Goal: Transaction & Acquisition: Purchase product/service

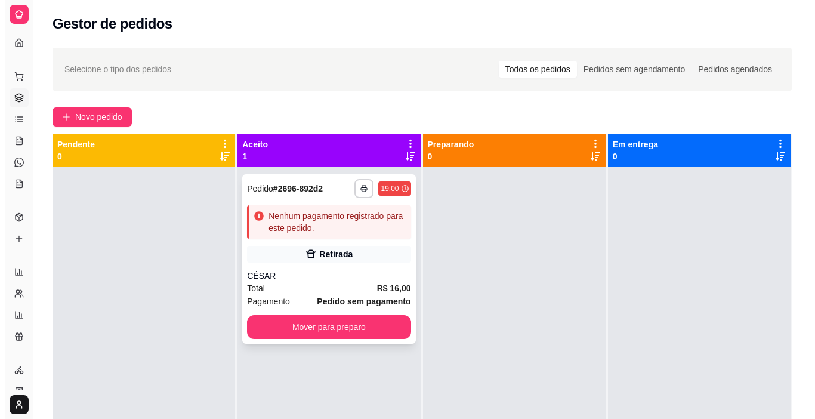
scroll to position [33, 0]
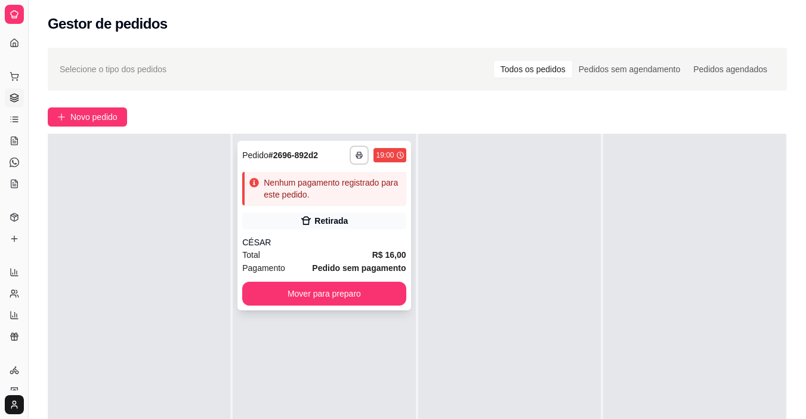
click at [324, 261] on span "Pedido sem pagamento" at bounding box center [359, 267] width 94 height 13
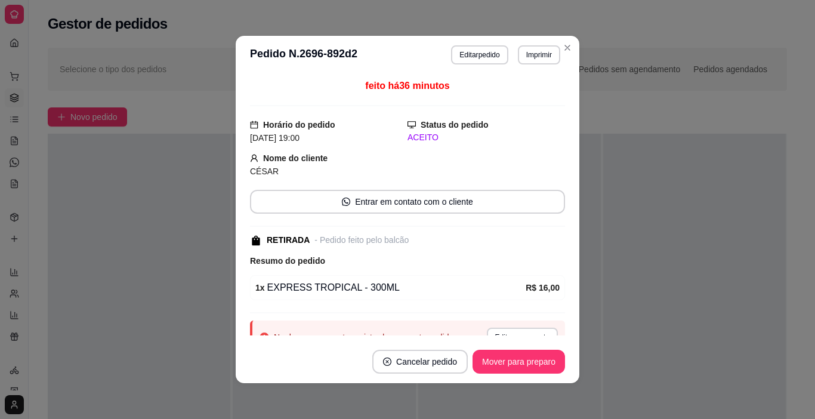
click at [483, 64] on header "**********" at bounding box center [407, 55] width 343 height 38
click at [485, 52] on button "Editar pedido" at bounding box center [479, 54] width 55 height 18
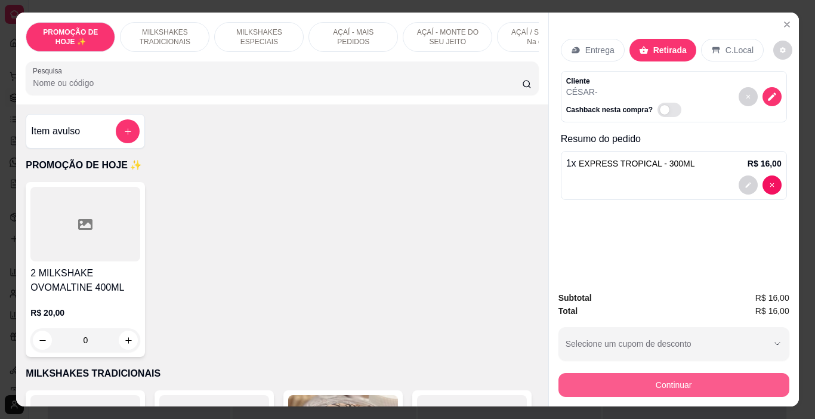
click at [600, 375] on button "Continuar" at bounding box center [673, 385] width 231 height 24
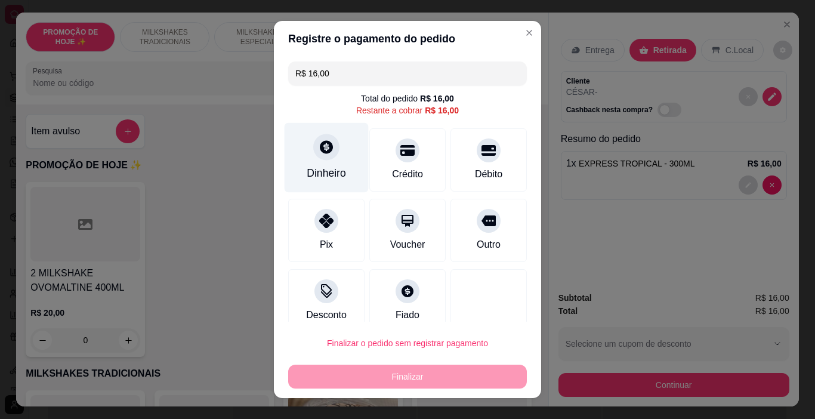
click at [329, 171] on div "Dinheiro" at bounding box center [326, 173] width 39 height 16
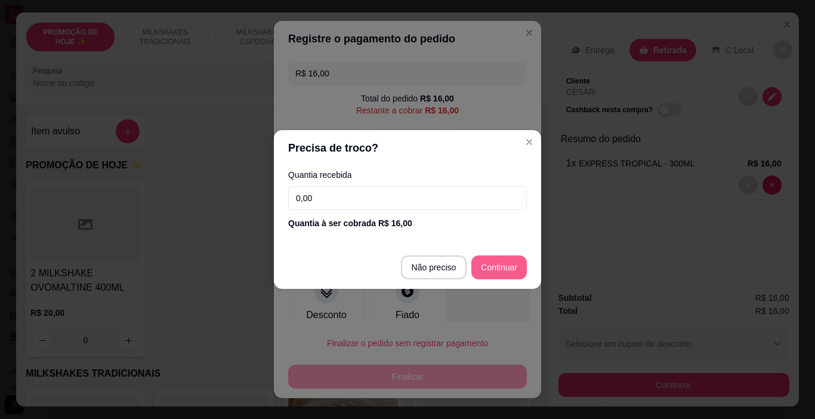
type input "R$ 0,00"
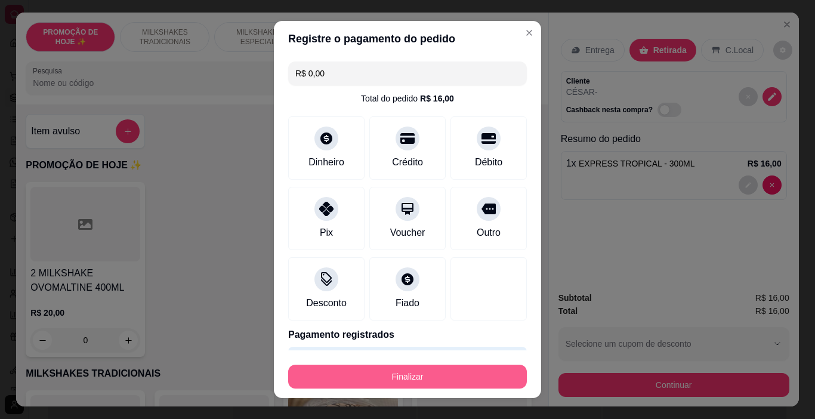
click at [484, 368] on button "Finalizar" at bounding box center [407, 376] width 239 height 24
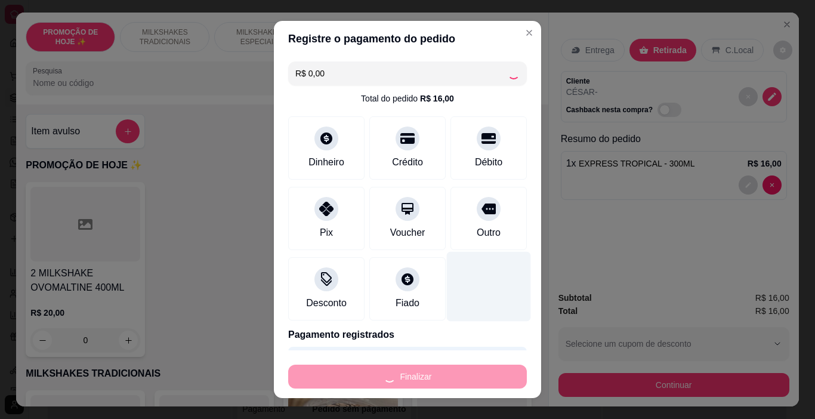
type input "0"
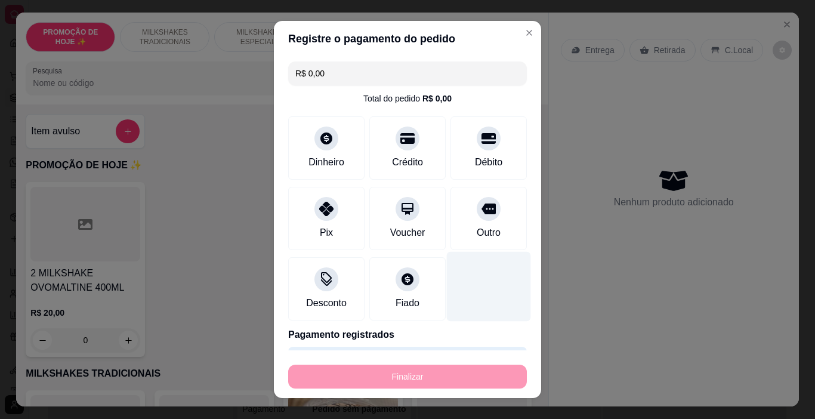
type input "-R$ 16,00"
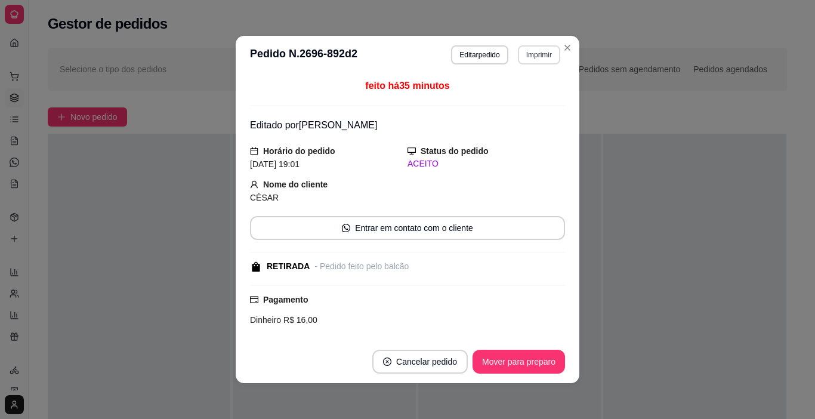
click at [533, 60] on button "Imprimir" at bounding box center [539, 54] width 42 height 19
click at [530, 100] on button "IMPRESSORA" at bounding box center [513, 96] width 86 height 19
click at [552, 371] on button "Mover para preparo" at bounding box center [518, 361] width 92 height 24
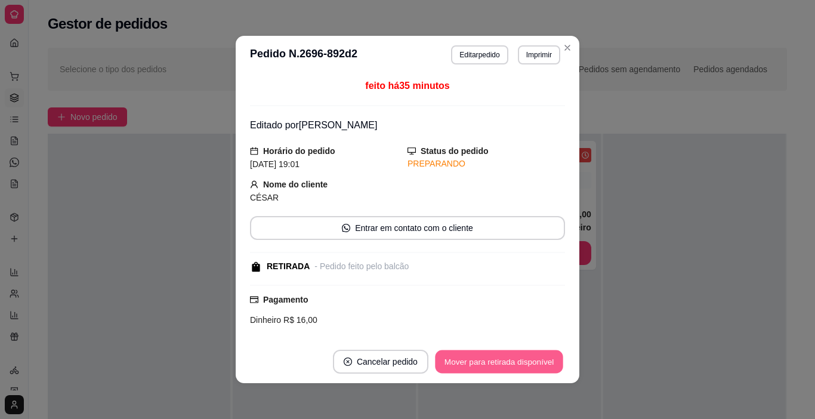
click at [549, 356] on button "Mover para retirada disponível" at bounding box center [499, 361] width 128 height 23
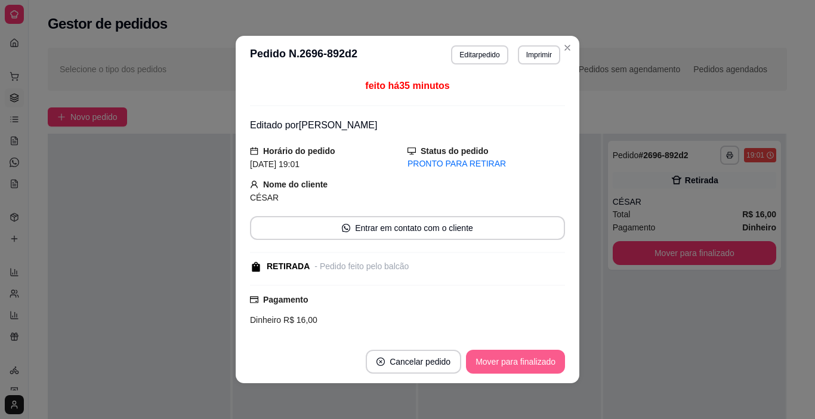
click at [544, 359] on button "Mover para finalizado" at bounding box center [515, 361] width 99 height 24
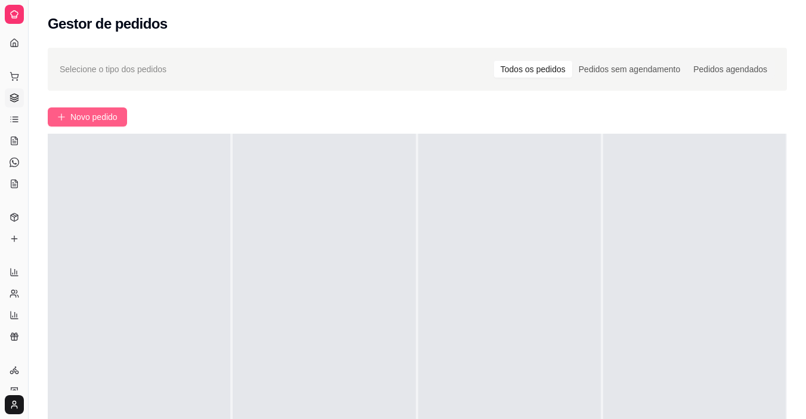
click at [79, 113] on span "Novo pedido" at bounding box center [93, 116] width 47 height 13
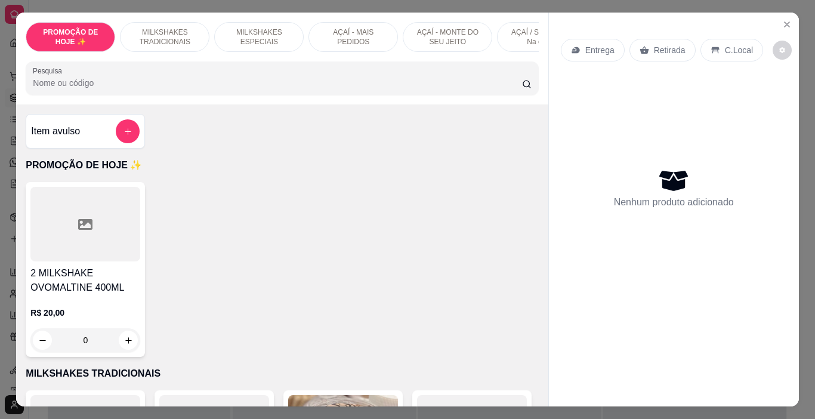
click at [182, 34] on p "MILKSHAKES TRADICIONAIS" at bounding box center [164, 36] width 69 height 19
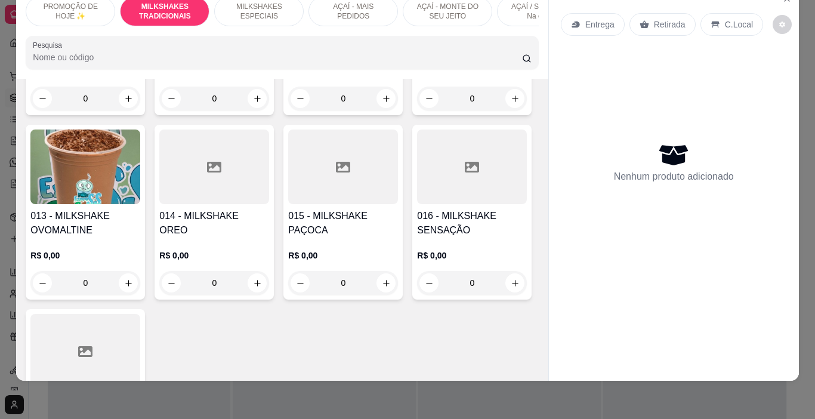
scroll to position [858, 0]
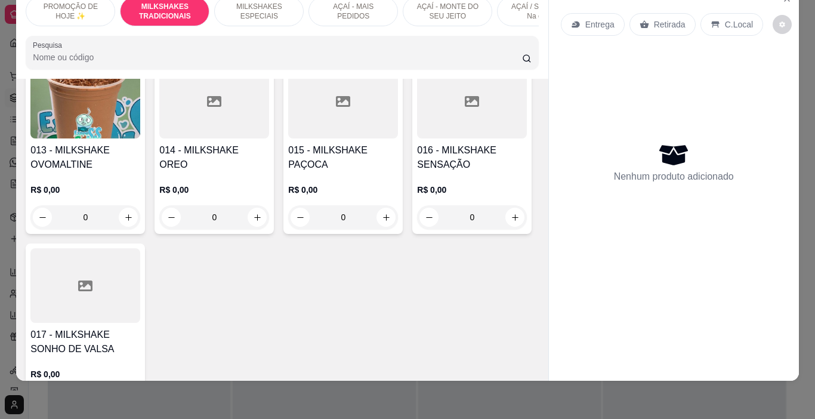
click at [103, 138] on img at bounding box center [85, 101] width 110 height 75
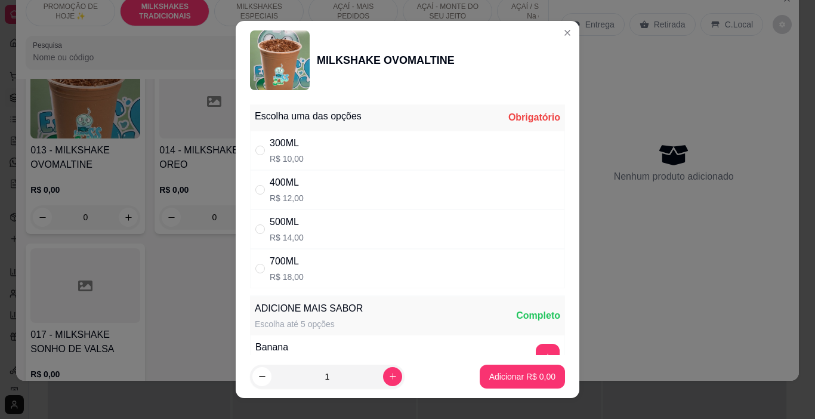
click at [286, 199] on p "R$ 12,00" at bounding box center [287, 198] width 34 height 12
radio input "true"
click at [484, 373] on p "Adicionar R$ 12,00" at bounding box center [519, 376] width 71 height 12
type input "1"
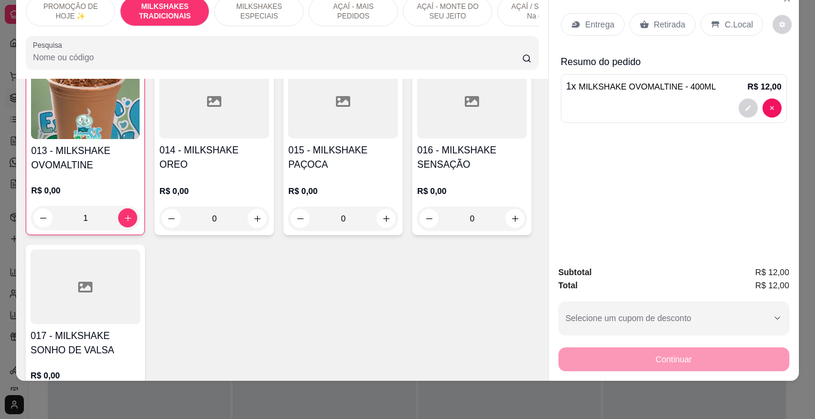
click at [578, 16] on div "Entrega" at bounding box center [593, 24] width 64 height 23
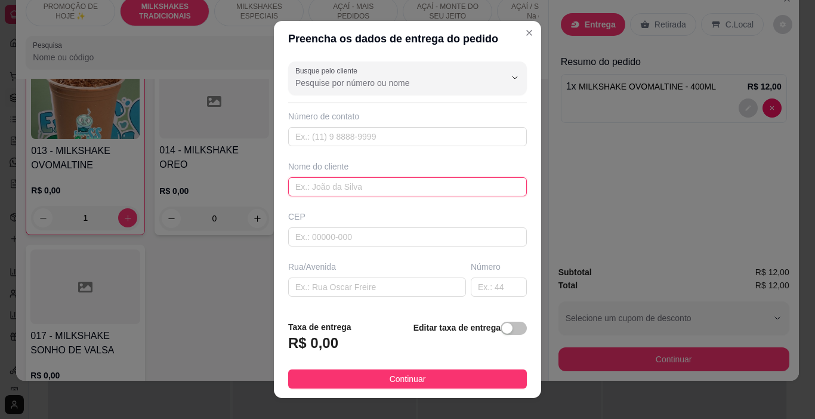
click at [382, 179] on input "text" at bounding box center [407, 186] width 239 height 19
type input "HOTTO"
click at [435, 388] on footer "Taxa de entrega R$ 0,00 Editar taxa de entrega Continuar" at bounding box center [407, 354] width 267 height 87
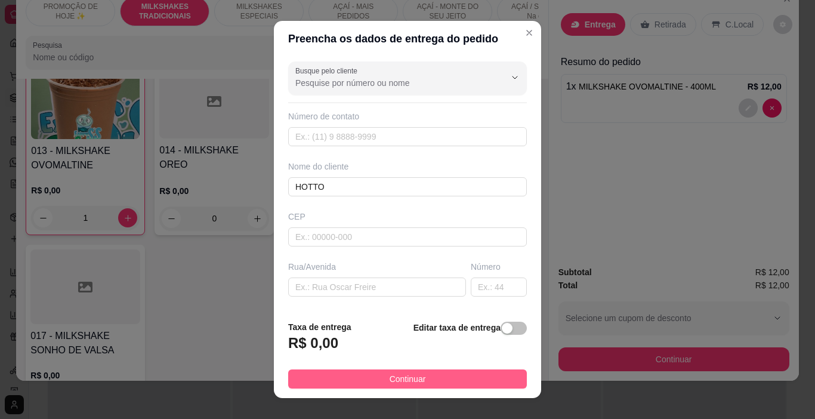
click at [436, 384] on button "Continuar" at bounding box center [407, 378] width 239 height 19
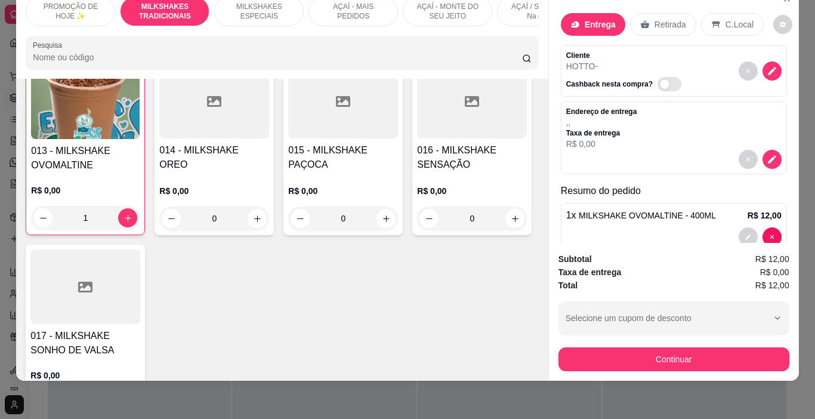
click at [573, 369] on div "Subtotal R$ 12,00 Taxa de entrega R$ 0,00 Total R$ 12,00 Selecione um cupom de …" at bounding box center [674, 312] width 250 height 138
click at [574, 358] on button "Continuar" at bounding box center [673, 359] width 231 height 24
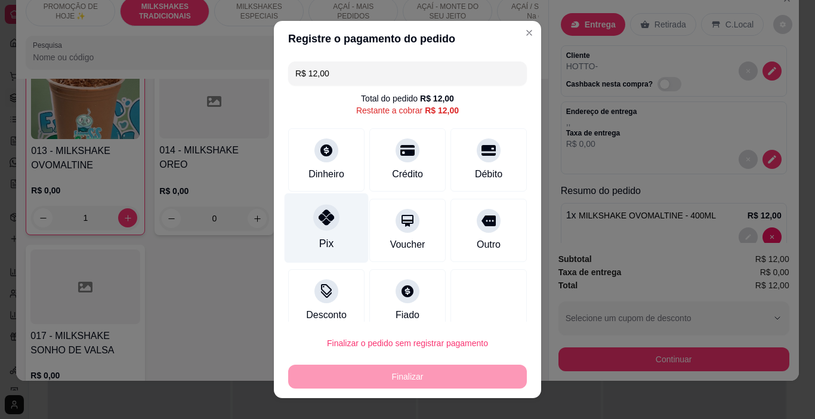
click at [318, 220] on icon at bounding box center [326, 217] width 16 height 16
type input "R$ 0,00"
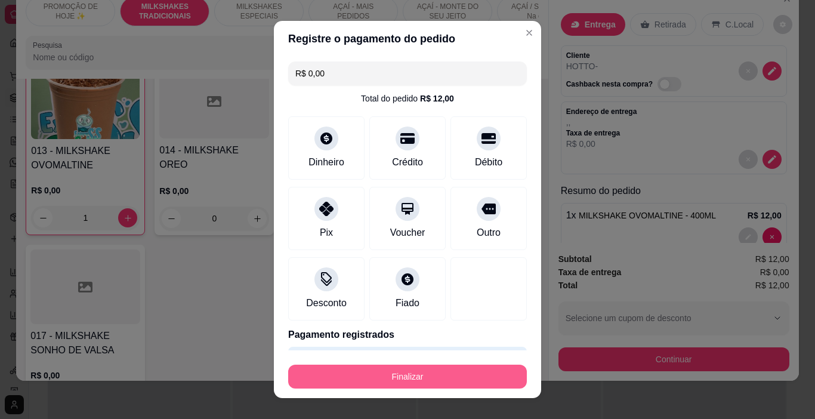
click at [428, 377] on button "Finalizar" at bounding box center [407, 376] width 239 height 24
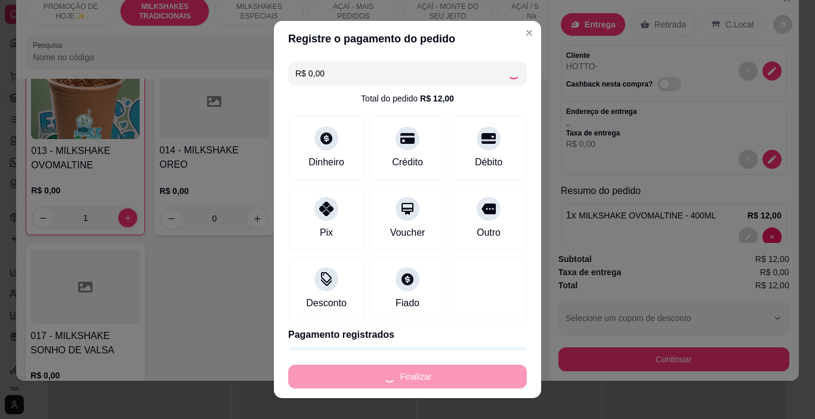
type input "0"
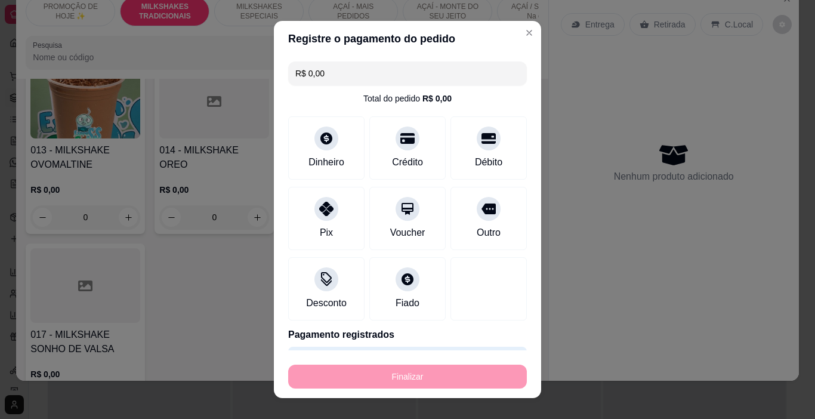
type input "-R$ 12,00"
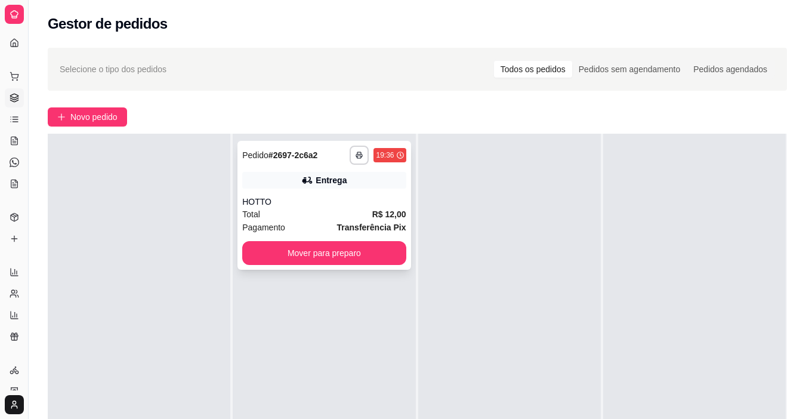
click at [378, 208] on span "R$ 12,00" at bounding box center [389, 214] width 34 height 13
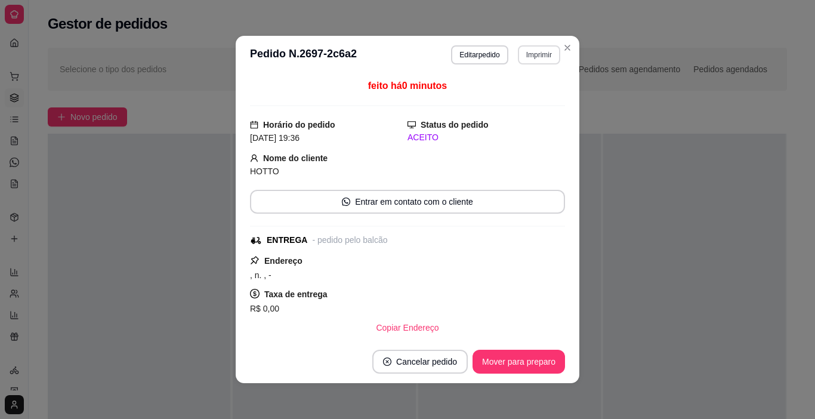
click at [533, 47] on button "Imprimir" at bounding box center [539, 54] width 42 height 19
click at [531, 97] on button "IMPRESSORA" at bounding box center [513, 96] width 83 height 18
click at [520, 361] on button "Mover para preparo" at bounding box center [518, 361] width 92 height 24
click at [521, 361] on button "Mover para entrega" at bounding box center [519, 361] width 92 height 24
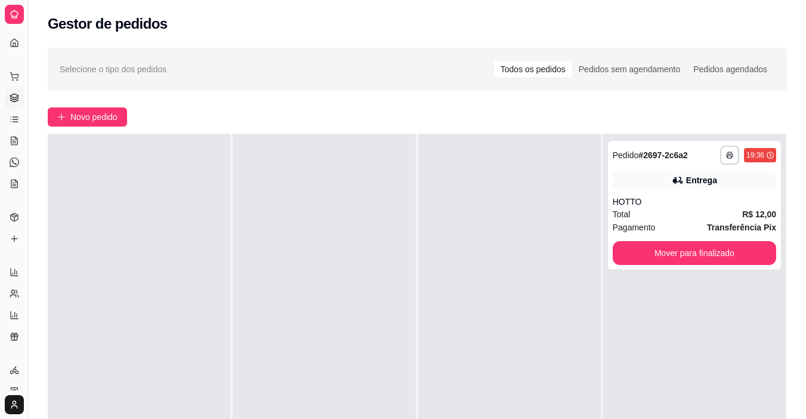
click at [670, 328] on div "**********" at bounding box center [694, 343] width 182 height 419
click at [95, 115] on span "Novo pedido" at bounding box center [93, 116] width 47 height 13
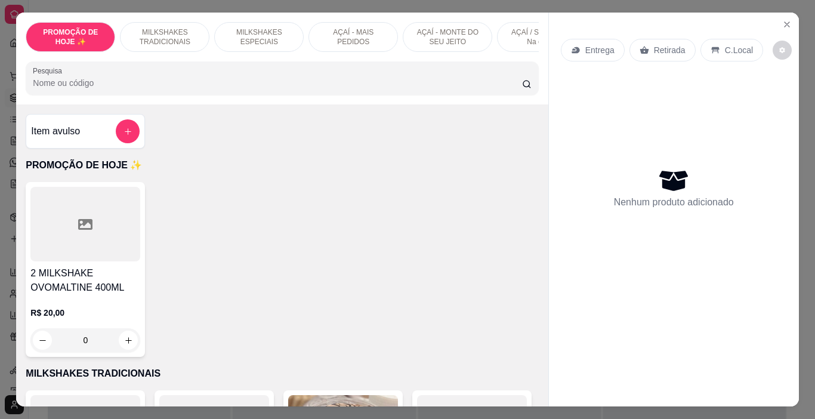
scroll to position [0, 448]
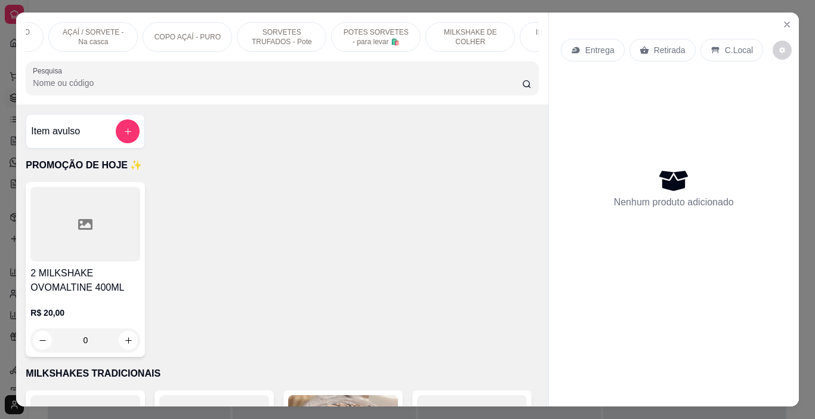
click at [382, 39] on p "POTES SORVETES - para levar 🛍️" at bounding box center [375, 36] width 69 height 19
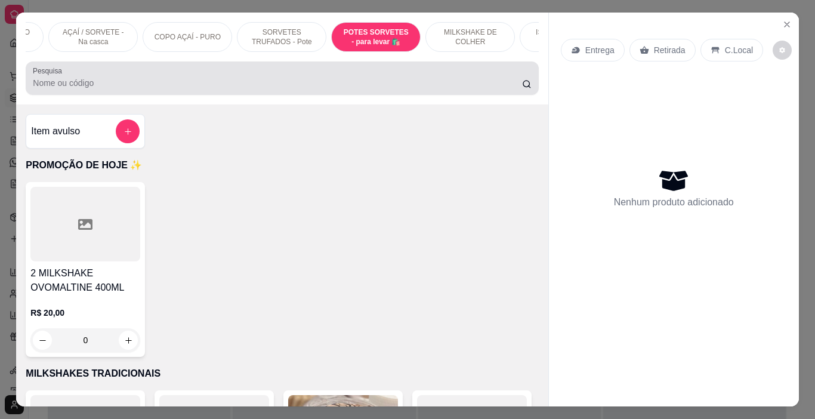
scroll to position [30, 0]
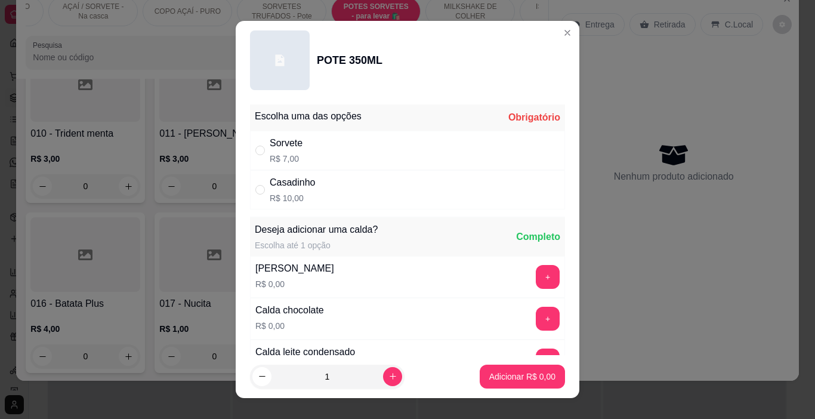
click at [332, 144] on div "Sorvete R$ 7,00" at bounding box center [407, 150] width 315 height 39
radio input "true"
click at [388, 375] on icon "increase-product-quantity" at bounding box center [392, 376] width 9 height 9
click at [388, 378] on icon "increase-product-quantity" at bounding box center [392, 376] width 9 height 9
type input "3"
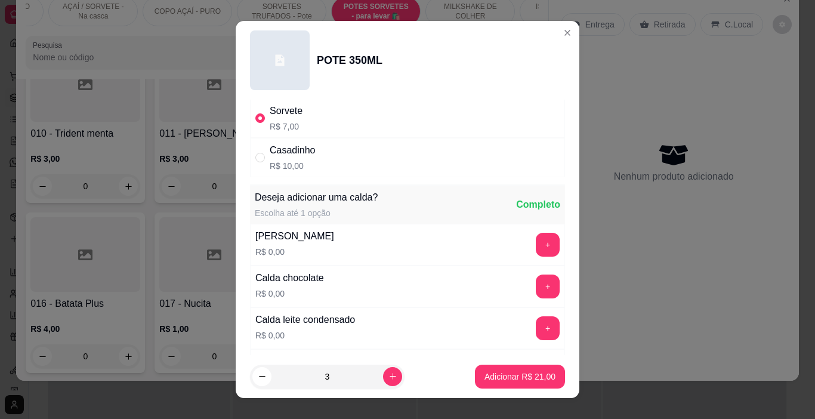
scroll to position [60, 0]
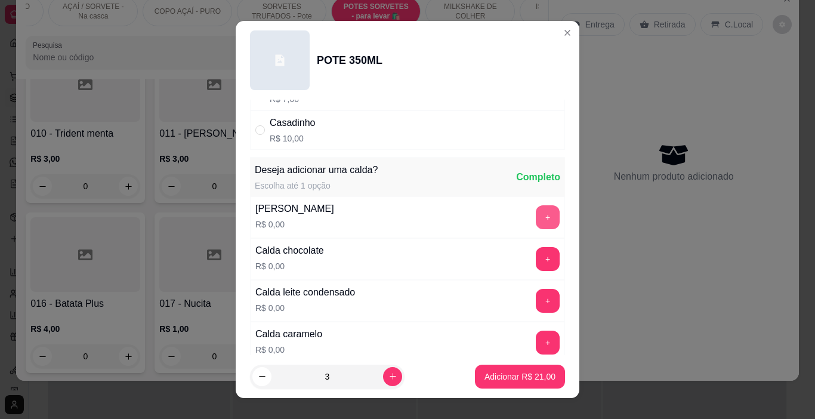
click at [535, 211] on button "+" at bounding box center [547, 217] width 24 height 24
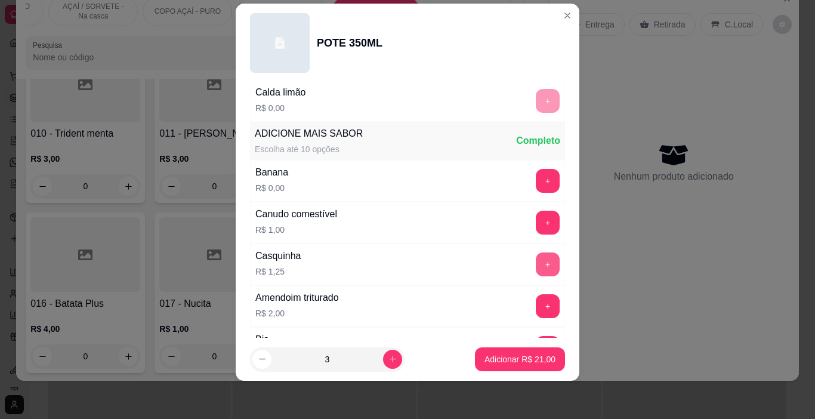
scroll to position [365, 0]
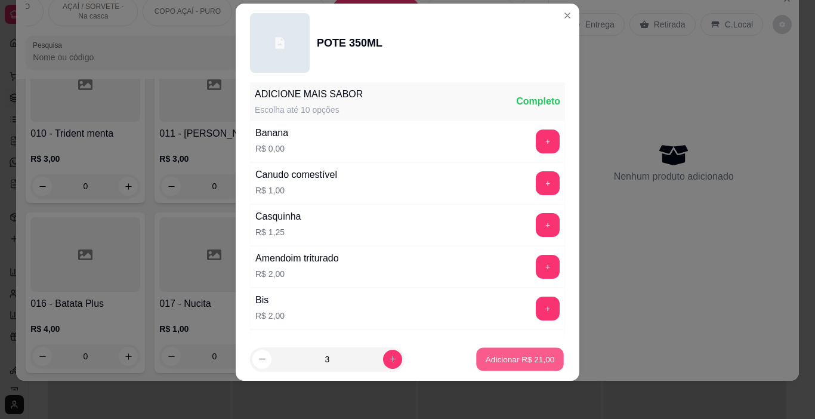
click at [519, 355] on p "Adicionar R$ 21,00" at bounding box center [519, 358] width 69 height 11
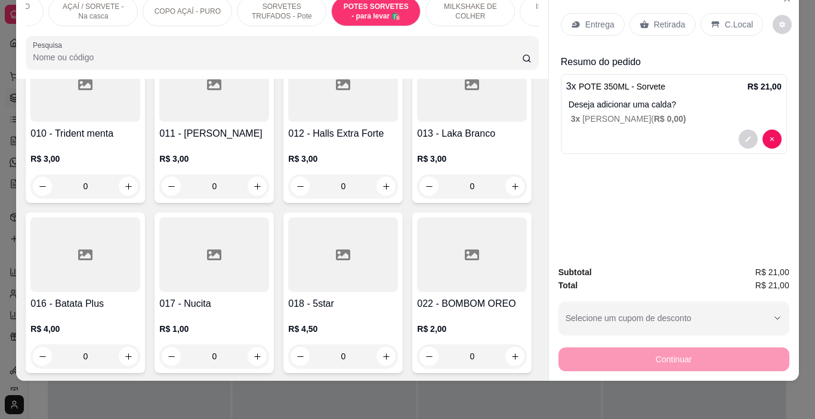
click at [655, 24] on div "Retirada" at bounding box center [662, 24] width 66 height 23
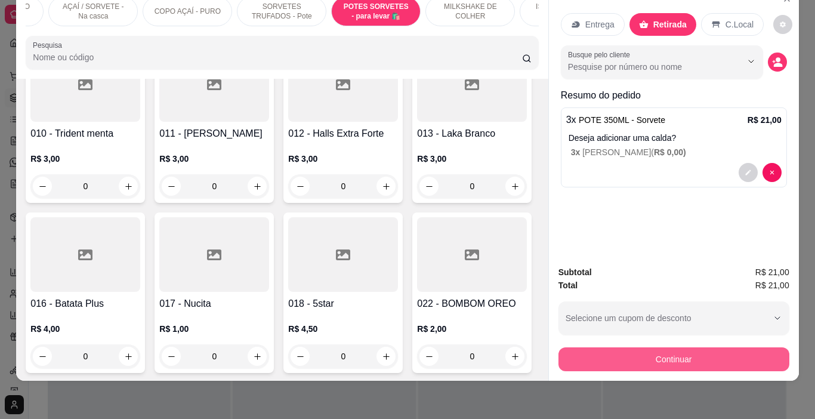
click at [683, 350] on button "Continuar" at bounding box center [673, 359] width 231 height 24
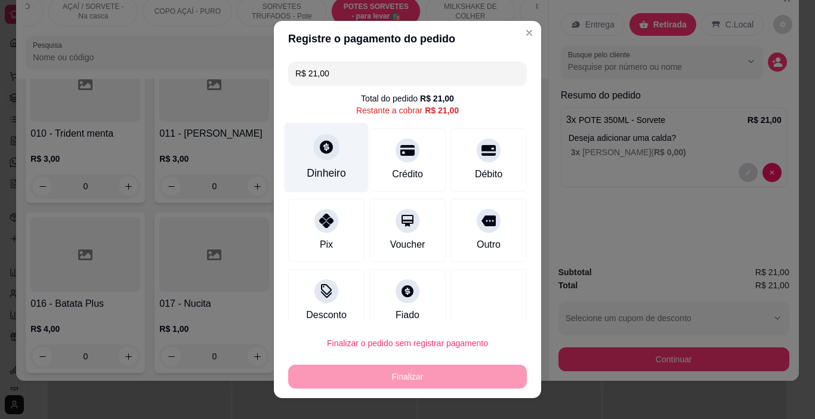
click at [318, 169] on div "Dinheiro" at bounding box center [326, 173] width 39 height 16
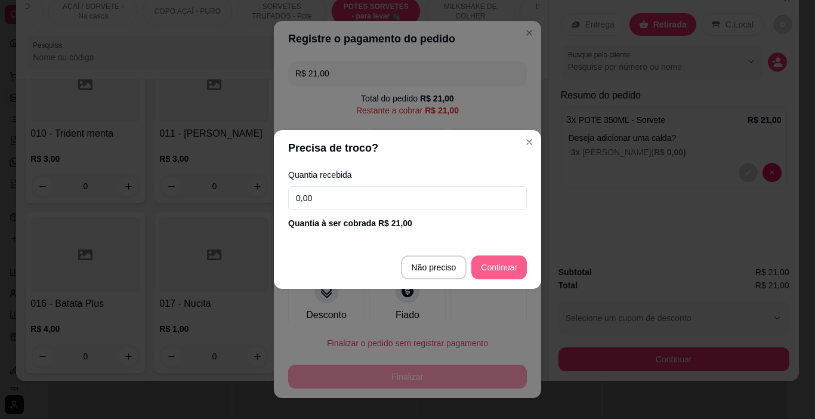
type input "R$ 0,00"
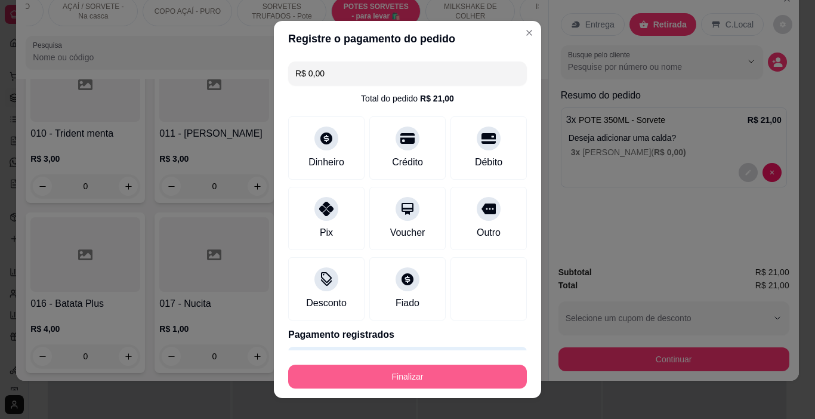
click at [479, 363] on div "Finalizar" at bounding box center [407, 374] width 239 height 29
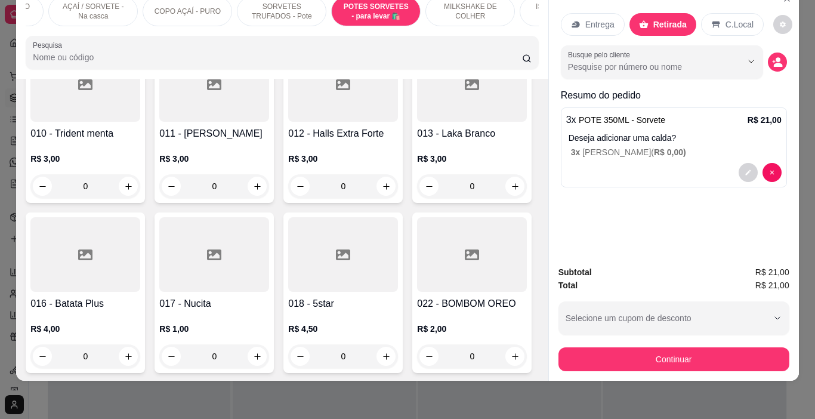
scroll to position [0, 708]
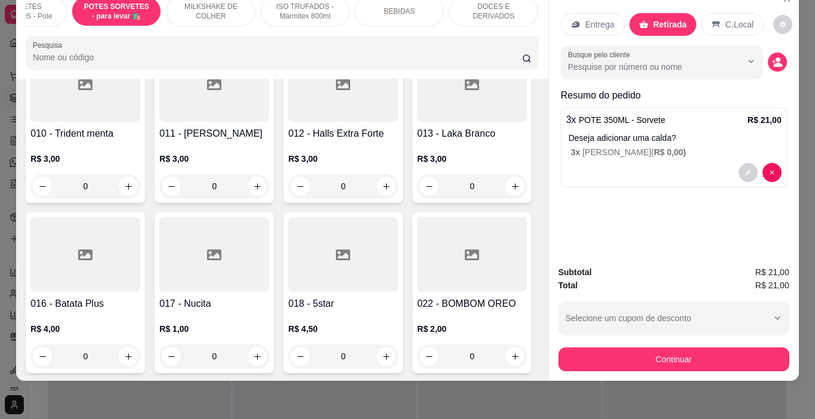
click at [479, 7] on p "DOCES E DERIVADOS" at bounding box center [493, 11] width 69 height 19
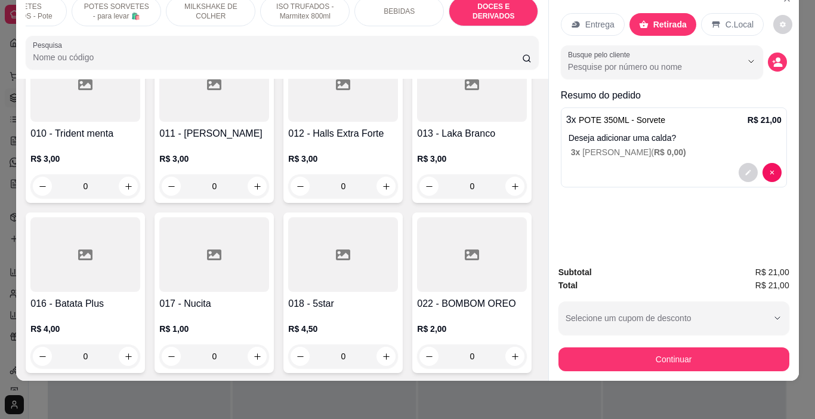
scroll to position [5710, 0]
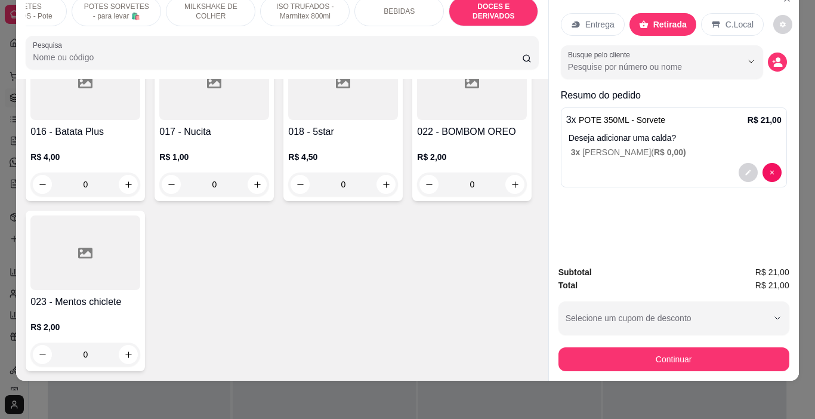
type input "1"
click at [578, 344] on div "Continuar" at bounding box center [673, 357] width 231 height 27
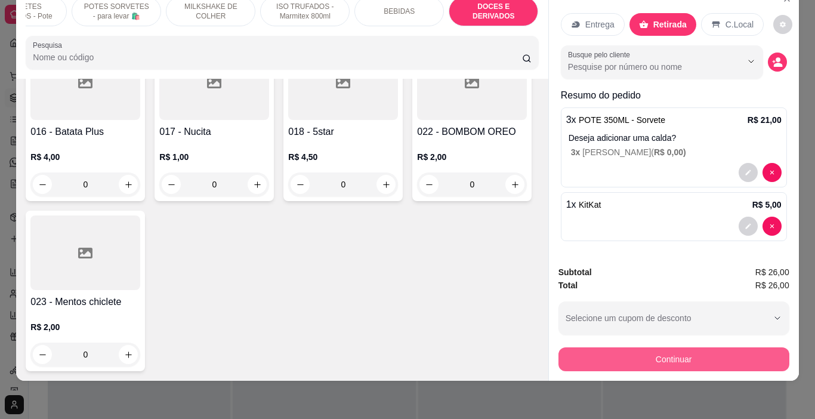
click at [578, 352] on button "Continuar" at bounding box center [673, 359] width 231 height 24
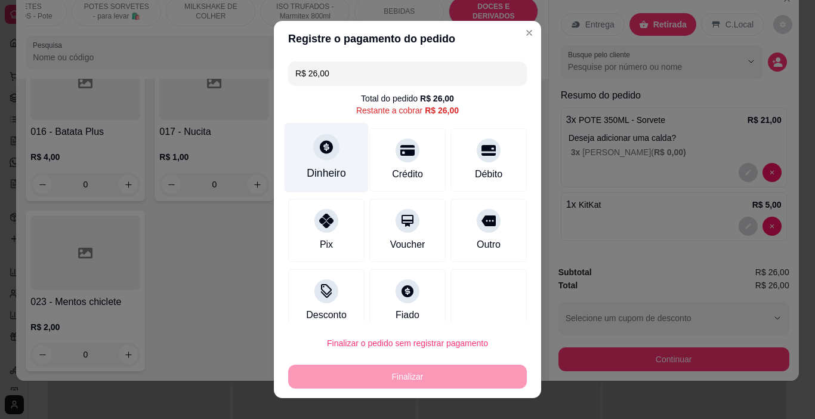
click at [308, 132] on div "Dinheiro" at bounding box center [326, 158] width 84 height 70
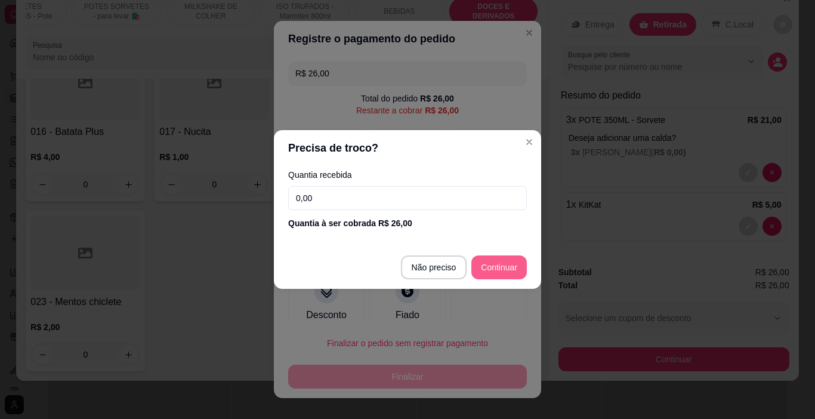
type input "R$ 0,00"
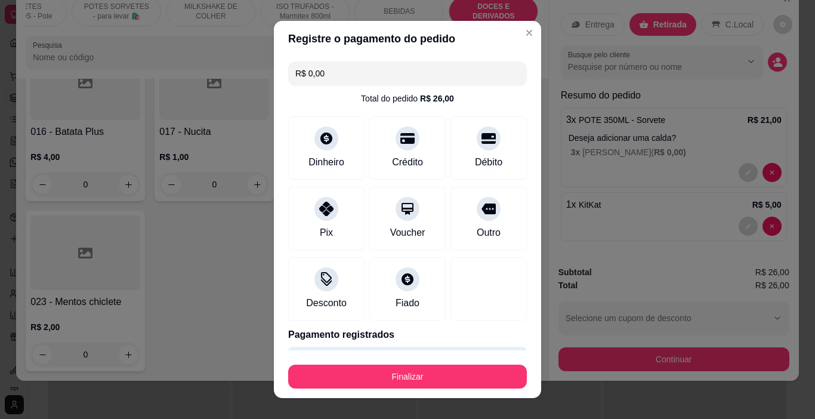
click at [483, 371] on button "Finalizar" at bounding box center [407, 376] width 239 height 24
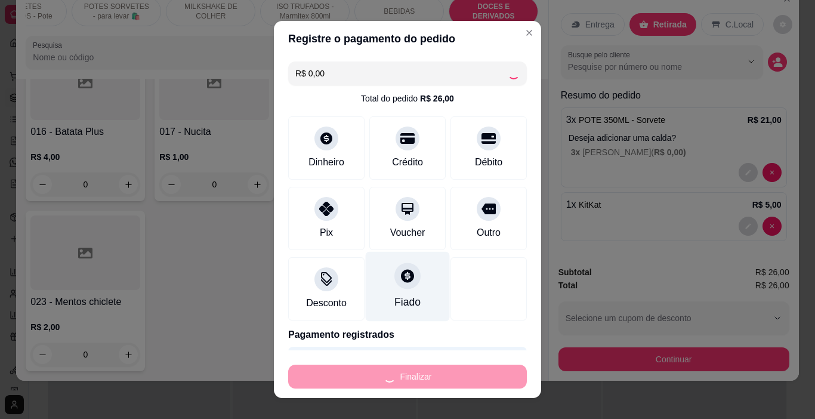
type input "0"
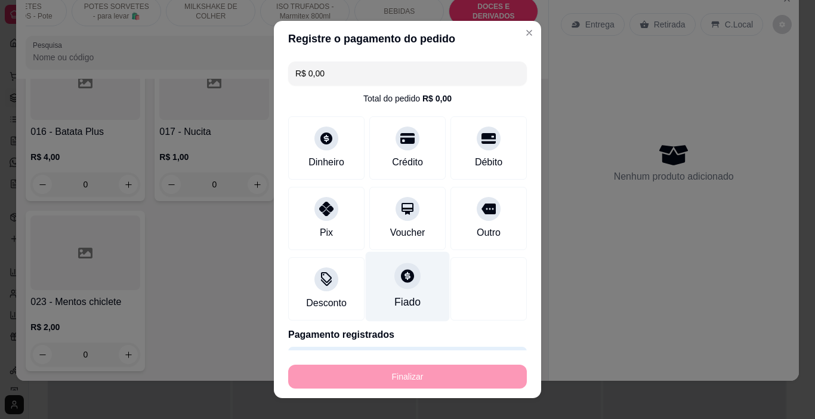
type input "-R$ 26,00"
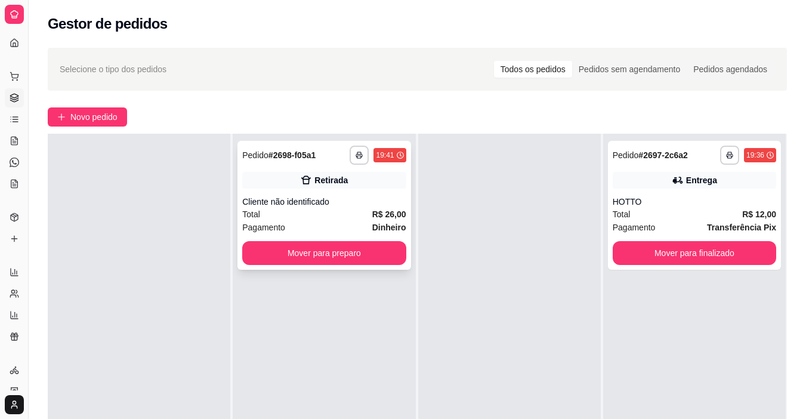
click at [372, 206] on div "Cliente não identificado" at bounding box center [323, 202] width 163 height 12
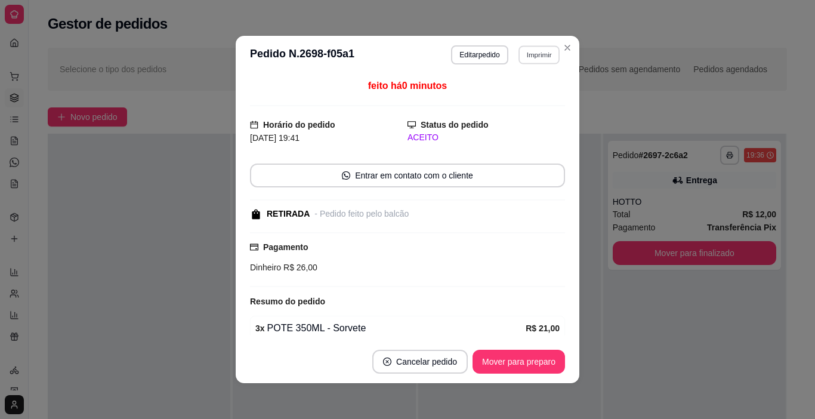
click at [533, 62] on button "Imprimir" at bounding box center [538, 54] width 41 height 18
click at [531, 106] on button "IMPRESSORA" at bounding box center [513, 96] width 83 height 18
click at [550, 354] on button "Mover para preparo" at bounding box center [518, 361] width 92 height 24
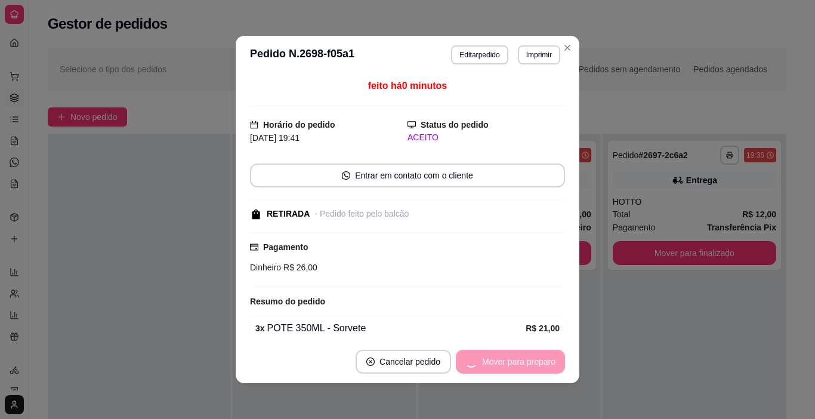
click at [541, 357] on div "Mover para preparo" at bounding box center [510, 361] width 109 height 24
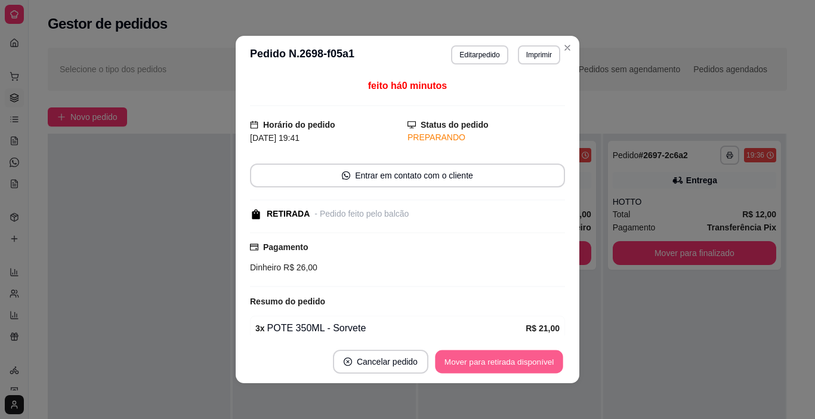
click at [539, 358] on button "Mover para retirada disponível" at bounding box center [499, 361] width 128 height 23
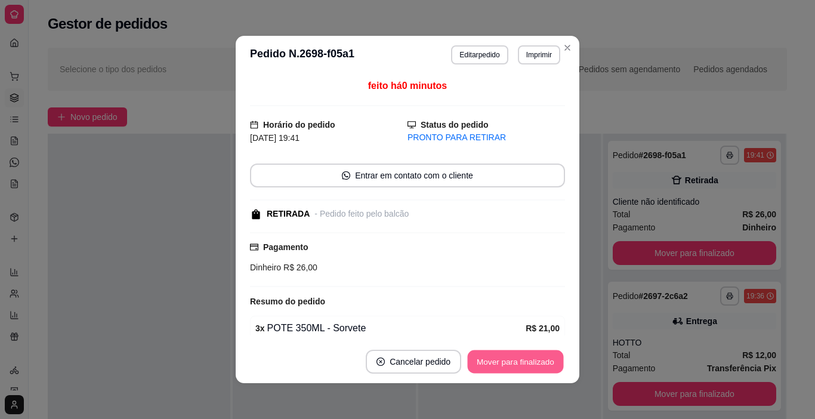
click at [539, 358] on button "Mover para finalizado" at bounding box center [516, 361] width 96 height 23
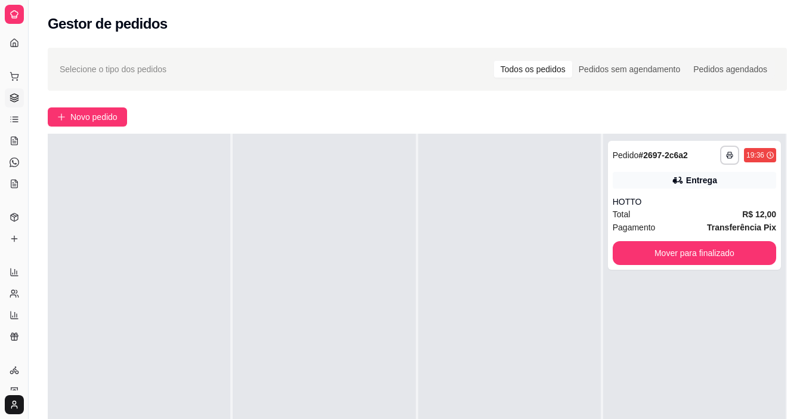
click at [617, 343] on div "**********" at bounding box center [694, 343] width 182 height 419
click at [86, 119] on span "Novo pedido" at bounding box center [93, 116] width 47 height 13
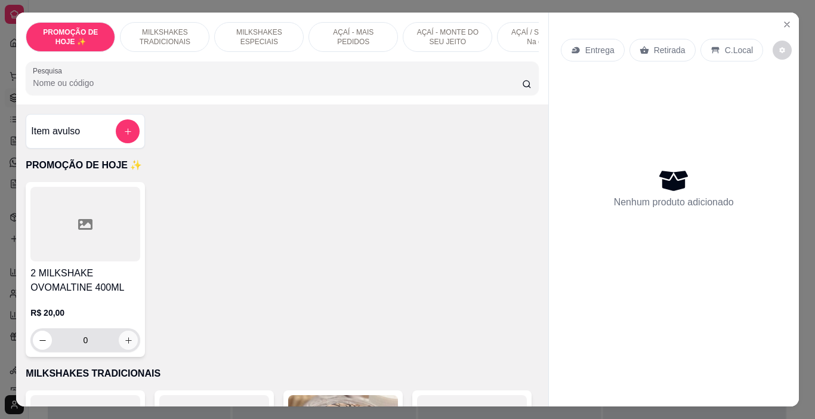
click at [124, 342] on icon "increase-product-quantity" at bounding box center [128, 340] width 9 height 9
type input "1"
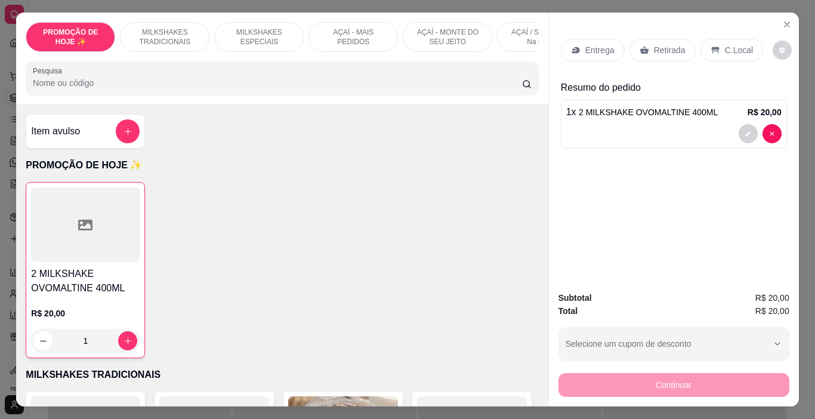
click at [593, 56] on div "Entrega" at bounding box center [593, 50] width 64 height 23
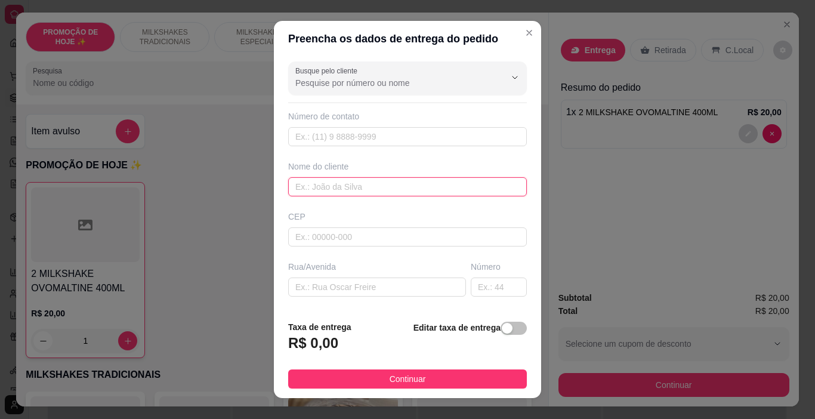
click at [363, 190] on input "text" at bounding box center [407, 186] width 239 height 19
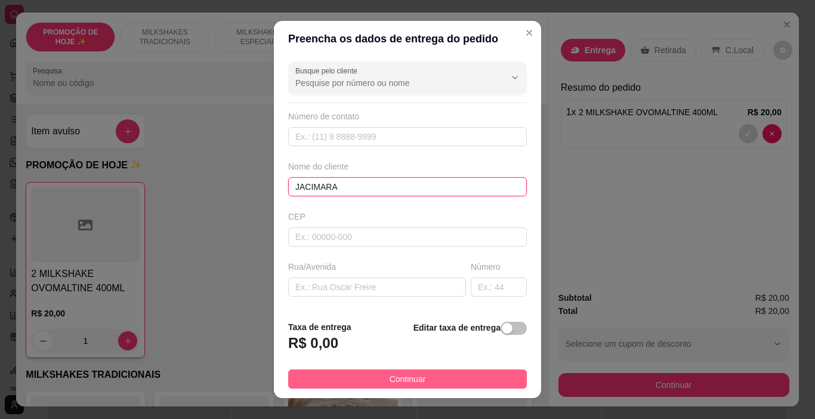
type input "JACIMARA"
click at [449, 385] on button "Continuar" at bounding box center [407, 378] width 239 height 19
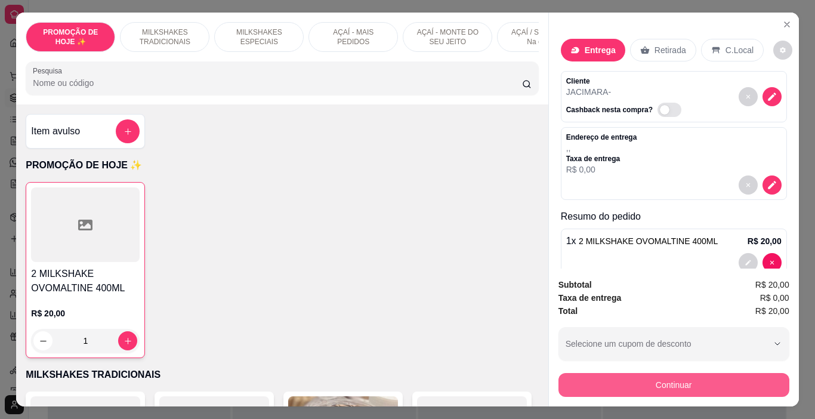
click at [599, 383] on button "Continuar" at bounding box center [673, 385] width 231 height 24
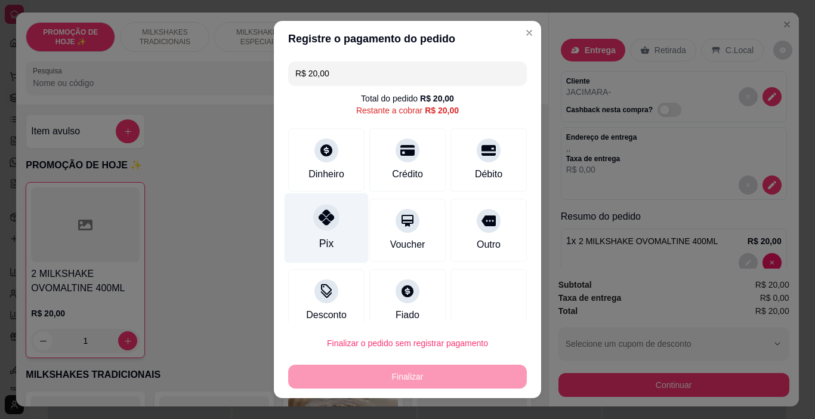
click at [328, 229] on div "Pix" at bounding box center [326, 228] width 84 height 70
type input "R$ 0,00"
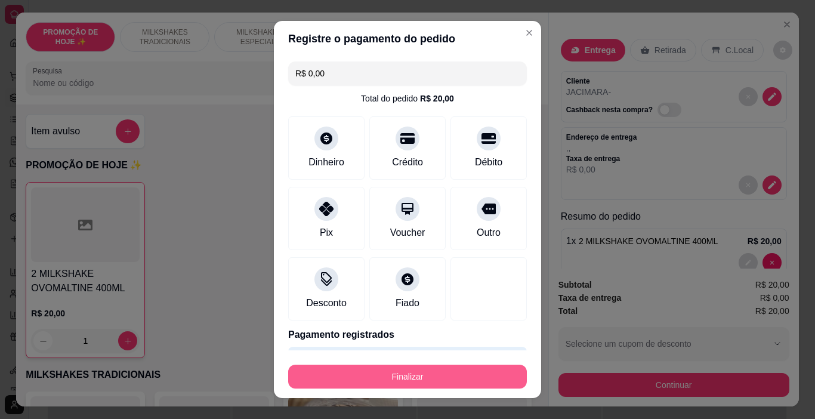
click at [416, 380] on button "Finalizar" at bounding box center [407, 376] width 239 height 24
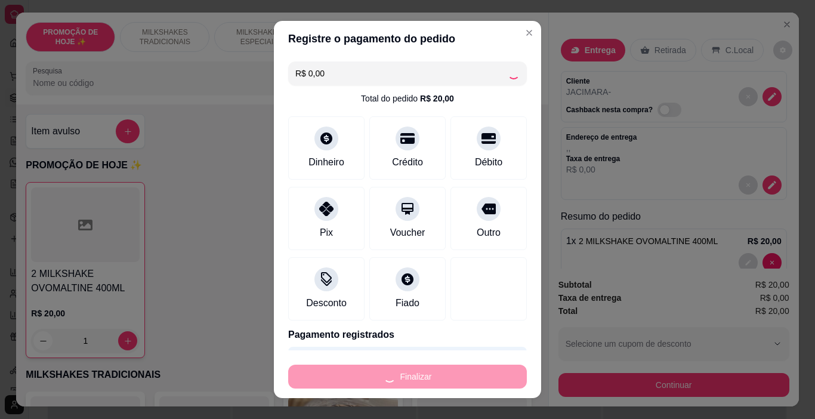
type input "0"
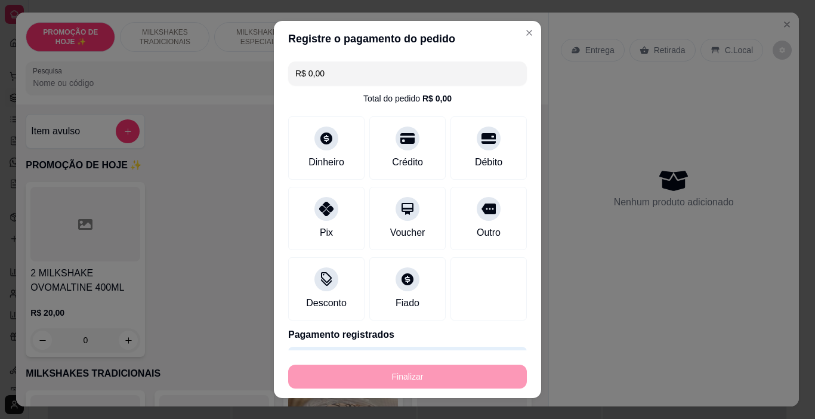
type input "-R$ 20,00"
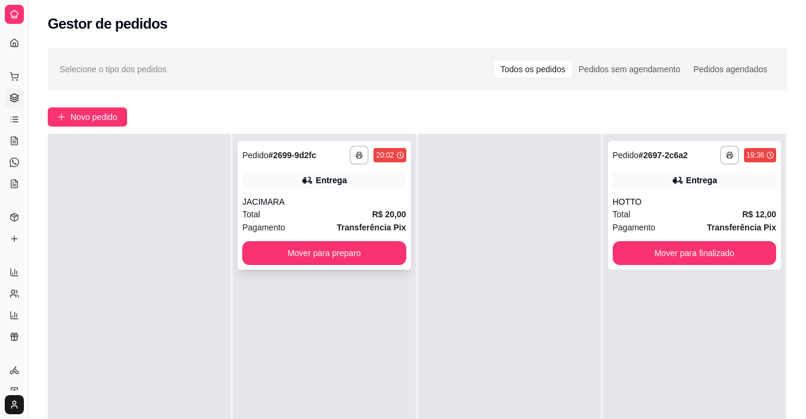
click at [333, 187] on div "Entrega" at bounding box center [323, 180] width 163 height 17
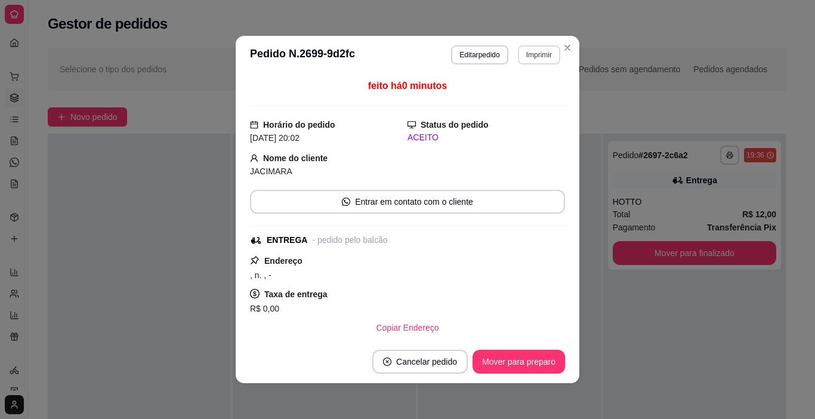
click at [528, 52] on button "Imprimir" at bounding box center [539, 54] width 42 height 19
click at [532, 98] on button "IMPRESSORA" at bounding box center [513, 96] width 86 height 19
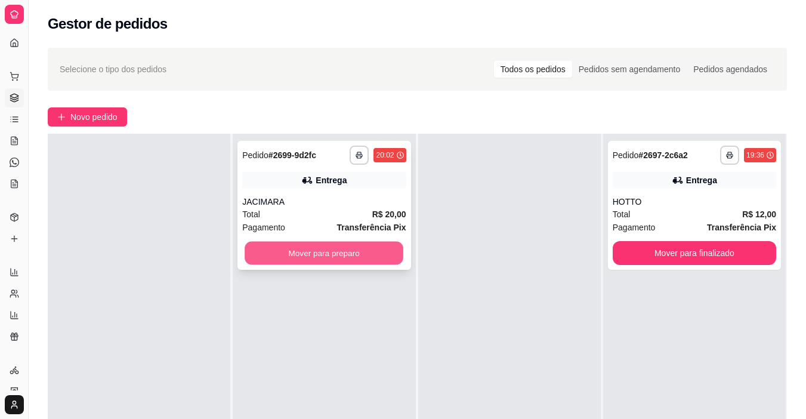
click at [372, 254] on button "Mover para preparo" at bounding box center [323, 253] width 159 height 23
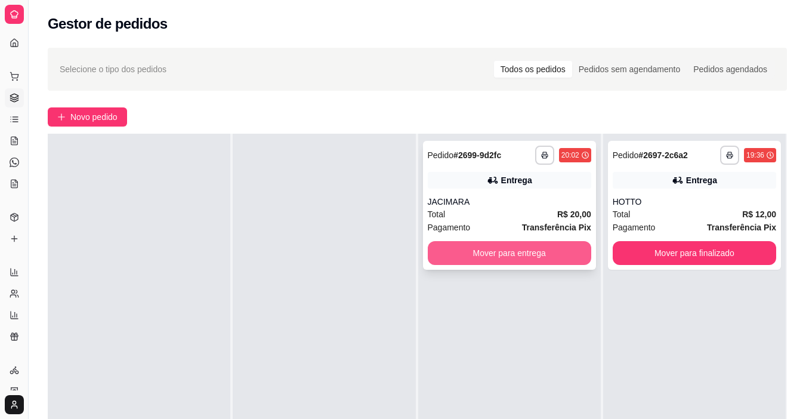
click at [481, 259] on button "Mover para entrega" at bounding box center [509, 253] width 163 height 24
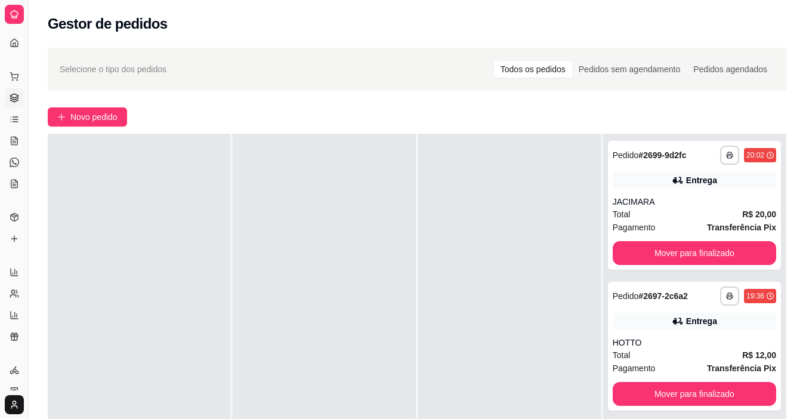
click at [475, 258] on div at bounding box center [509, 343] width 182 height 419
click at [75, 119] on span "Novo pedido" at bounding box center [93, 116] width 47 height 13
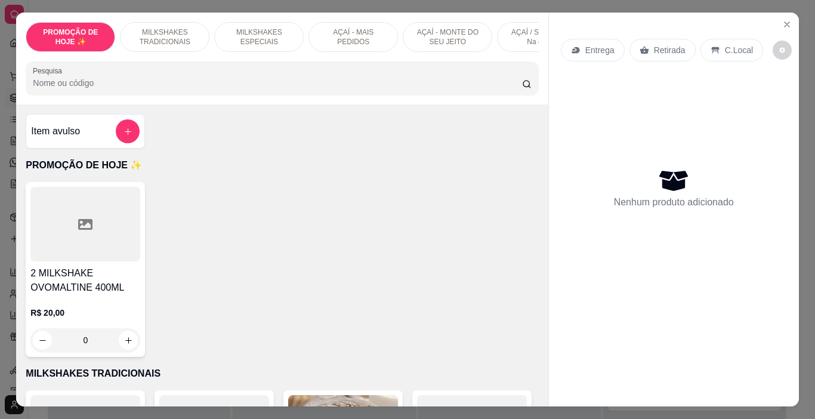
click at [327, 39] on p "AÇAÍ - MAIS PEDIDOS" at bounding box center [352, 36] width 69 height 19
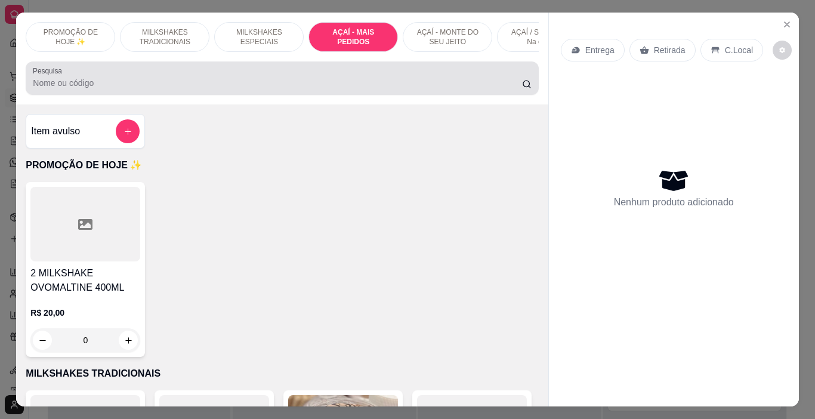
scroll to position [30, 0]
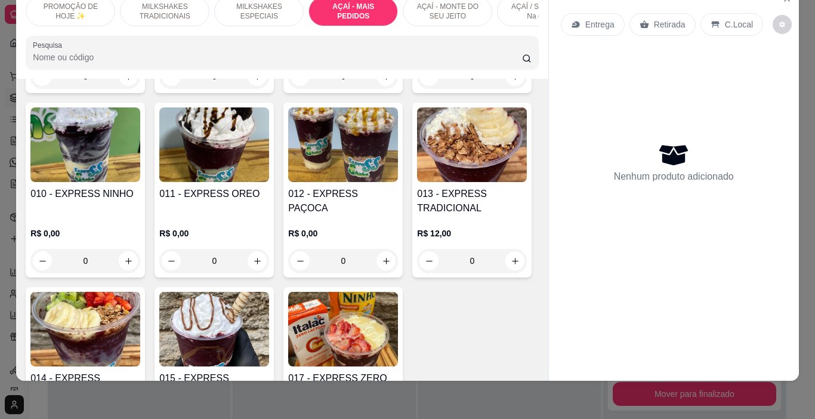
click at [462, 14] on div "AÇAÍ - MONTE DO SEU JEITO" at bounding box center [447, 11] width 89 height 30
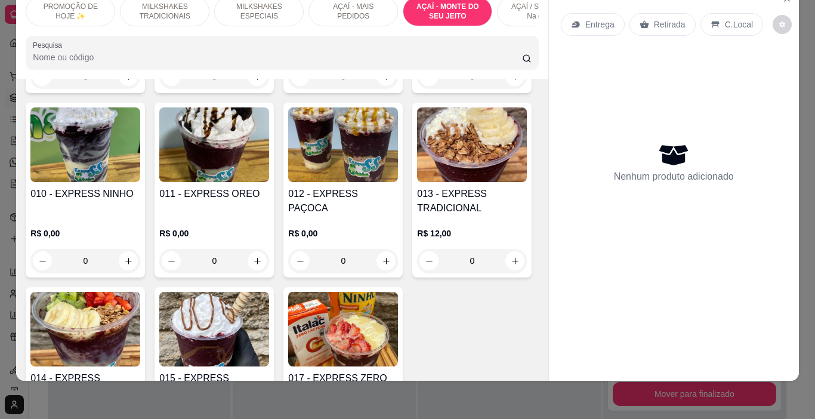
scroll to position [3069, 0]
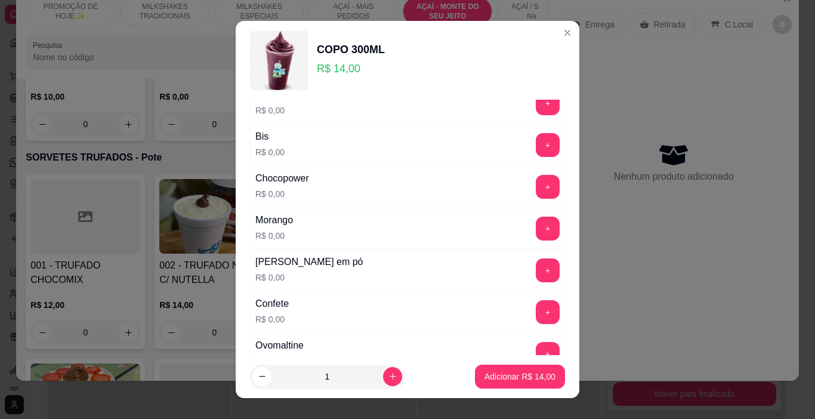
scroll to position [119, 0]
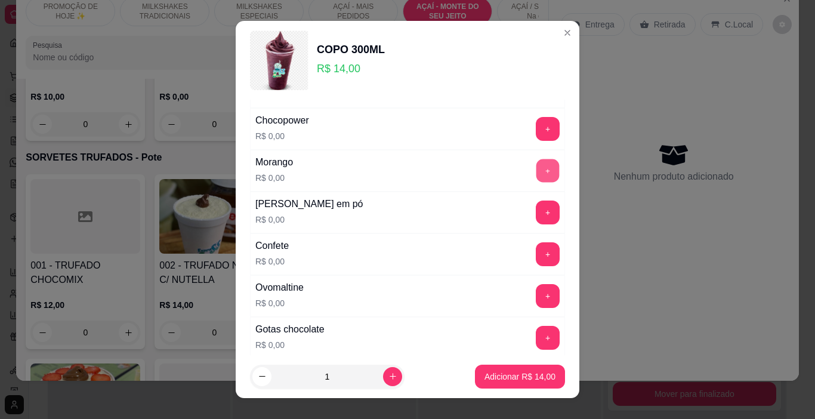
click at [536, 173] on button "+" at bounding box center [547, 170] width 23 height 23
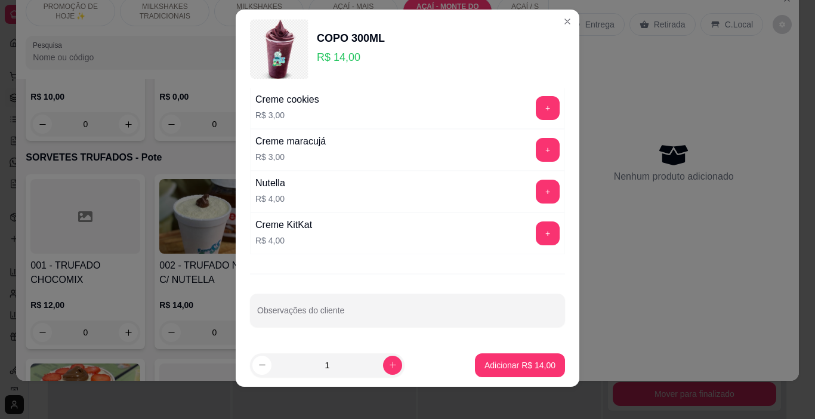
scroll to position [17, 0]
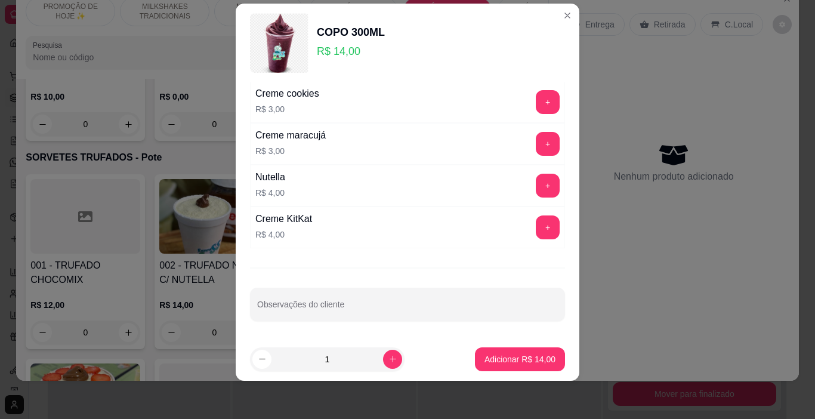
click at [535, 180] on button "+" at bounding box center [547, 186] width 24 height 24
click at [383, 355] on button "increase-product-quantity" at bounding box center [392, 358] width 19 height 19
type input "2"
click at [492, 363] on p "Adicionar R$ 36,00" at bounding box center [519, 359] width 71 height 12
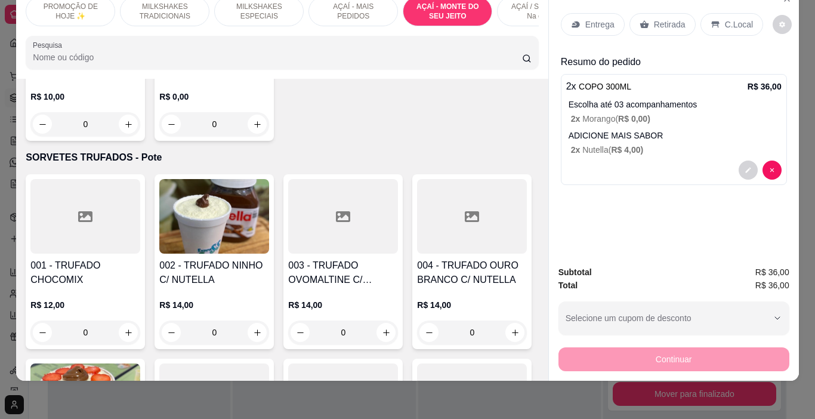
click at [596, 4] on div "Entrega Retirada C.Local" at bounding box center [674, 25] width 226 height 42
click at [605, 18] on p "Entrega" at bounding box center [599, 24] width 29 height 12
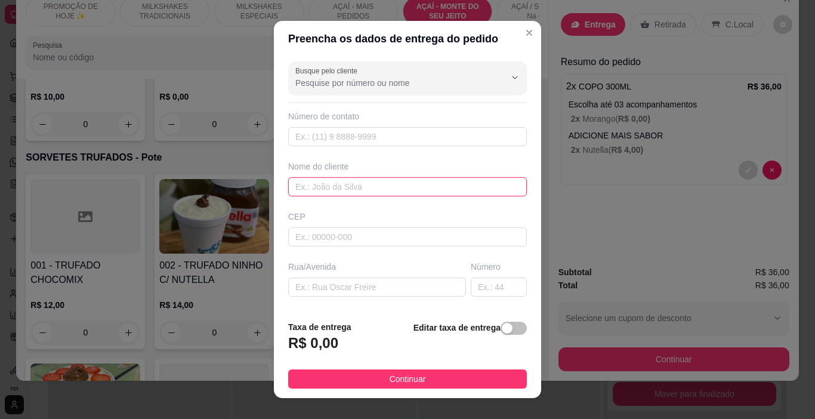
click at [385, 187] on input "text" at bounding box center [407, 186] width 239 height 19
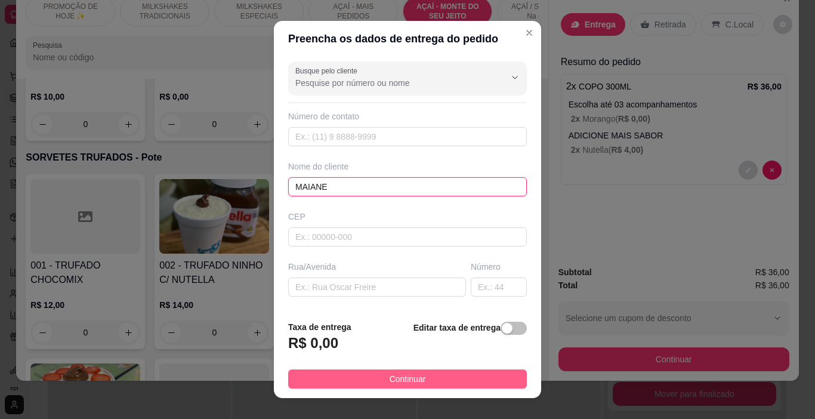
type input "MAIANE"
click at [423, 374] on button "Continuar" at bounding box center [407, 378] width 239 height 19
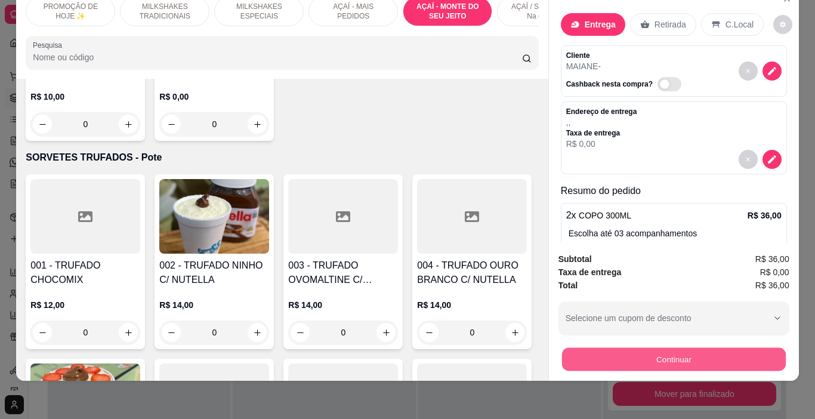
click at [578, 352] on button "Continuar" at bounding box center [673, 359] width 224 height 23
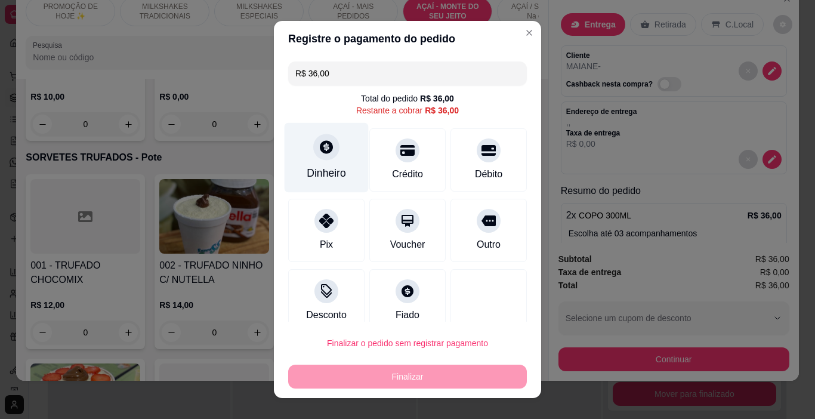
click at [320, 151] on icon at bounding box center [326, 147] width 13 height 13
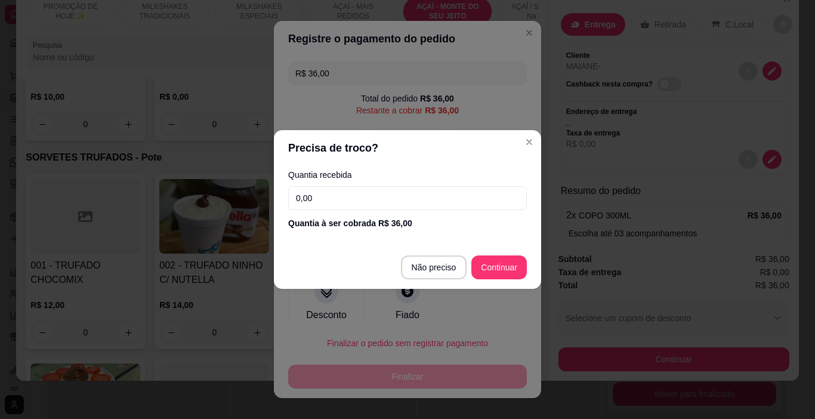
click at [358, 202] on input "0,00" at bounding box center [407, 198] width 239 height 24
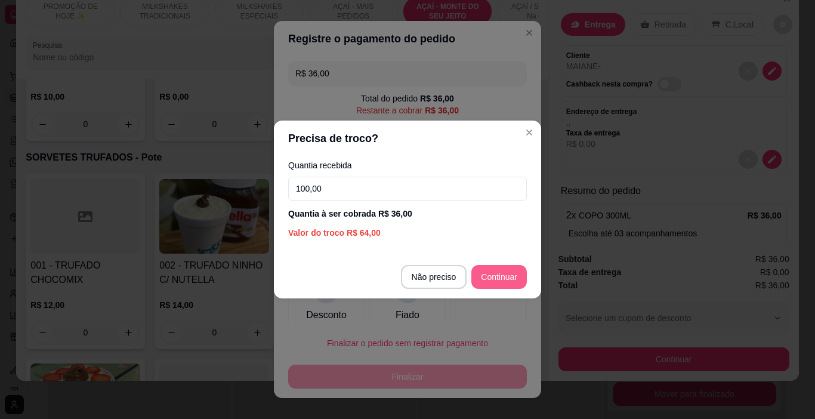
type input "100,00"
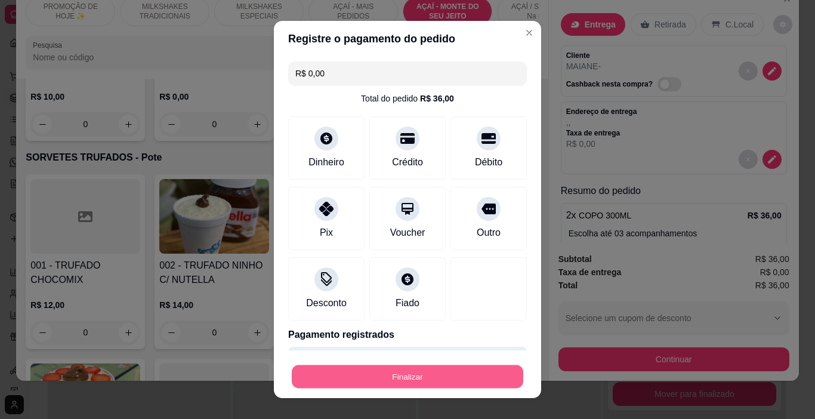
click at [478, 369] on button "Finalizar" at bounding box center [407, 376] width 231 height 23
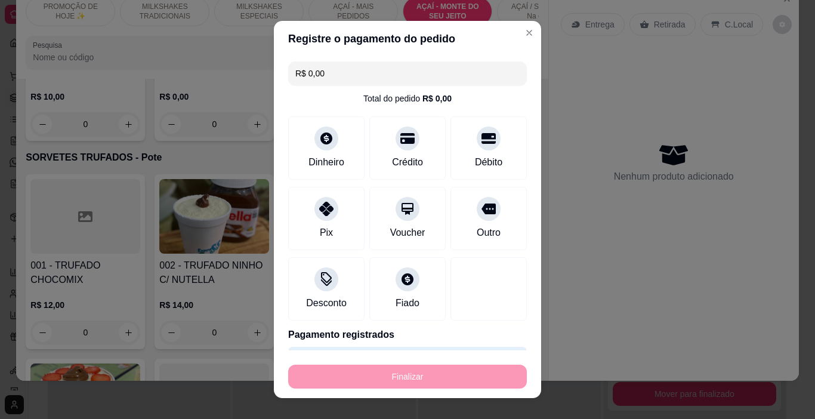
type input "-R$ 36,00"
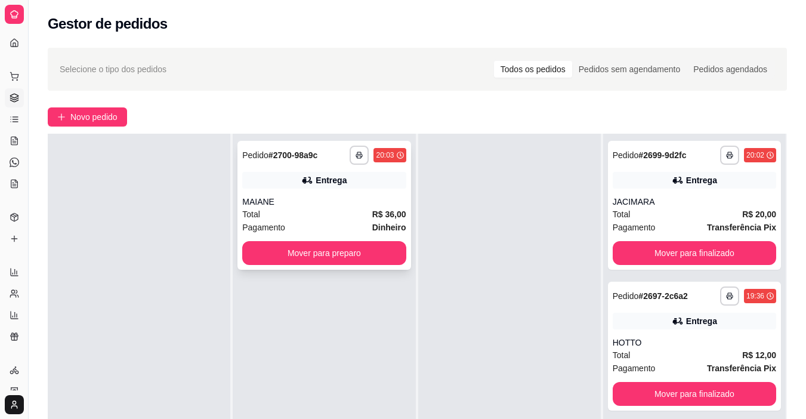
click at [342, 159] on div "**********" at bounding box center [323, 155] width 163 height 19
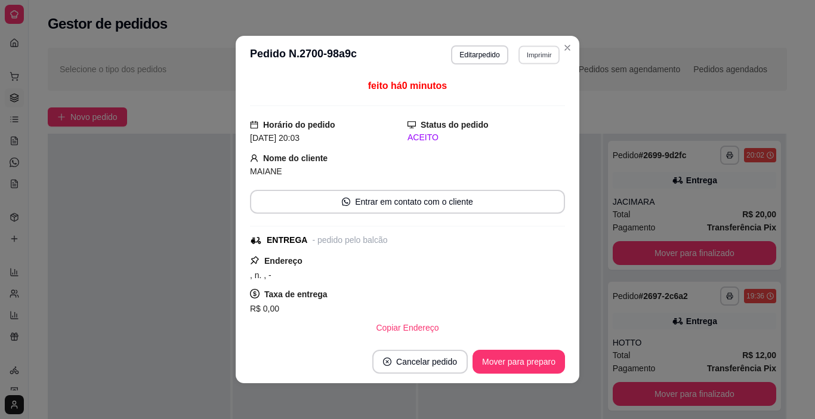
click at [554, 60] on button "Imprimir" at bounding box center [538, 54] width 41 height 18
click at [544, 101] on button "IMPRESSORA" at bounding box center [513, 96] width 83 height 18
click at [606, 134] on div "**********" at bounding box center [694, 343] width 182 height 419
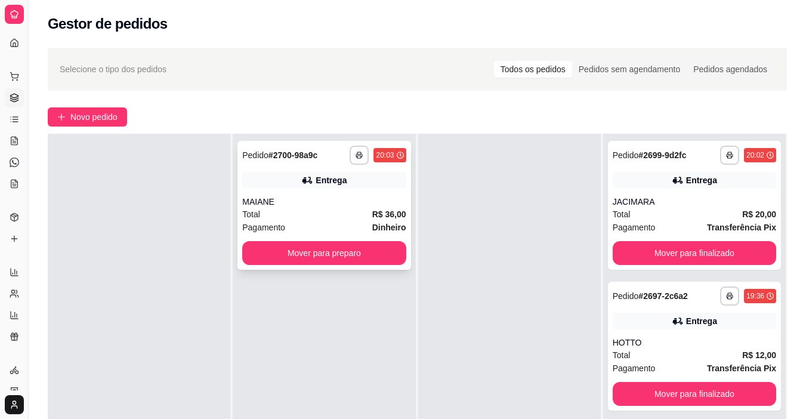
click at [371, 241] on button "Mover para preparo" at bounding box center [323, 253] width 163 height 24
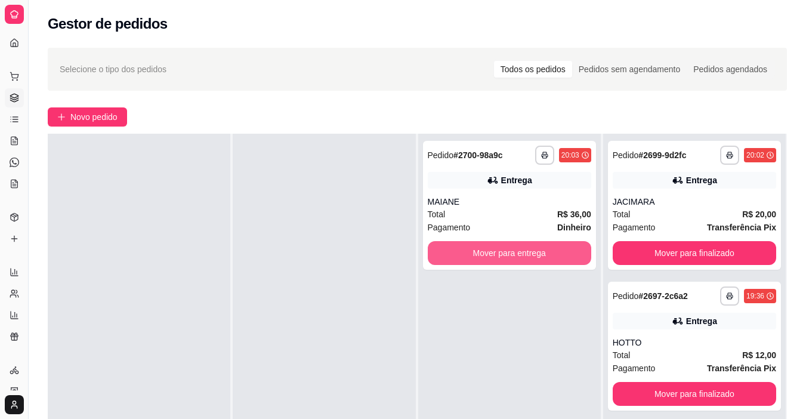
click at [494, 246] on button "Mover para entrega" at bounding box center [509, 253] width 163 height 24
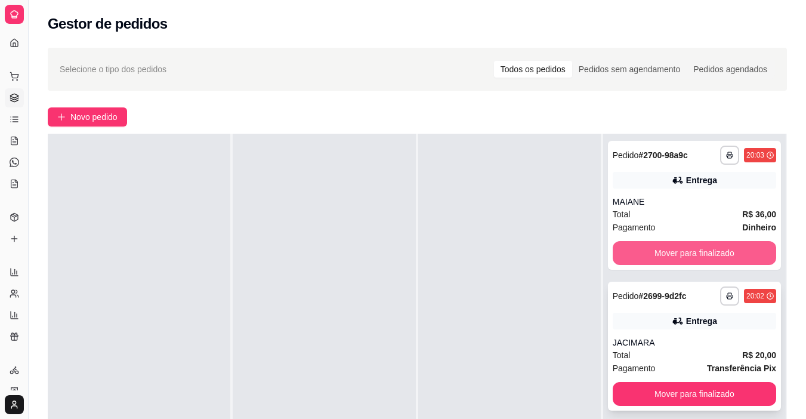
click at [645, 249] on button "Mover para finalizado" at bounding box center [693, 253] width 163 height 24
click at [645, 250] on button "Mover para finalizado" at bounding box center [694, 253] width 159 height 23
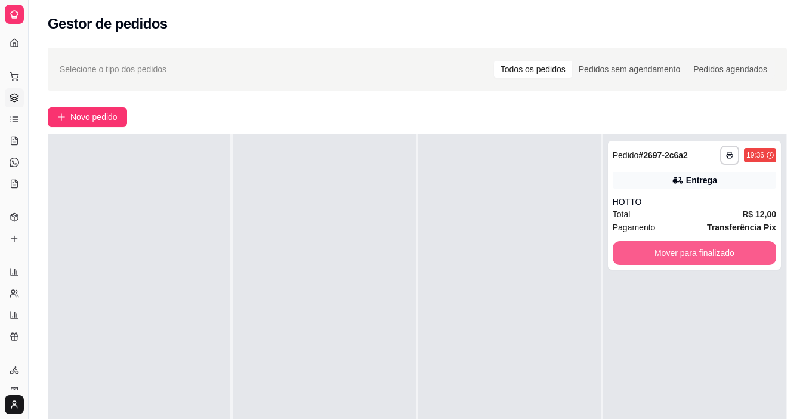
click at [645, 250] on button "Mover para finalizado" at bounding box center [693, 253] width 163 height 24
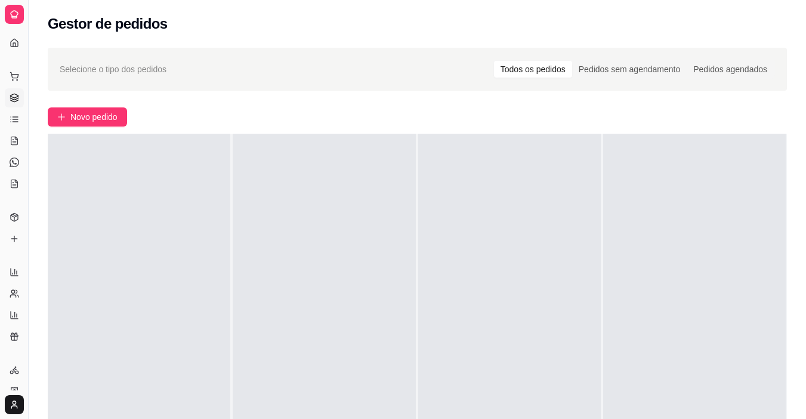
click at [568, 238] on div at bounding box center [509, 343] width 182 height 419
click at [83, 113] on span "Novo pedido" at bounding box center [93, 116] width 47 height 13
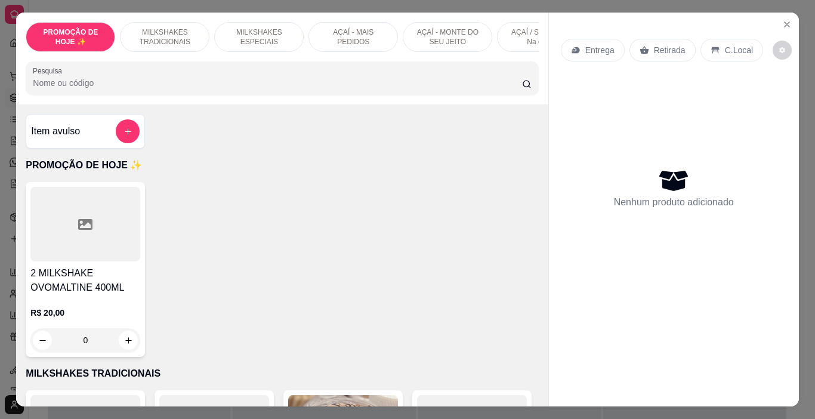
click at [237, 27] on p "MILKSHAKES ESPECIAIS" at bounding box center [258, 36] width 69 height 19
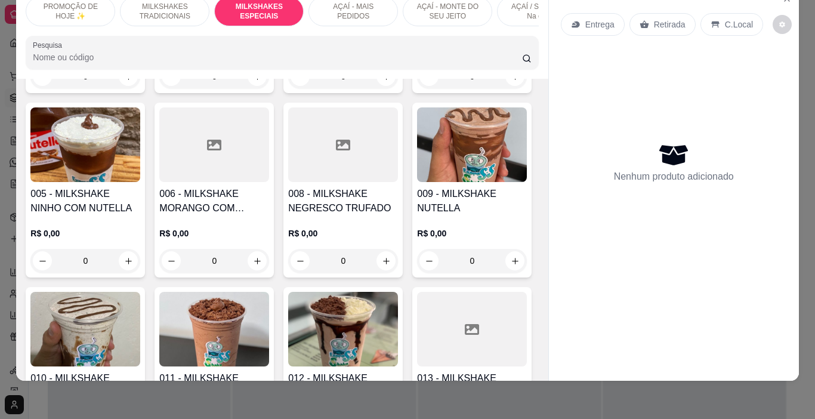
scroll to position [1451, 0]
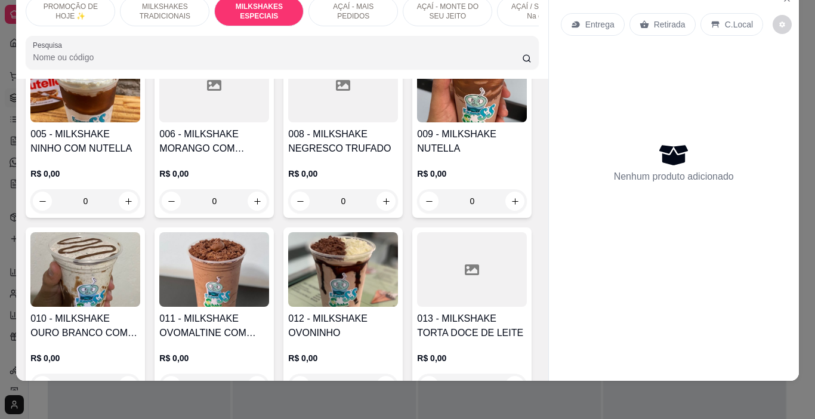
click at [357, 10] on p "AÇAÍ - MAIS PEDIDOS" at bounding box center [352, 11] width 69 height 19
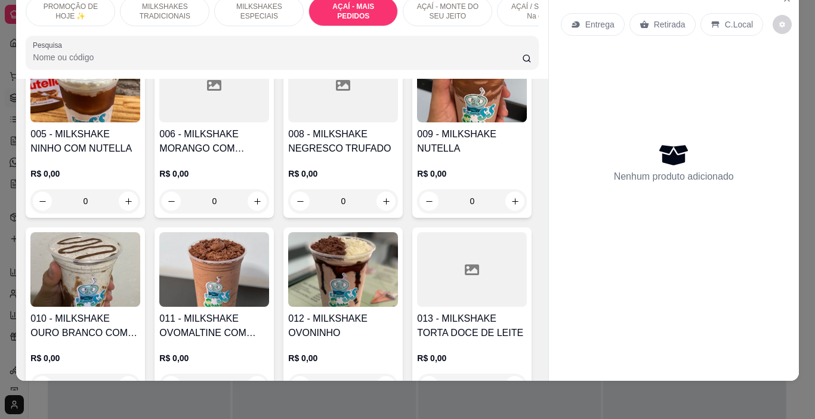
scroll to position [2152, 0]
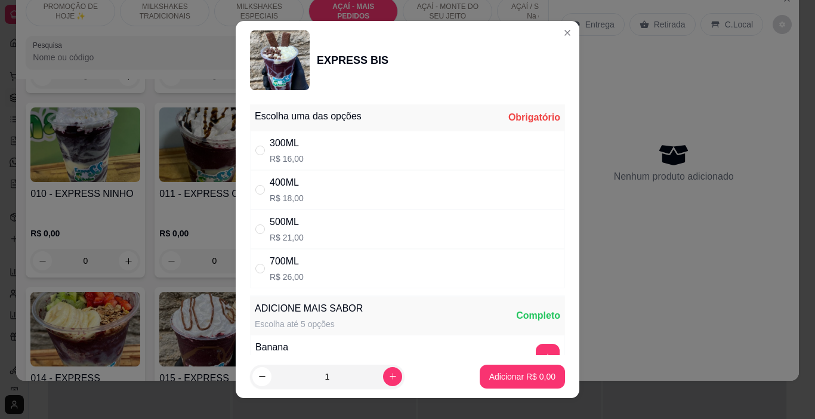
drag, startPoint x: 322, startPoint y: 222, endPoint x: 359, endPoint y: 228, distance: 37.4
click at [322, 224] on div "500ML R$ 21,00" at bounding box center [407, 228] width 315 height 39
radio input "true"
click at [504, 373] on p "Adicionar R$ 21,00" at bounding box center [519, 376] width 71 height 12
type input "1"
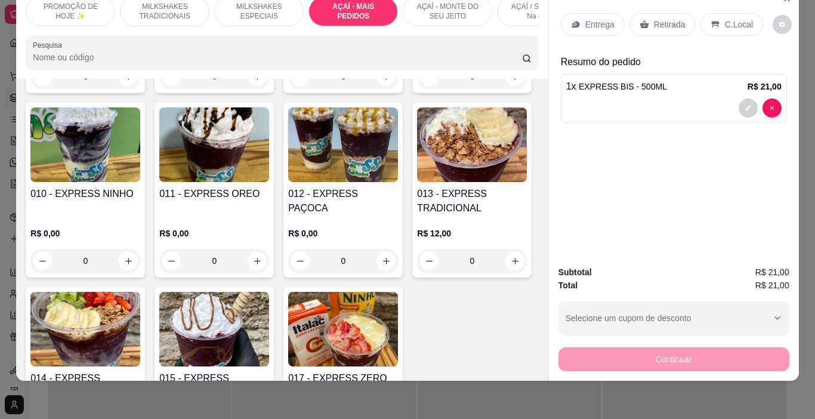
click at [742, 18] on p "C.Local" at bounding box center [739, 24] width 28 height 12
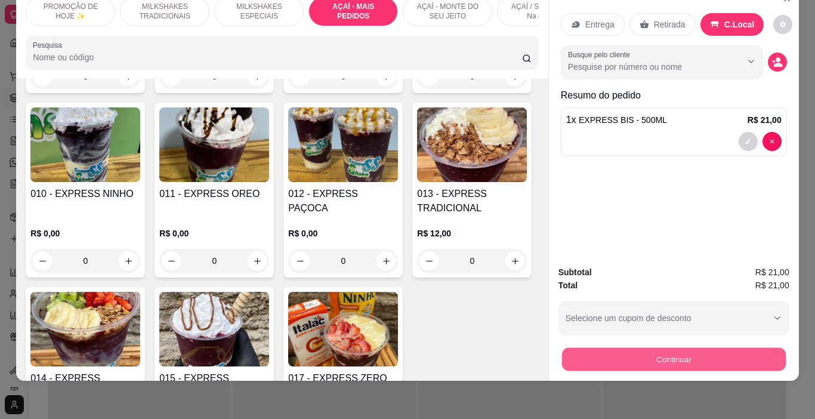
click at [668, 349] on button "Continuar" at bounding box center [673, 359] width 224 height 23
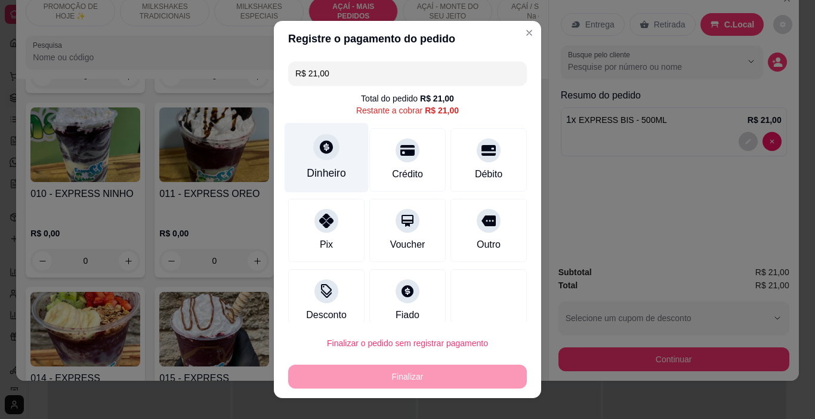
click at [318, 162] on div "Dinheiro" at bounding box center [326, 158] width 84 height 70
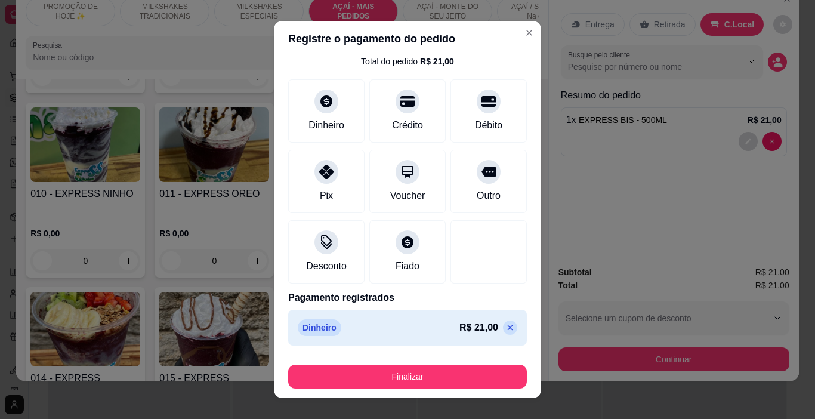
click at [505, 327] on icon at bounding box center [510, 328] width 10 height 10
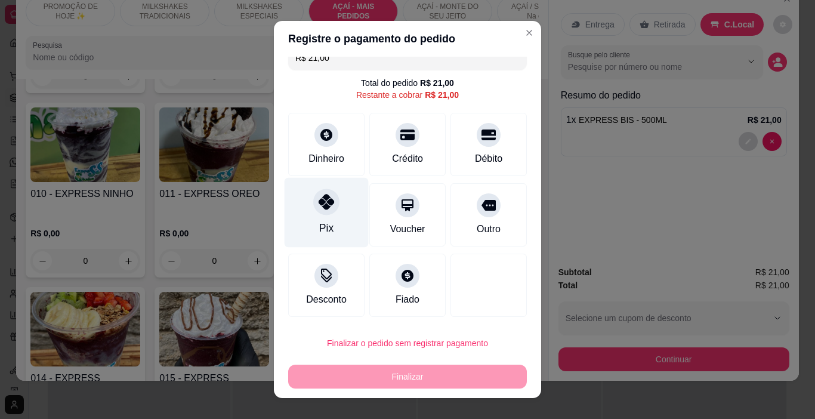
click at [322, 211] on div at bounding box center [326, 202] width 26 height 26
type input "R$ 0,00"
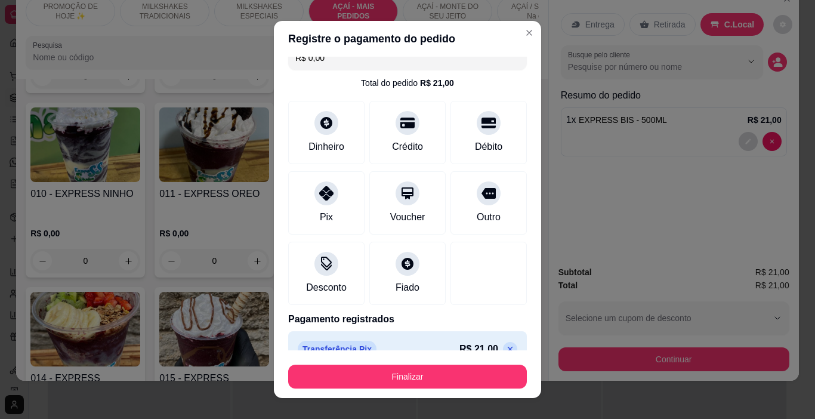
scroll to position [37, 0]
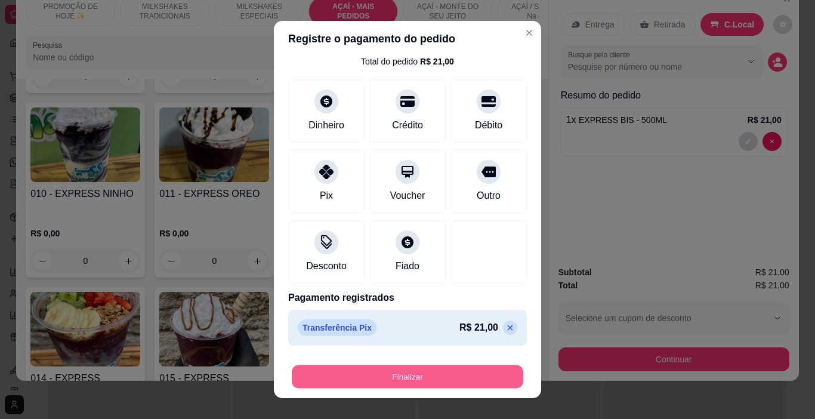
click at [445, 383] on button "Finalizar" at bounding box center [407, 376] width 231 height 23
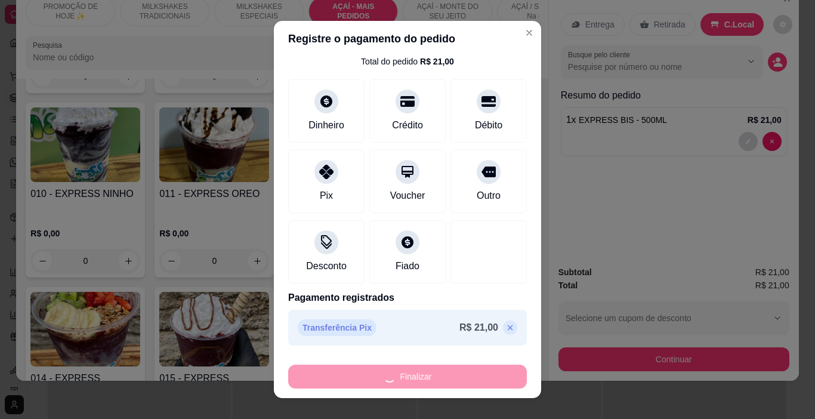
type input "0"
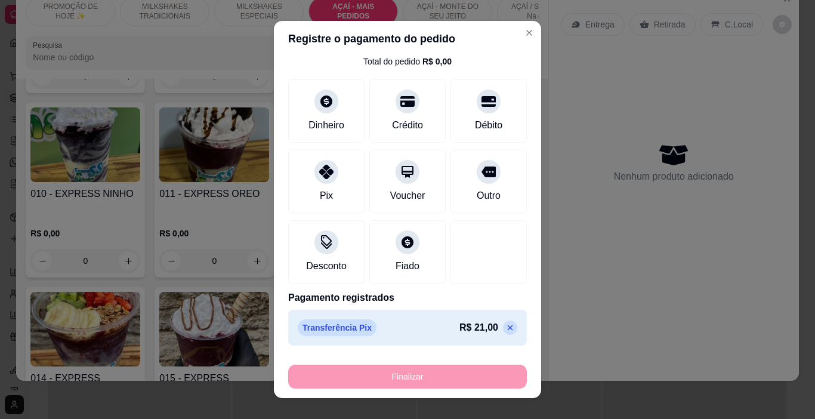
type input "-R$ 21,00"
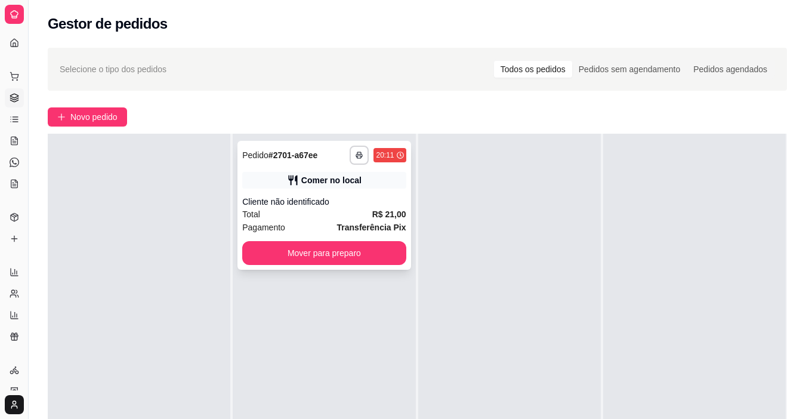
click at [373, 180] on div "Comer no local" at bounding box center [323, 180] width 163 height 17
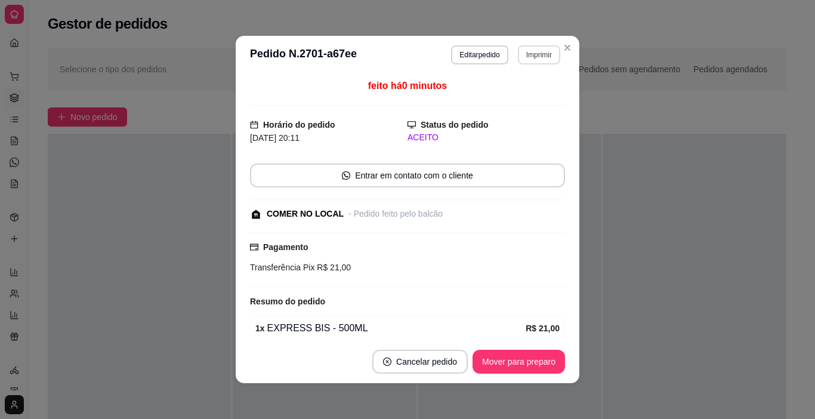
click at [540, 48] on button "Imprimir" at bounding box center [539, 54] width 42 height 19
click at [543, 92] on button "IMPRESSORA" at bounding box center [513, 96] width 83 height 18
click at [518, 364] on button "Mover para preparo" at bounding box center [518, 361] width 92 height 24
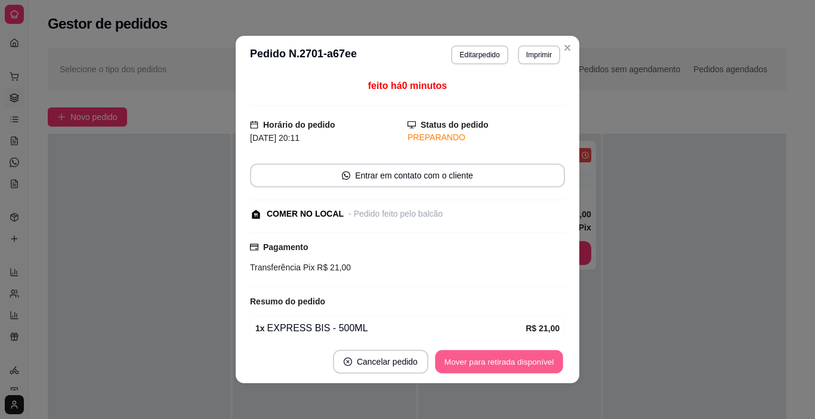
click at [519, 363] on button "Mover para retirada disponível" at bounding box center [499, 361] width 128 height 23
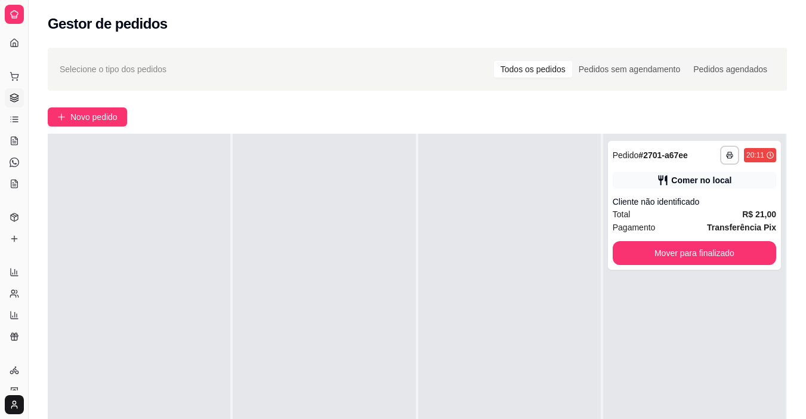
click at [759, 131] on div "**********" at bounding box center [417, 304] width 777 height 526
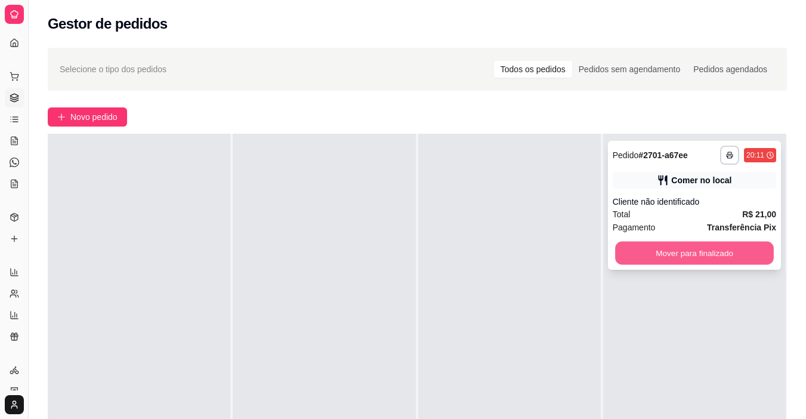
click at [663, 260] on button "Mover para finalizado" at bounding box center [694, 253] width 159 height 23
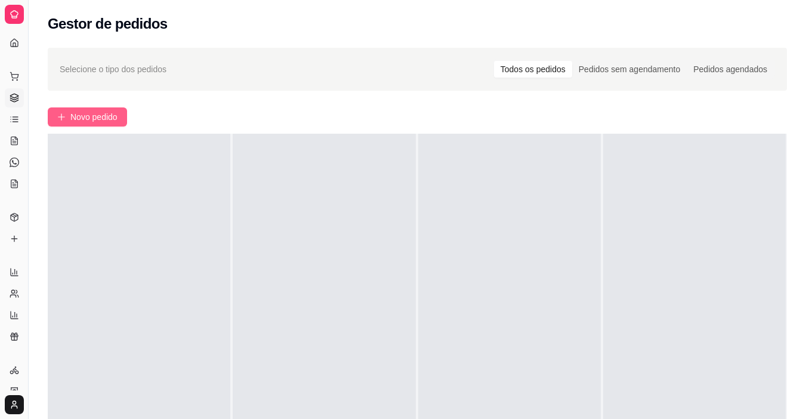
click at [81, 125] on button "Novo pedido" at bounding box center [87, 116] width 79 height 19
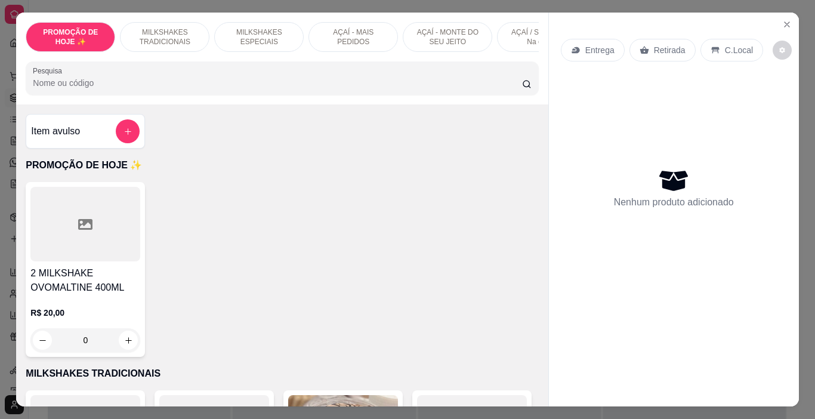
click at [510, 29] on p "AÇAÍ / SORVETE - Na casca" at bounding box center [541, 36] width 69 height 19
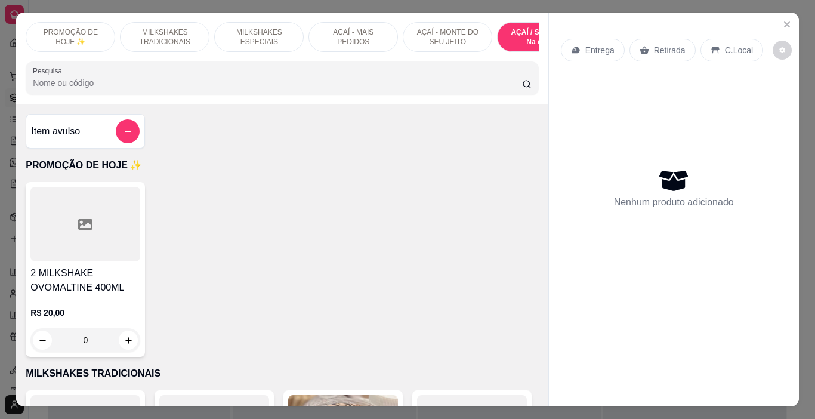
scroll to position [30, 0]
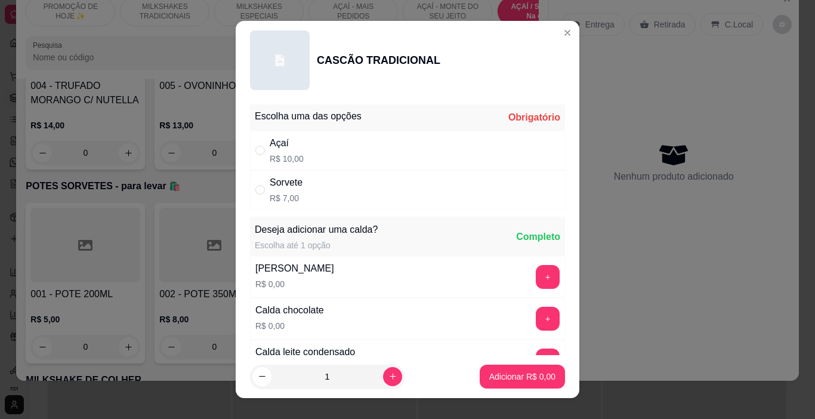
click at [296, 188] on div "Sorvete" at bounding box center [286, 182] width 33 height 14
radio input "true"
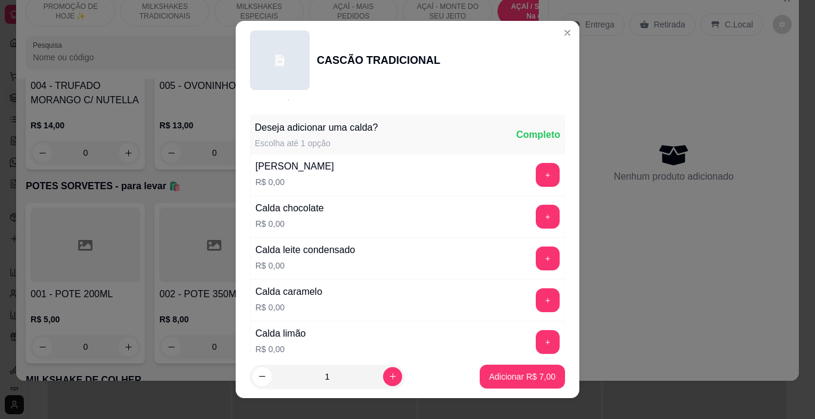
scroll to position [119, 0]
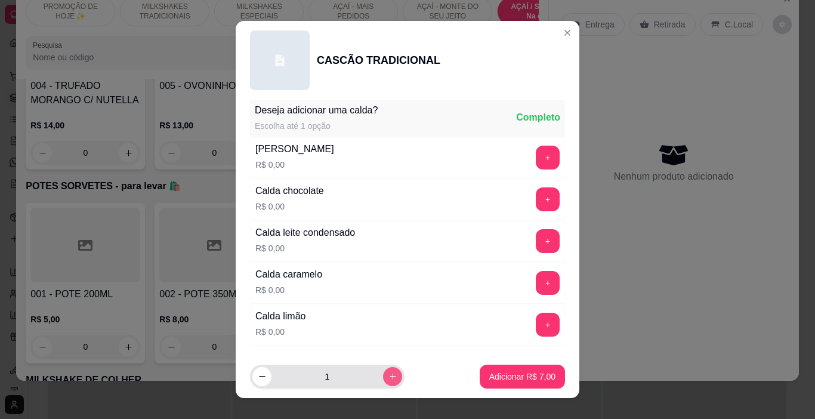
click at [384, 376] on button "increase-product-quantity" at bounding box center [392, 376] width 19 height 19
type input "2"
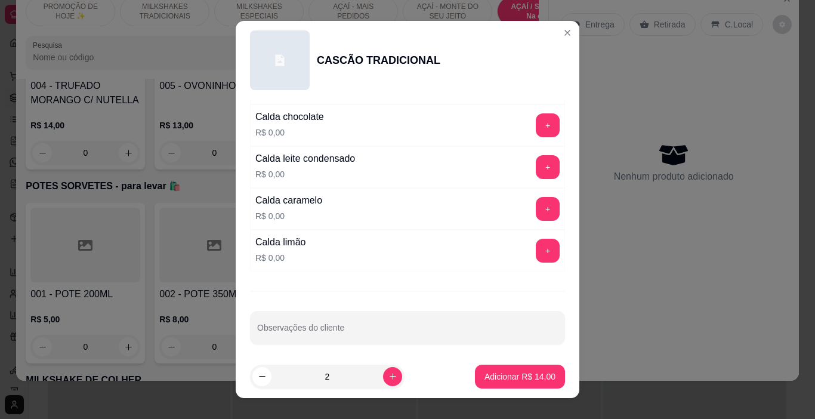
scroll to position [199, 0]
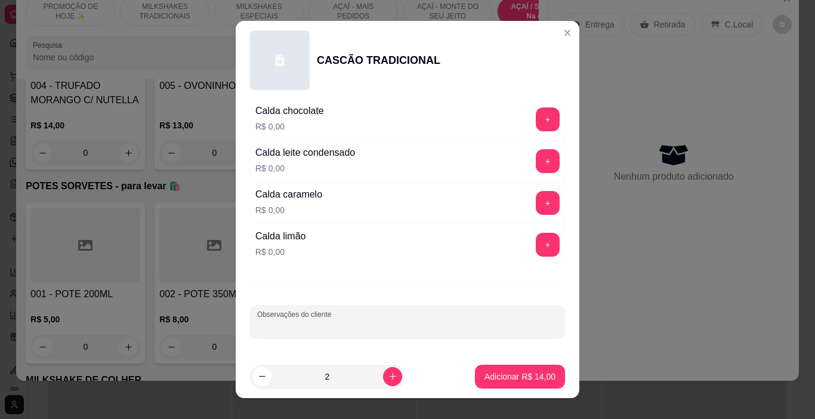
click at [317, 331] on input "Observações do cliente" at bounding box center [407, 326] width 301 height 12
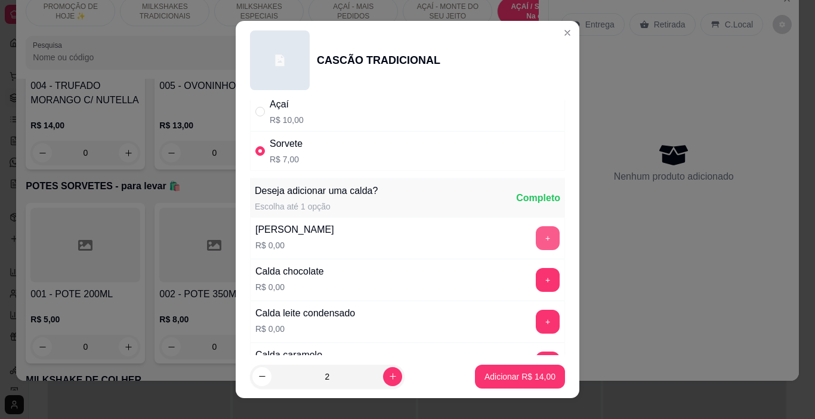
scroll to position [60, 0]
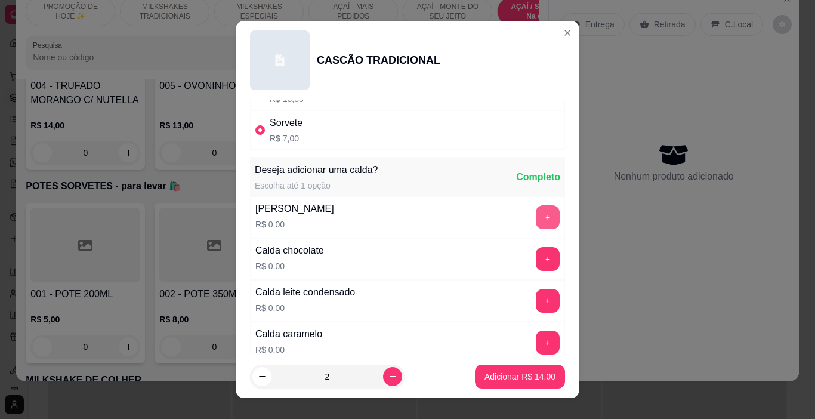
type input "MISTA"
click at [535, 219] on button "+" at bounding box center [547, 217] width 24 height 24
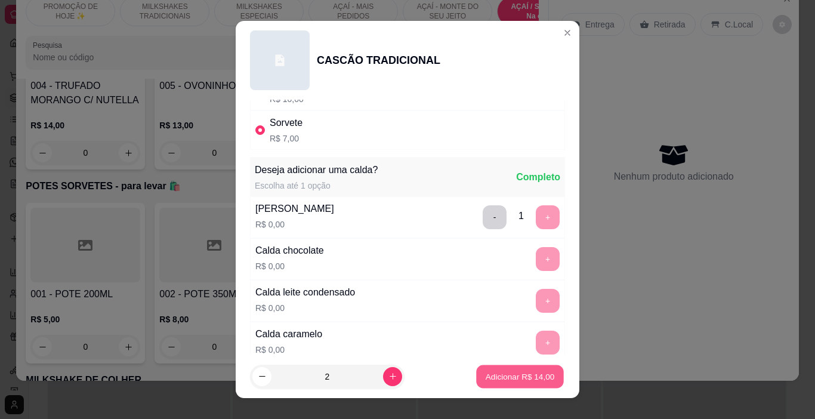
click at [517, 374] on p "Adicionar R$ 14,00" at bounding box center [519, 375] width 69 height 11
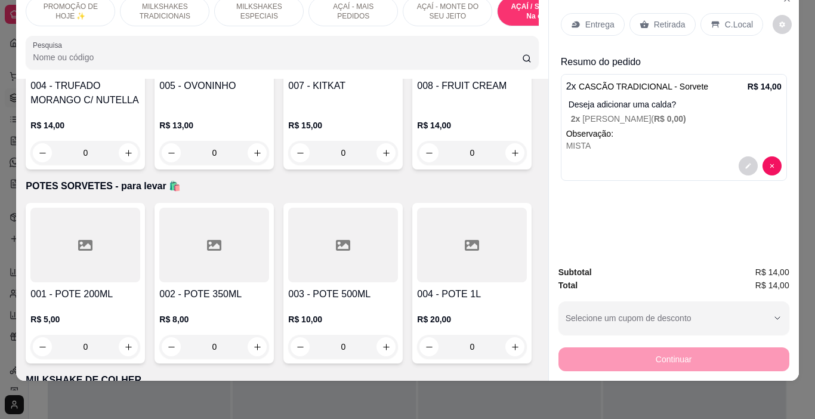
click at [725, 18] on p "C.Local" at bounding box center [739, 24] width 28 height 12
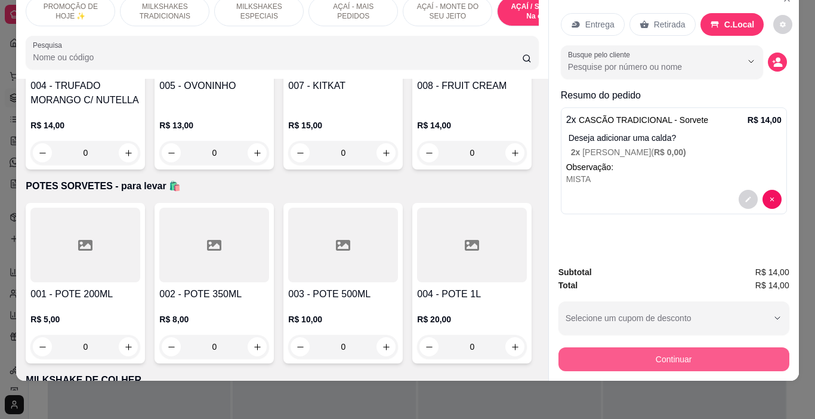
click at [608, 347] on button "Continuar" at bounding box center [673, 359] width 231 height 24
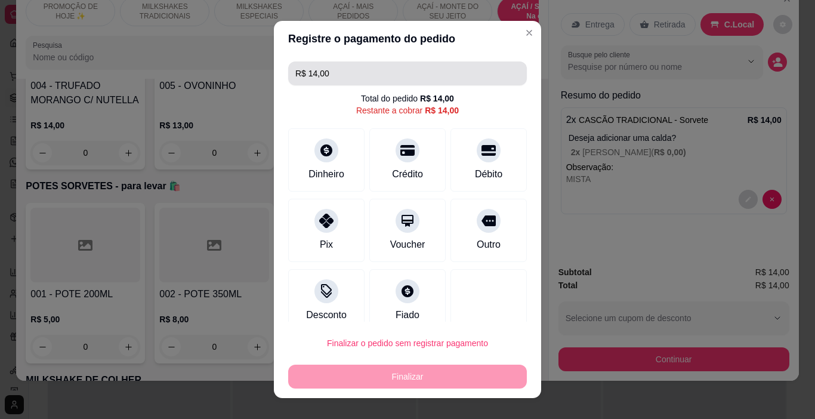
click at [329, 72] on input "R$ 14,00" at bounding box center [407, 73] width 224 height 24
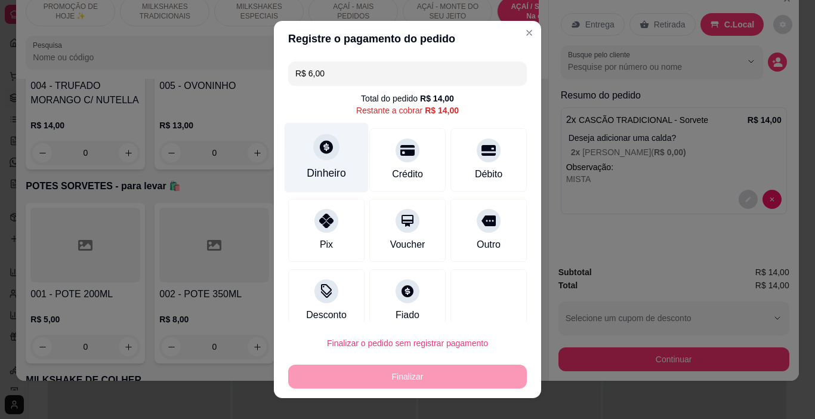
click at [331, 161] on div "Dinheiro" at bounding box center [326, 158] width 84 height 70
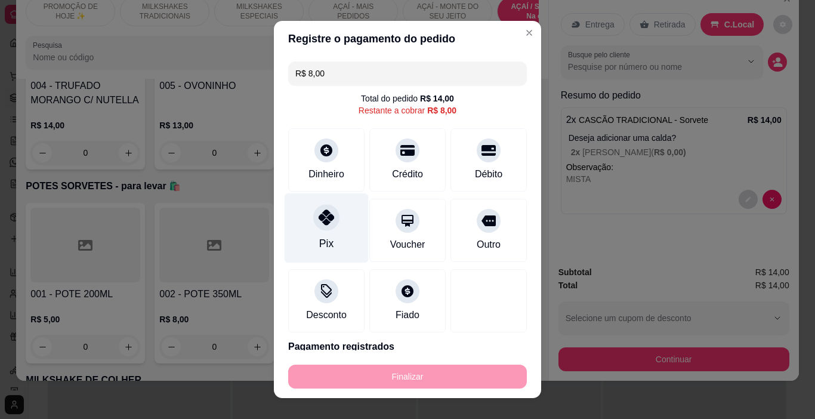
click at [316, 231] on div "Pix" at bounding box center [326, 228] width 84 height 70
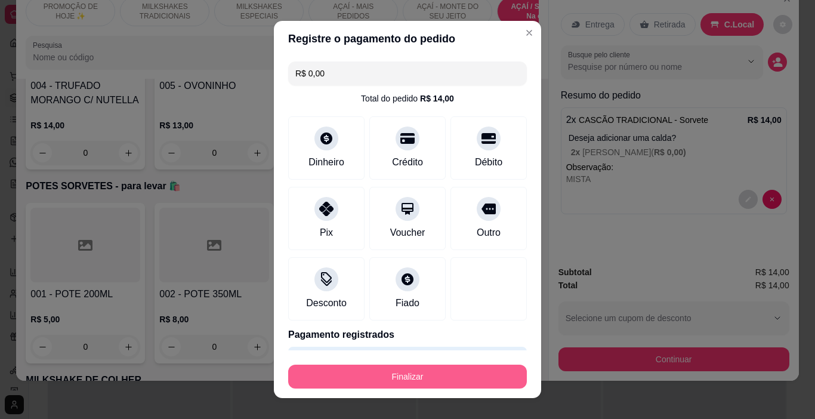
click at [410, 374] on button "Finalizar" at bounding box center [407, 376] width 239 height 24
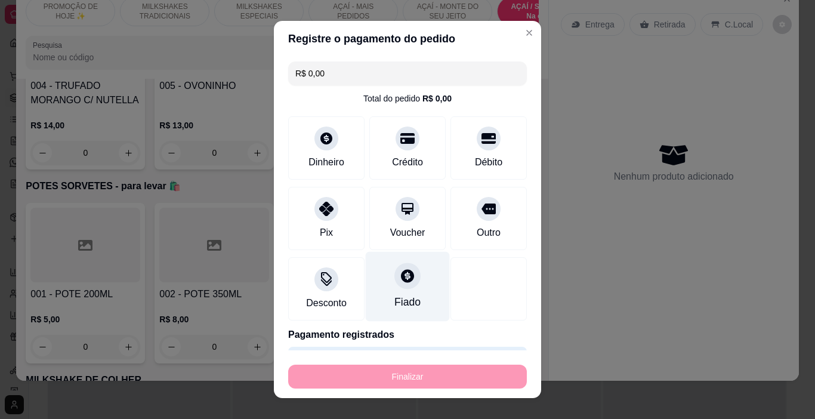
type input "-R$ 14,00"
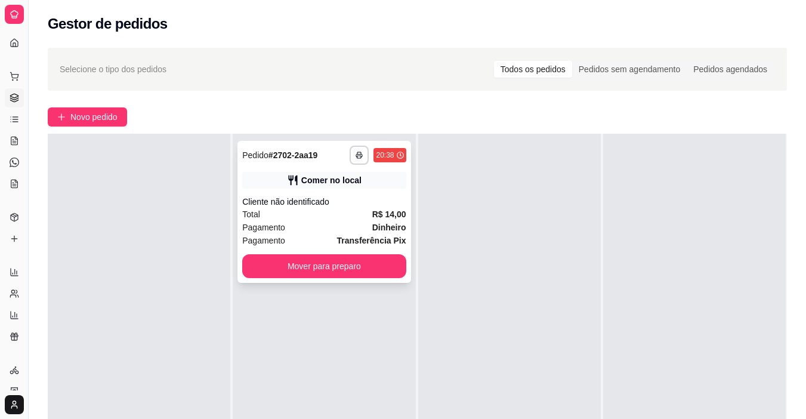
click at [352, 199] on div "Cliente não identificado" at bounding box center [323, 202] width 163 height 12
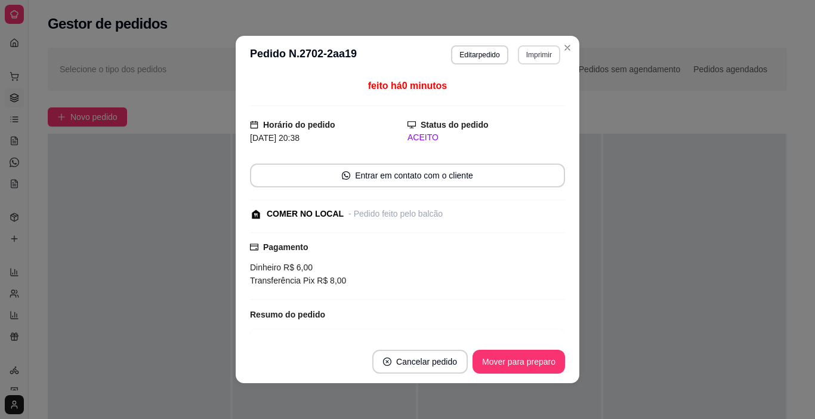
click at [541, 54] on button "Imprimir" at bounding box center [539, 54] width 42 height 19
click at [541, 94] on button "IMPRESSORA" at bounding box center [513, 96] width 86 height 19
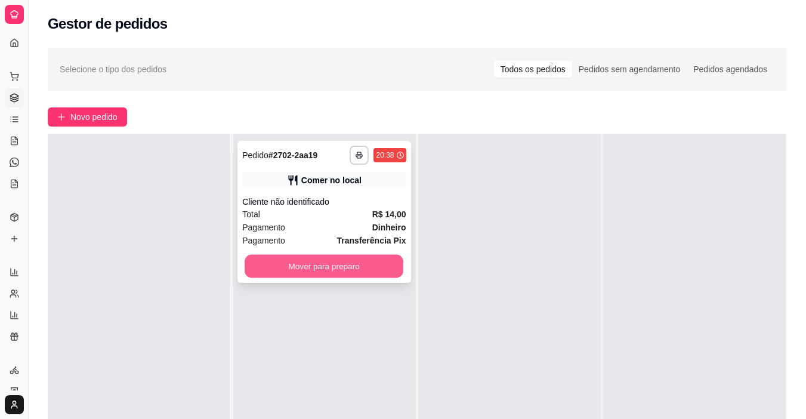
click at [308, 270] on button "Mover para preparo" at bounding box center [323, 266] width 159 height 23
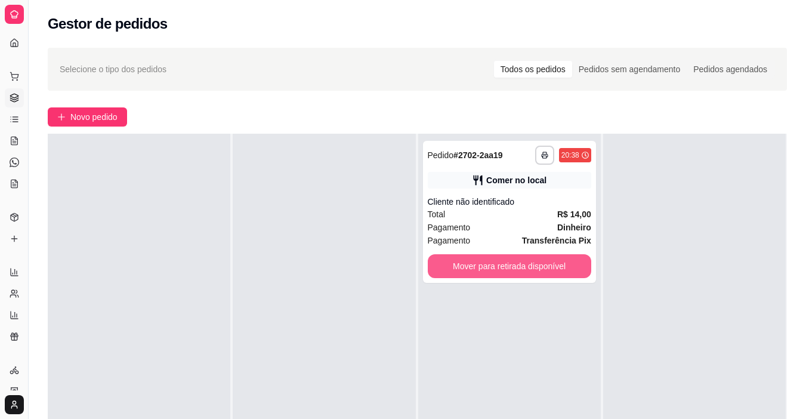
click at [543, 261] on button "Mover para retirada disponível" at bounding box center [509, 266] width 163 height 24
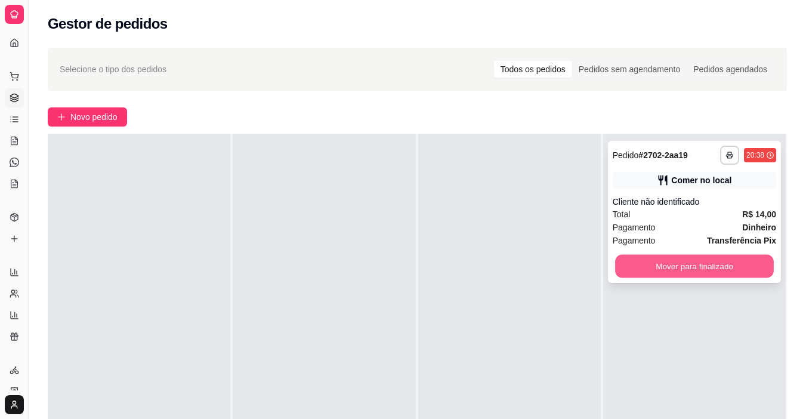
click at [620, 266] on button "Mover para finalizado" at bounding box center [694, 266] width 159 height 23
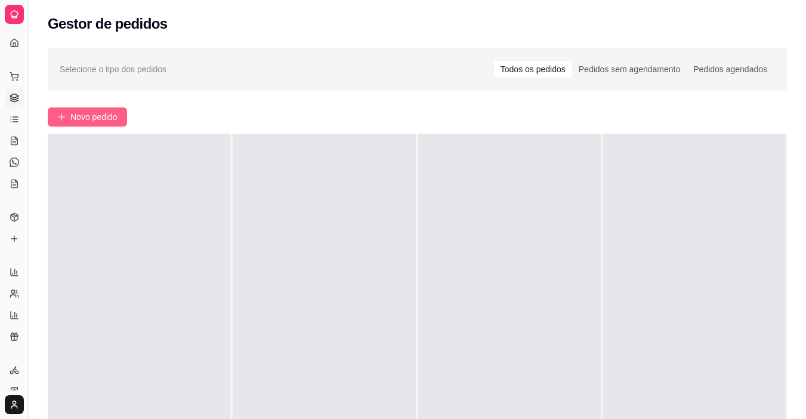
click at [91, 115] on span "Novo pedido" at bounding box center [93, 116] width 47 height 13
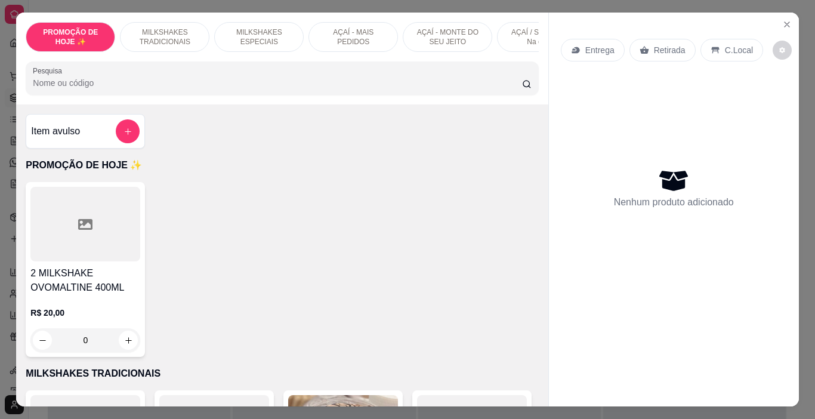
click at [438, 35] on p "AÇAÍ - MONTE DO SEU JEITO" at bounding box center [447, 36] width 69 height 19
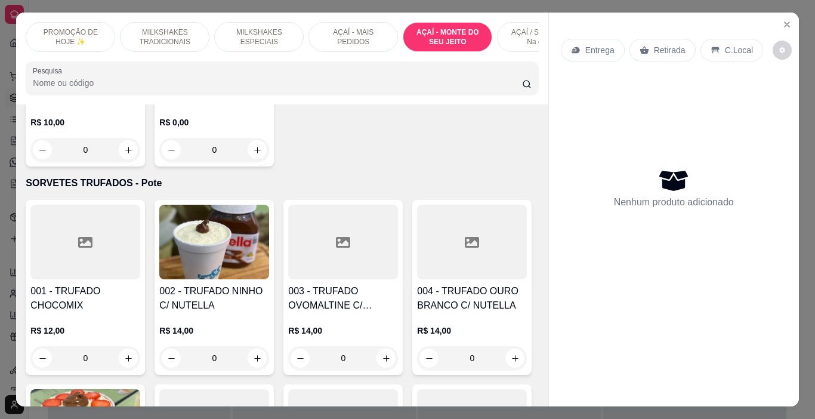
scroll to position [30, 0]
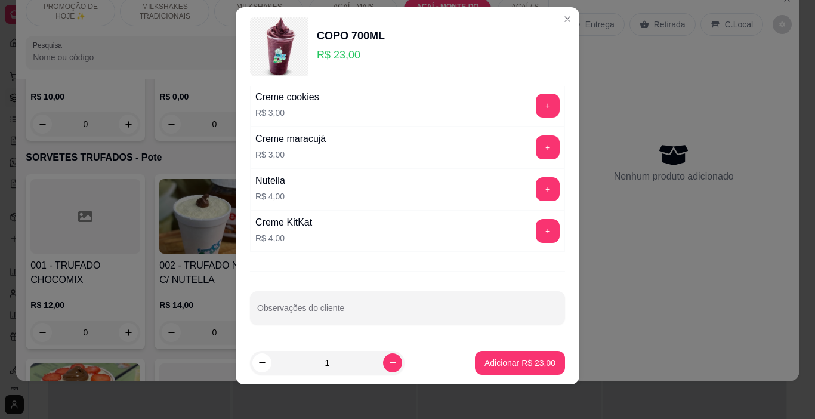
scroll to position [17, 0]
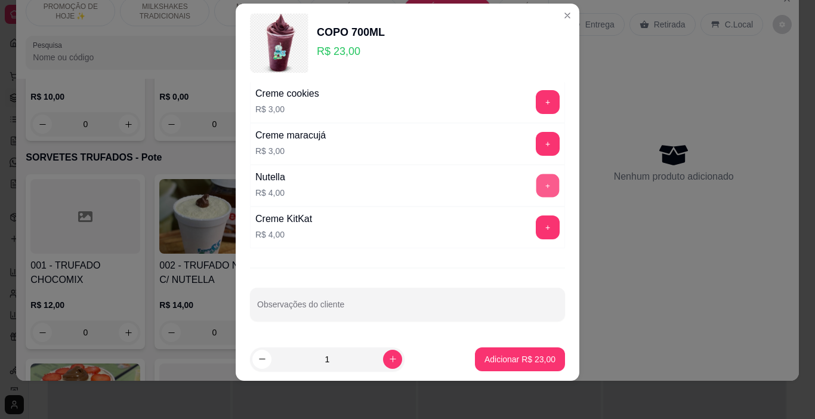
click at [536, 180] on button "+" at bounding box center [547, 185] width 23 height 23
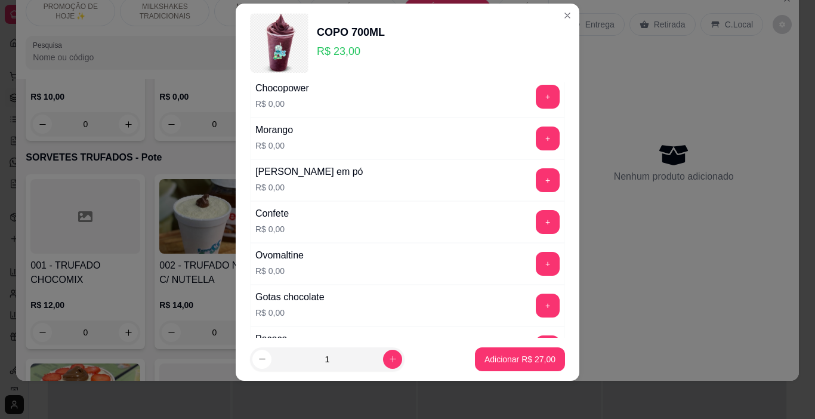
scroll to position [179, 0]
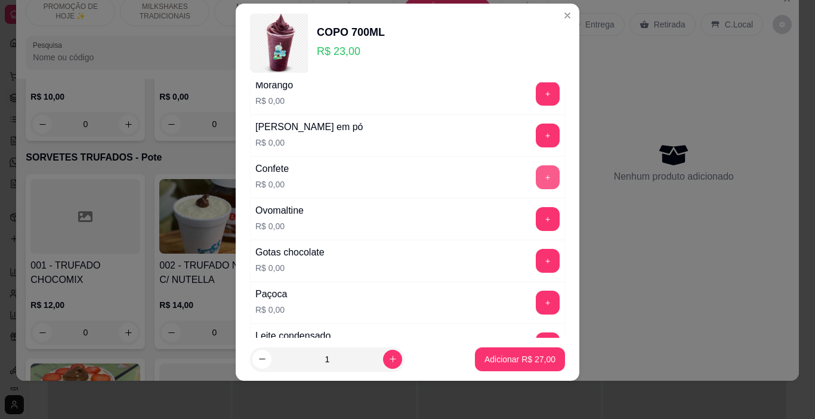
click at [535, 173] on button "+" at bounding box center [547, 177] width 24 height 24
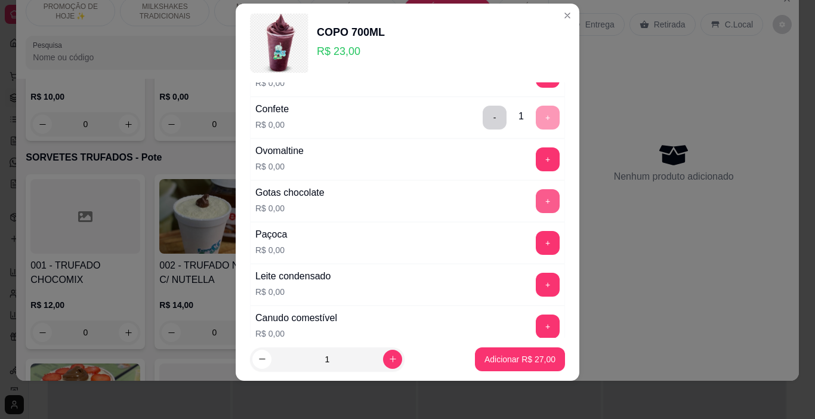
click at [537, 201] on button "+" at bounding box center [547, 201] width 24 height 24
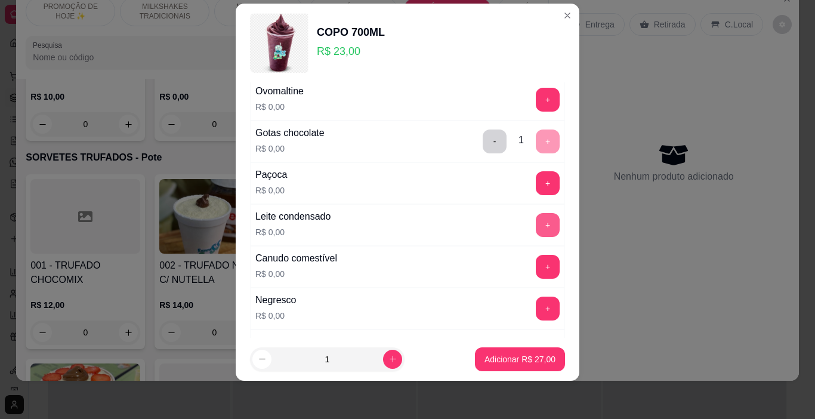
click at [535, 225] on button "+" at bounding box center [547, 225] width 24 height 24
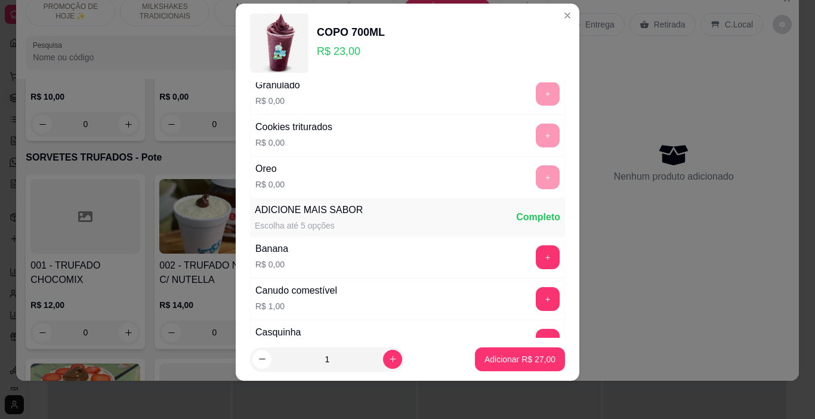
scroll to position [754, 0]
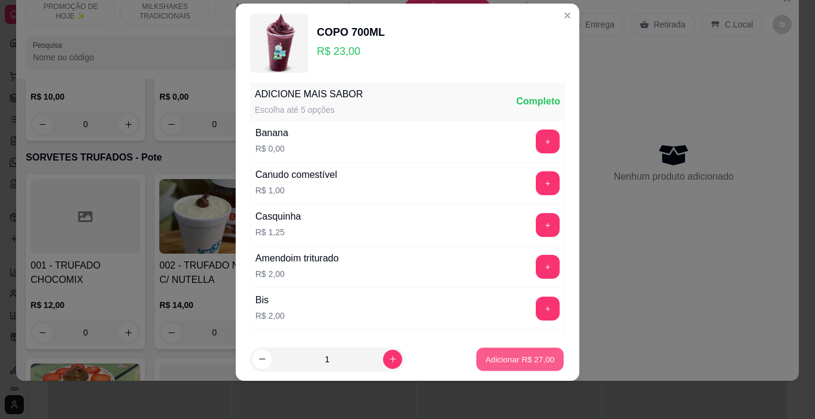
click at [528, 358] on p "Adicionar R$ 27,00" at bounding box center [519, 358] width 69 height 11
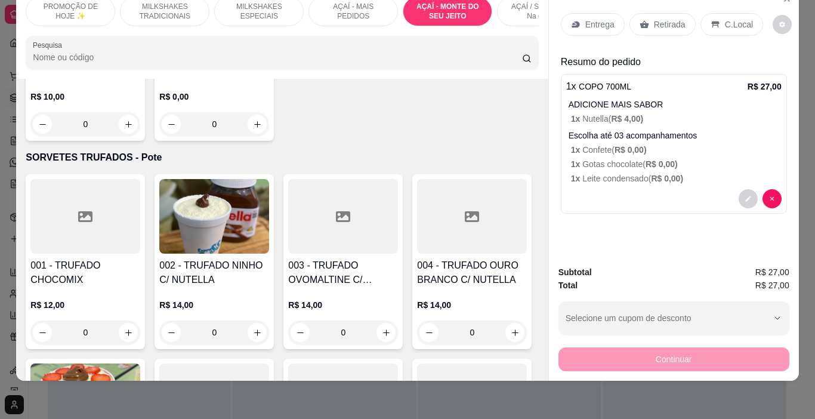
click at [588, 18] on p "Entrega" at bounding box center [599, 24] width 29 height 12
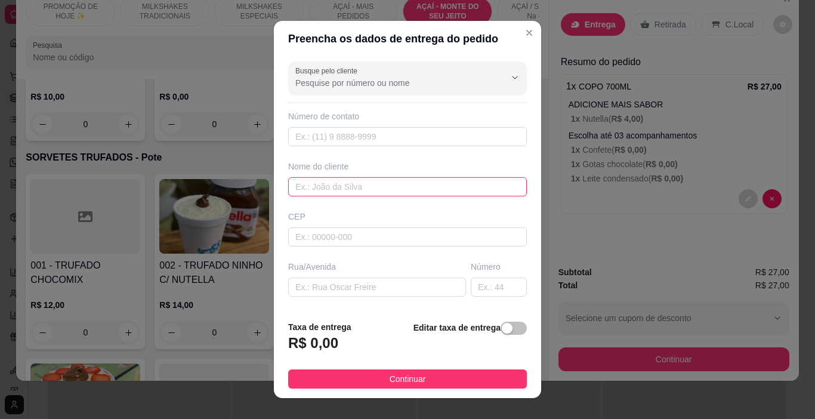
click at [363, 185] on input "text" at bounding box center [407, 186] width 239 height 19
type input "[PERSON_NAME]"
click at [413, 380] on span "Continuar" at bounding box center [407, 378] width 36 height 13
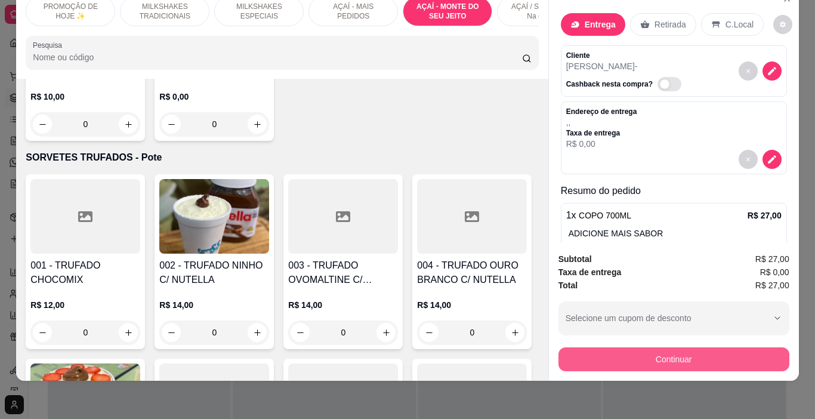
click at [667, 347] on button "Continuar" at bounding box center [673, 359] width 231 height 24
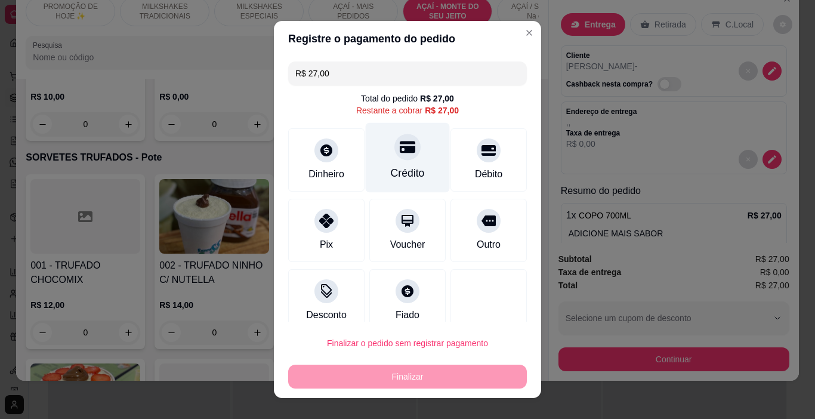
click at [394, 158] on div at bounding box center [407, 147] width 26 height 26
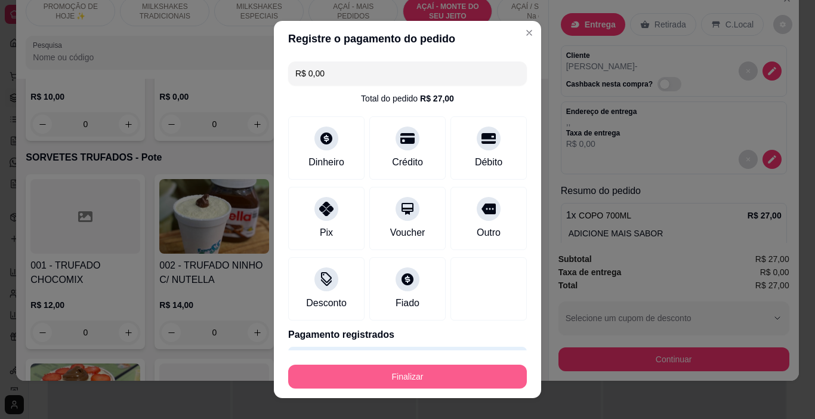
click at [419, 373] on button "Finalizar" at bounding box center [407, 376] width 239 height 24
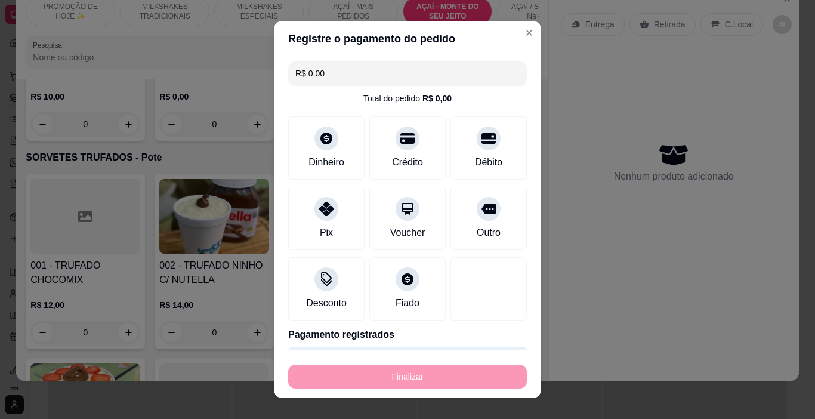
type input "-R$ 27,00"
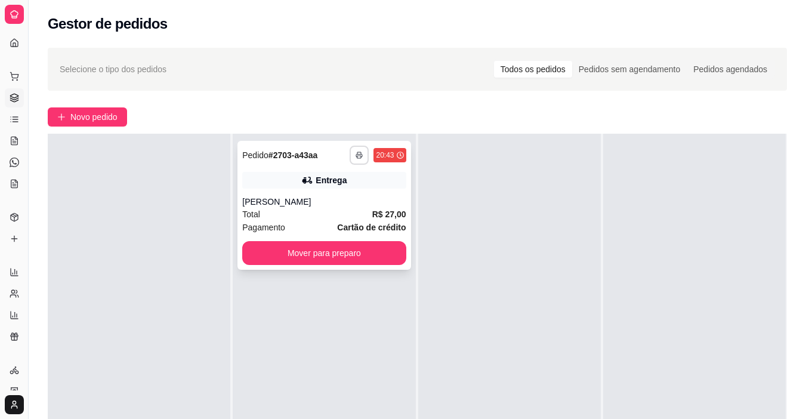
click at [351, 150] on button "button" at bounding box center [358, 155] width 19 height 19
click at [355, 194] on button "IMPRESSORA" at bounding box center [322, 196] width 83 height 18
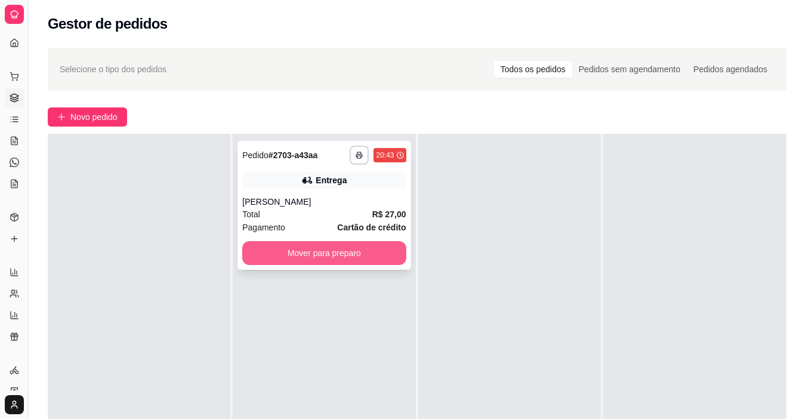
click at [345, 261] on button "Mover para preparo" at bounding box center [323, 253] width 163 height 24
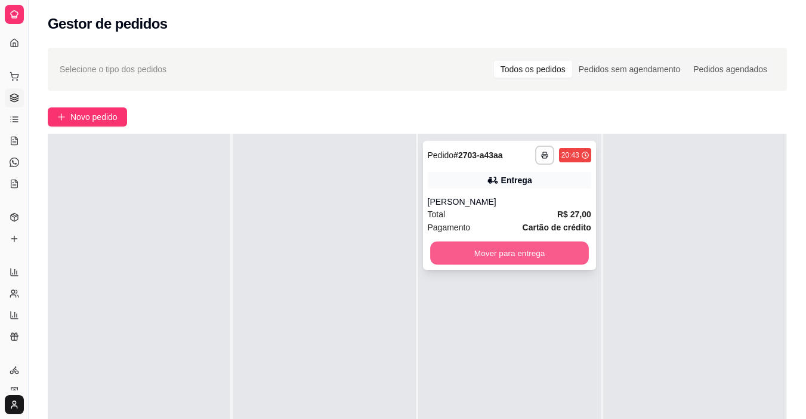
click at [475, 255] on button "Mover para entrega" at bounding box center [509, 253] width 159 height 23
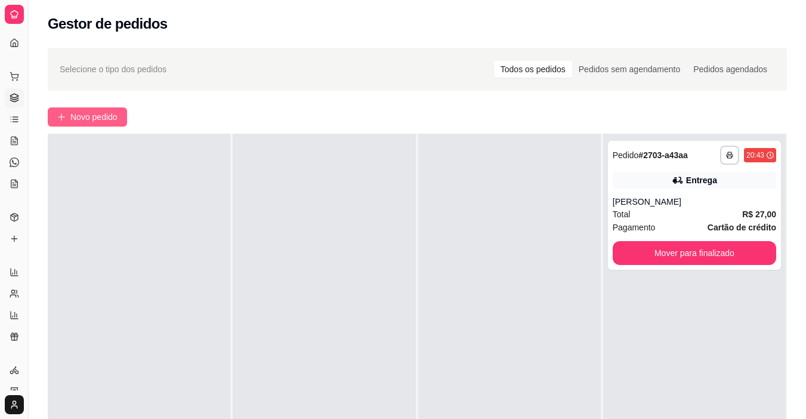
click at [113, 117] on span "Novo pedido" at bounding box center [93, 116] width 47 height 13
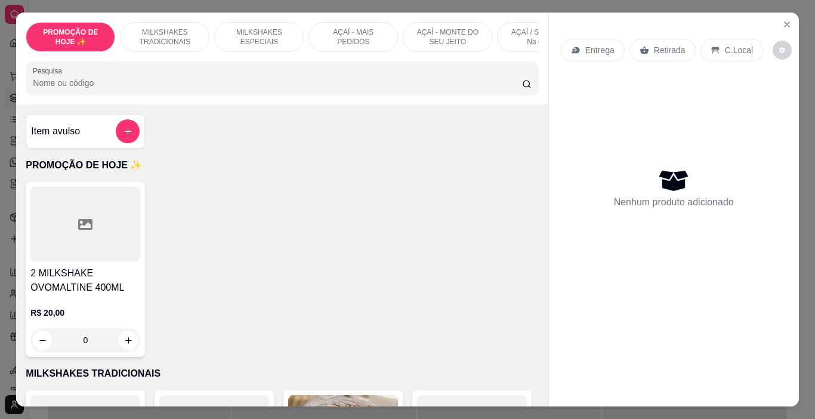
scroll to position [0, 448]
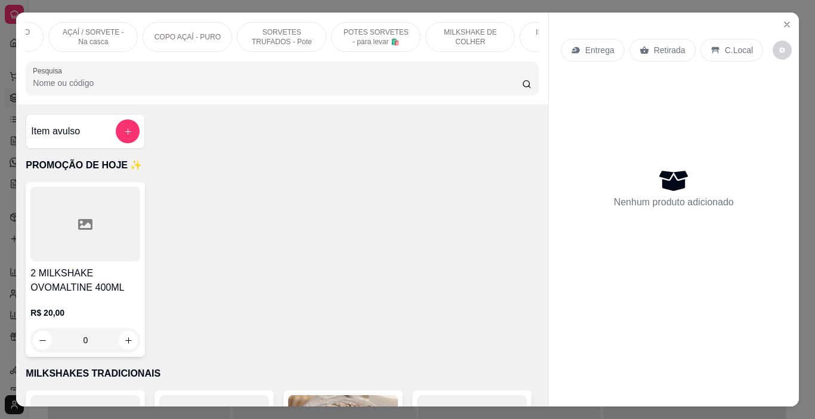
click at [190, 13] on div "PROMOÇÃO DE HOJE ✨ MILKSHAKES TRADICIONAIS MILKSHAKES ESPECIAIS AÇAÍ - MAIS PED…" at bounding box center [281, 59] width 531 height 92
click at [185, 32] on p "COPO AÇAÍ - PURO" at bounding box center [187, 37] width 66 height 10
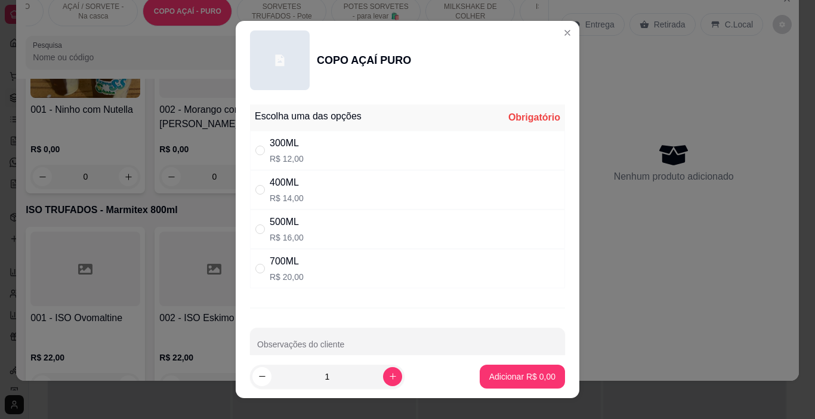
drag, startPoint x: 275, startPoint y: 155, endPoint x: 289, endPoint y: 162, distance: 16.0
click at [276, 155] on p "R$ 12,00" at bounding box center [287, 159] width 34 height 12
radio input "true"
click at [518, 380] on p "Adicionar R$ 12,00" at bounding box center [519, 376] width 71 height 12
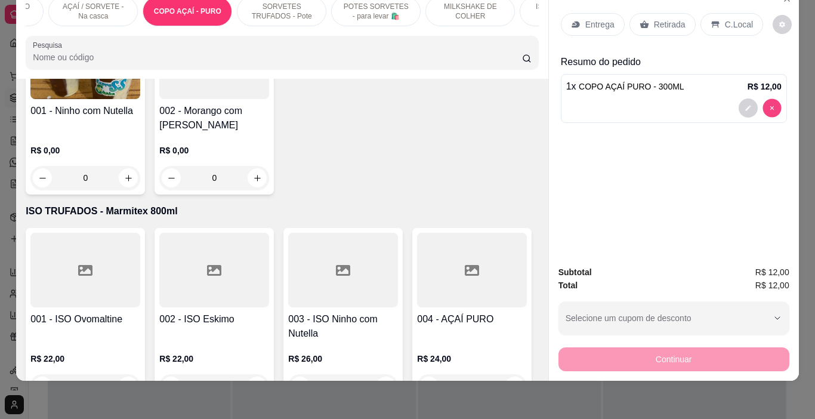
type input "0"
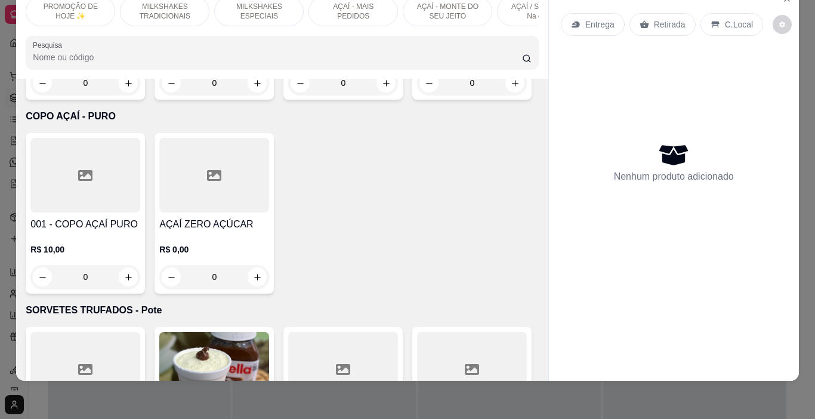
scroll to position [0, 0]
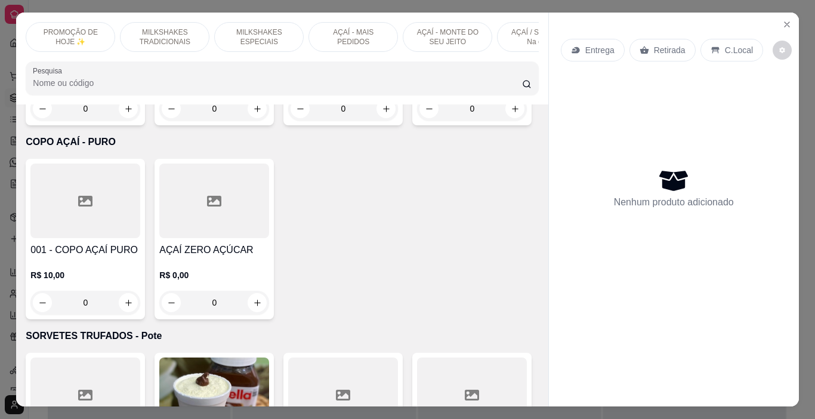
click at [91, 37] on p "PROMOÇÃO DE HOJE ✨" at bounding box center [70, 36] width 69 height 19
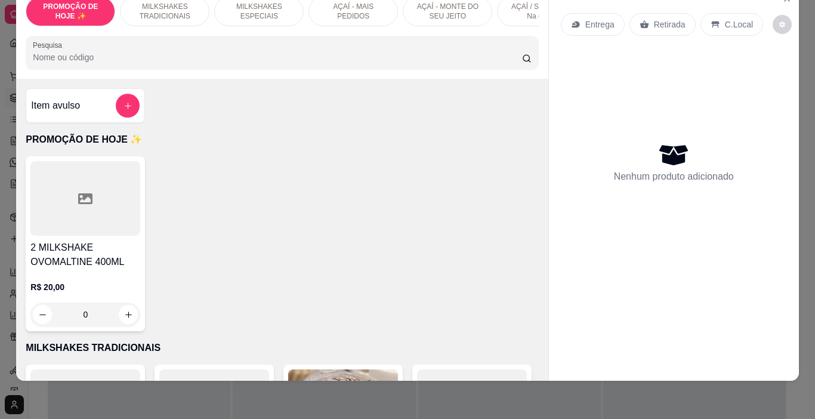
click at [97, 109] on div "Item avulso" at bounding box center [85, 106] width 109 height 24
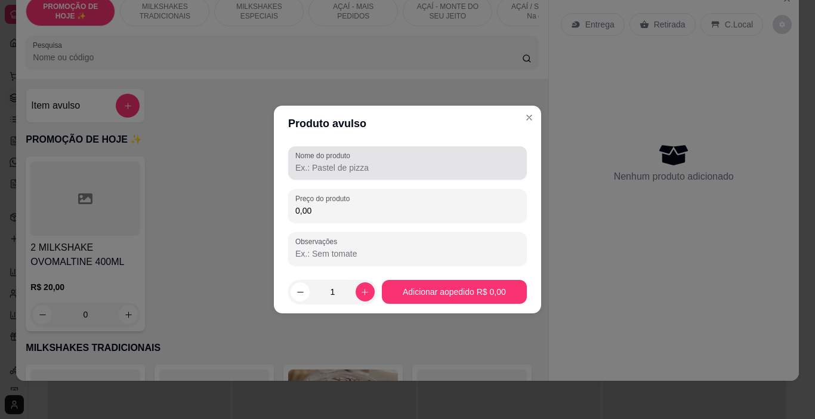
click at [374, 163] on input "Nome do produto" at bounding box center [407, 168] width 224 height 12
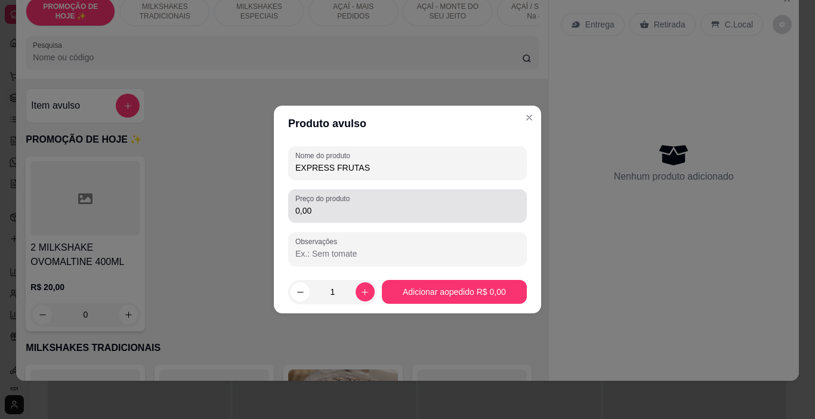
type input "EXPRESS FRUTAS"
click at [347, 215] on input "0,00" at bounding box center [407, 211] width 224 height 12
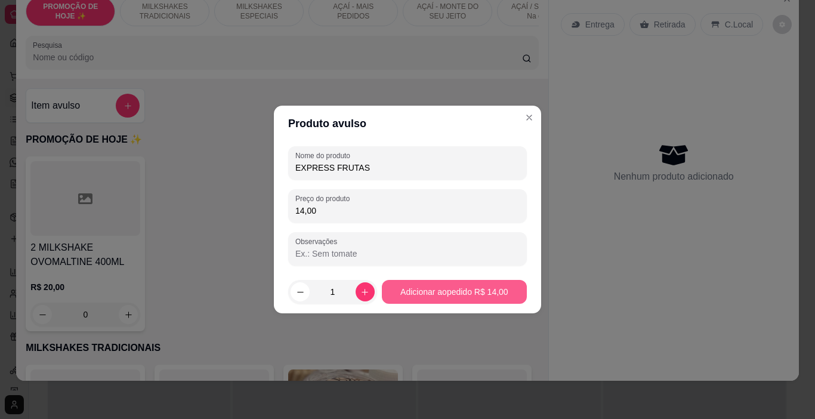
type input "14,00"
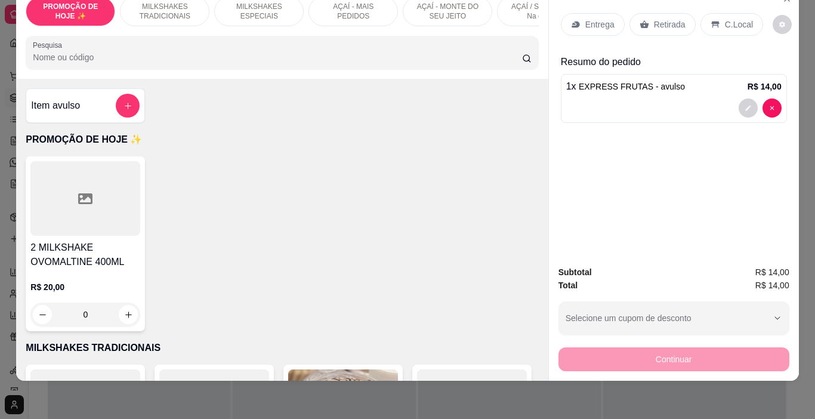
click at [714, 14] on div "C.Local" at bounding box center [731, 24] width 63 height 23
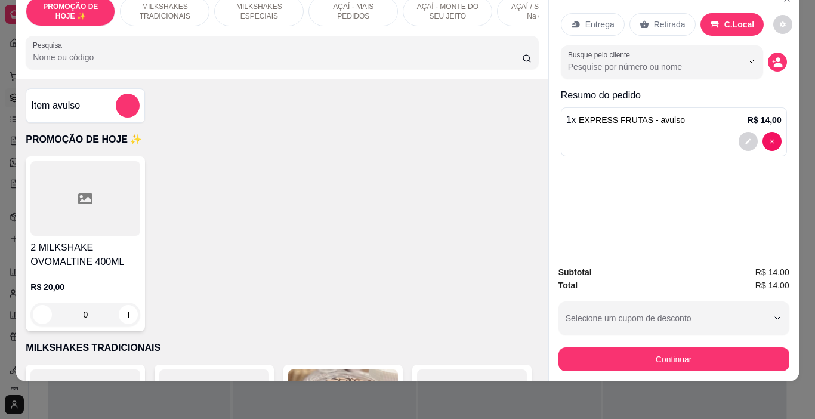
click at [639, 355] on button "Continuar" at bounding box center [673, 359] width 231 height 24
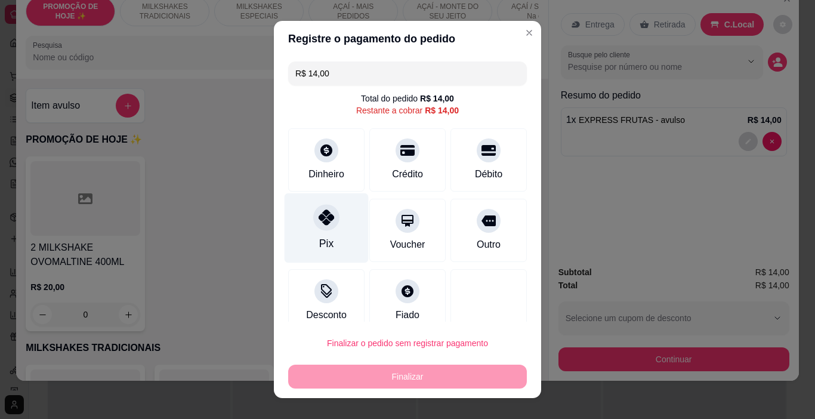
click at [313, 224] on div at bounding box center [326, 218] width 26 height 26
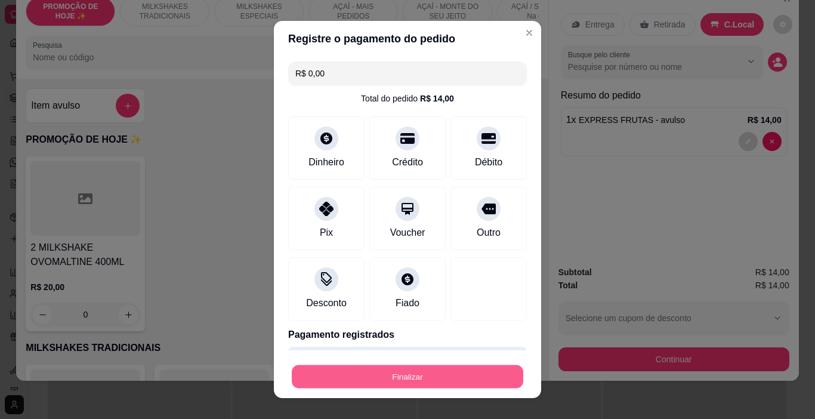
click at [397, 372] on button "Finalizar" at bounding box center [407, 376] width 231 height 23
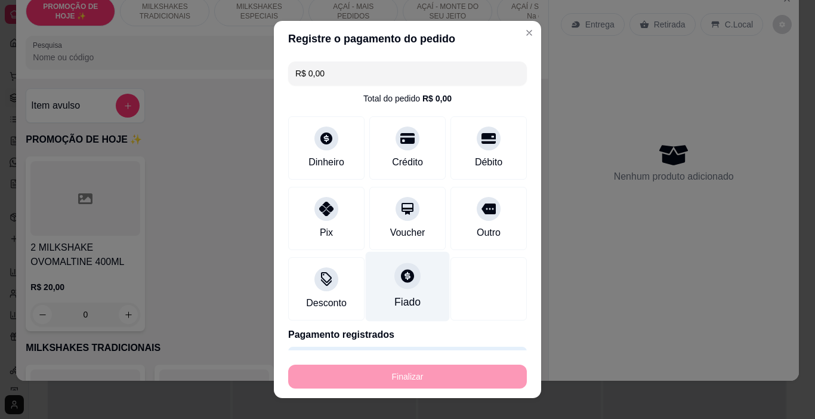
type input "-R$ 14,00"
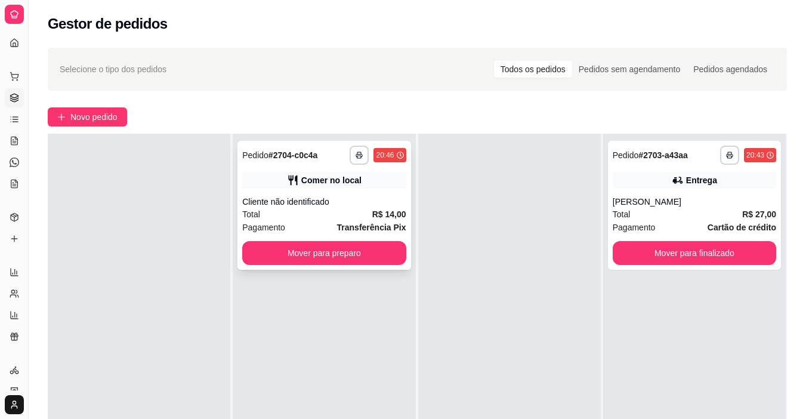
click at [372, 206] on div "Cliente não identificado" at bounding box center [323, 202] width 163 height 12
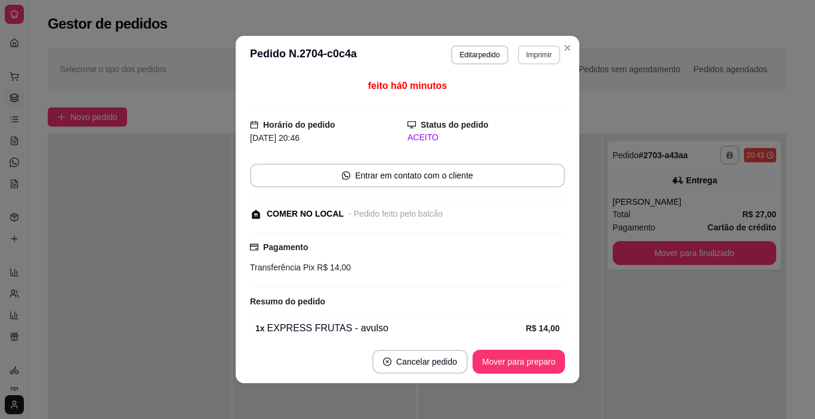
click at [524, 51] on button "Imprimir" at bounding box center [539, 54] width 42 height 19
click at [540, 90] on button "IMPRESSORA" at bounding box center [523, 91] width 69 height 16
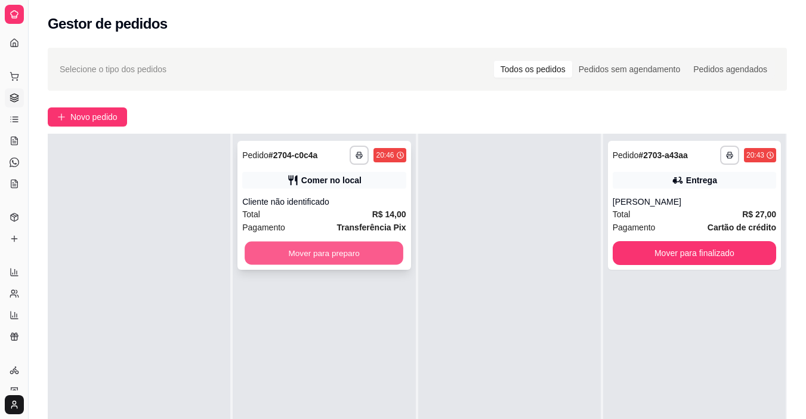
click at [370, 258] on button "Mover para preparo" at bounding box center [323, 253] width 159 height 23
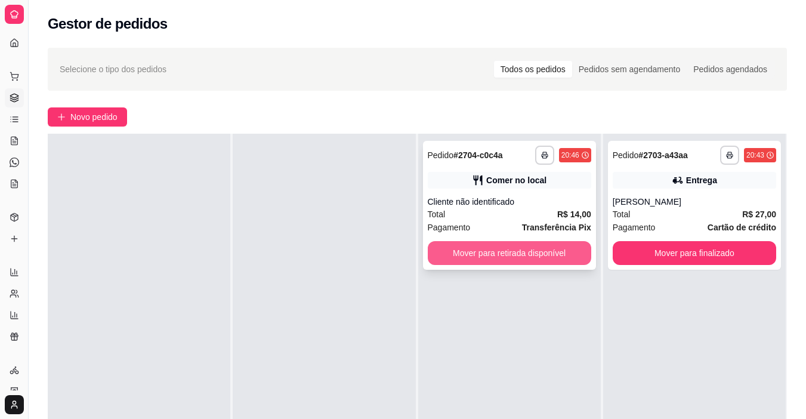
click at [465, 256] on button "Mover para retirada disponível" at bounding box center [509, 253] width 163 height 24
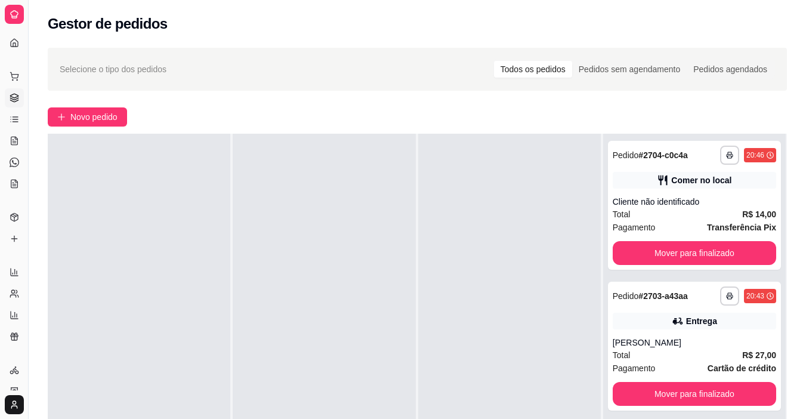
click at [460, 252] on div at bounding box center [509, 343] width 182 height 419
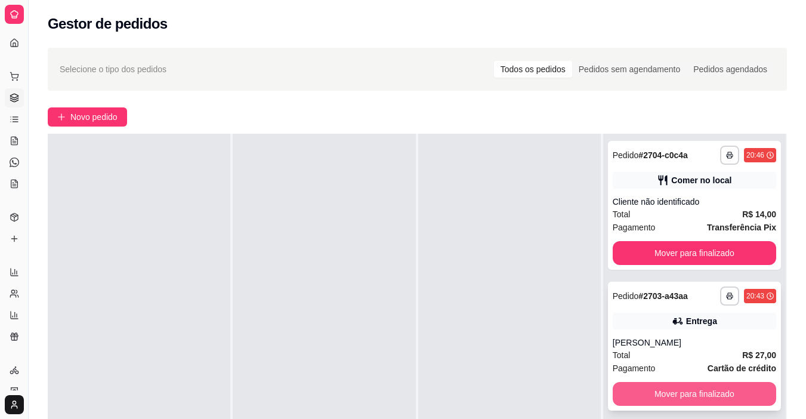
click at [660, 390] on button "Mover para finalizado" at bounding box center [693, 394] width 163 height 24
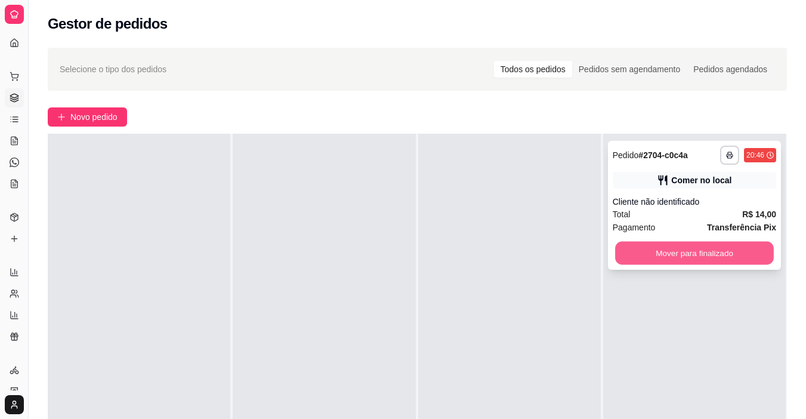
click at [643, 260] on button "Mover para finalizado" at bounding box center [694, 253] width 159 height 23
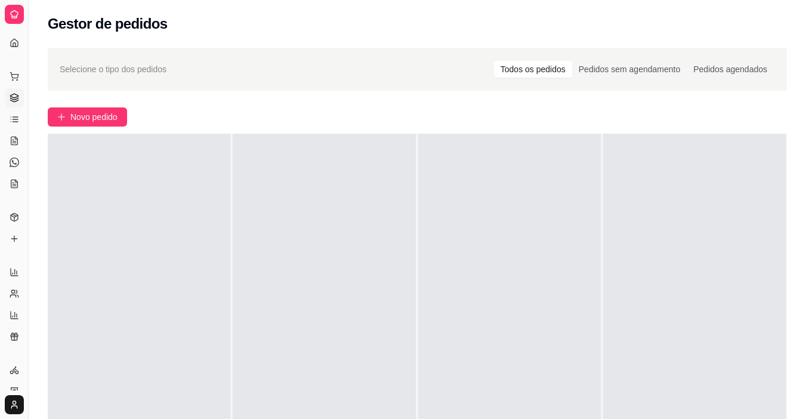
click at [643, 260] on div at bounding box center [694, 343] width 182 height 419
click at [104, 120] on span "Novo pedido" at bounding box center [93, 116] width 47 height 13
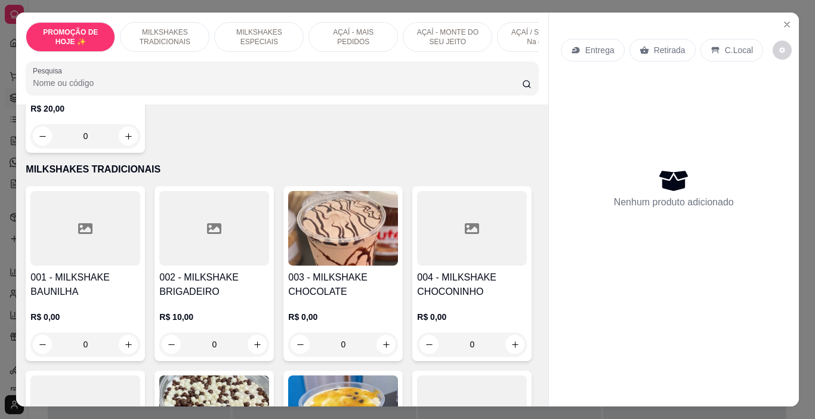
scroll to position [239, 0]
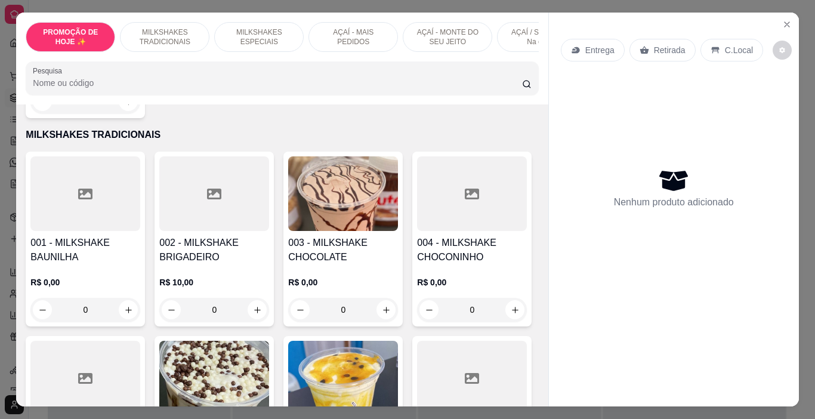
click at [240, 29] on p "MILKSHAKES ESPECIAIS" at bounding box center [258, 36] width 69 height 19
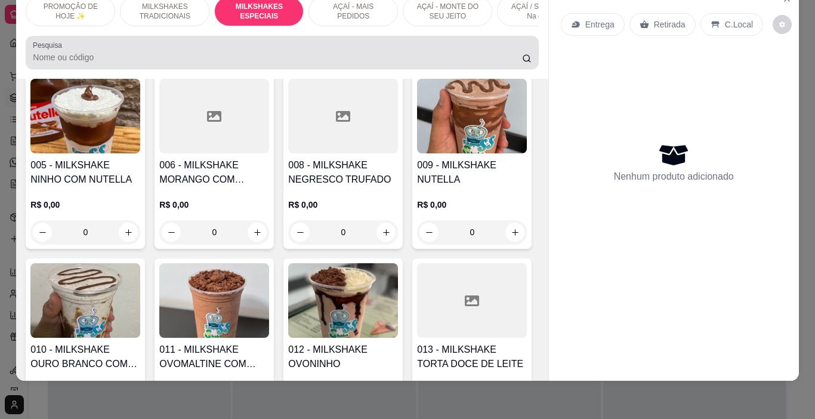
scroll to position [1451, 0]
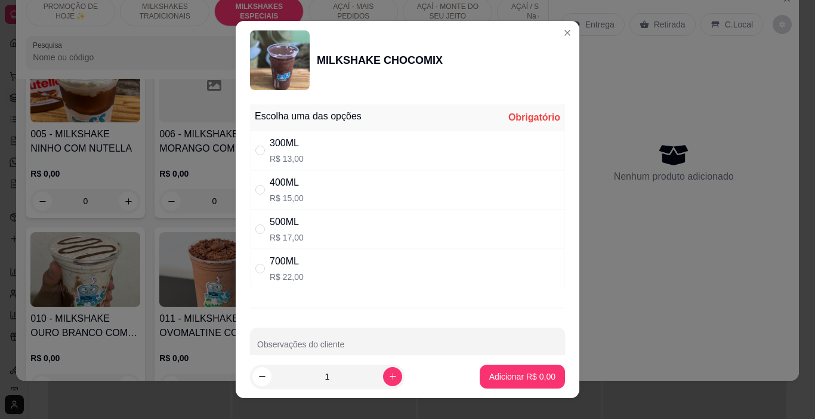
click at [320, 159] on div "300ML R$ 13,00" at bounding box center [407, 150] width 315 height 39
radio input "true"
click at [498, 376] on p "Adicionar R$ 13,00" at bounding box center [519, 376] width 71 height 12
type input "1"
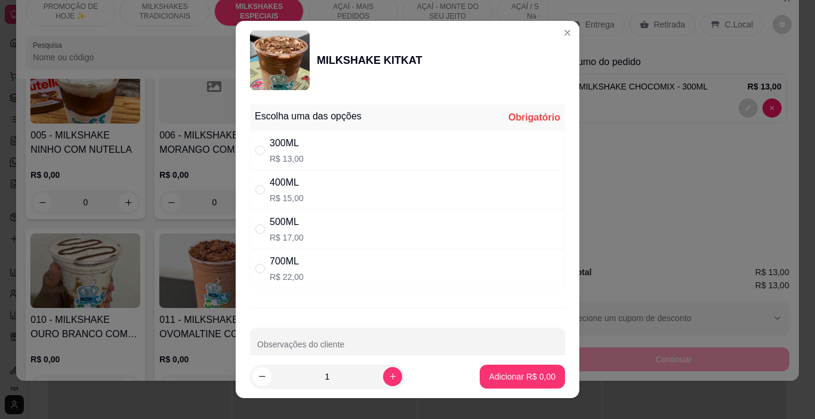
click at [334, 151] on div "300ML R$ 13,00" at bounding box center [407, 150] width 315 height 39
radio input "true"
click at [493, 376] on p "Adicionar R$ 13,00" at bounding box center [519, 376] width 71 height 12
type input "1"
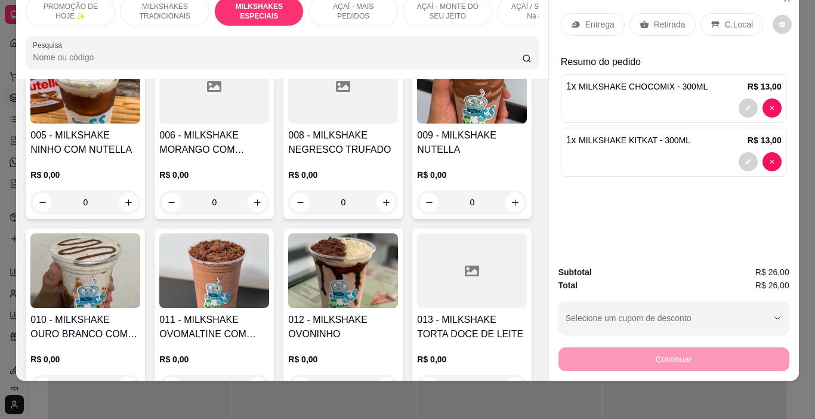
click at [663, 13] on div "Retirada" at bounding box center [662, 24] width 66 height 23
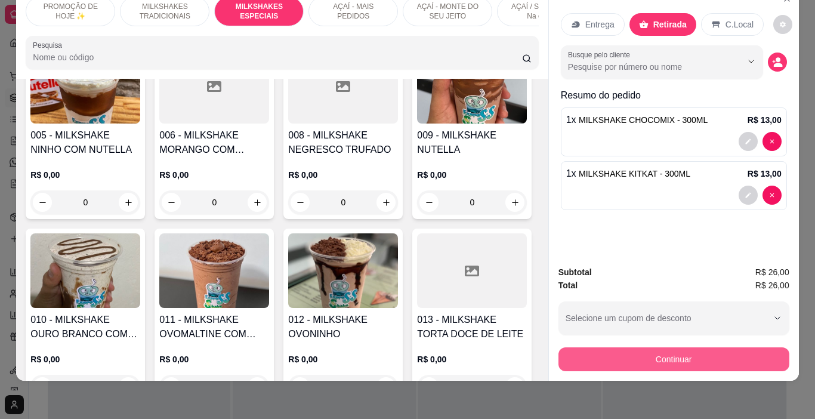
click at [634, 347] on button "Continuar" at bounding box center [673, 359] width 231 height 24
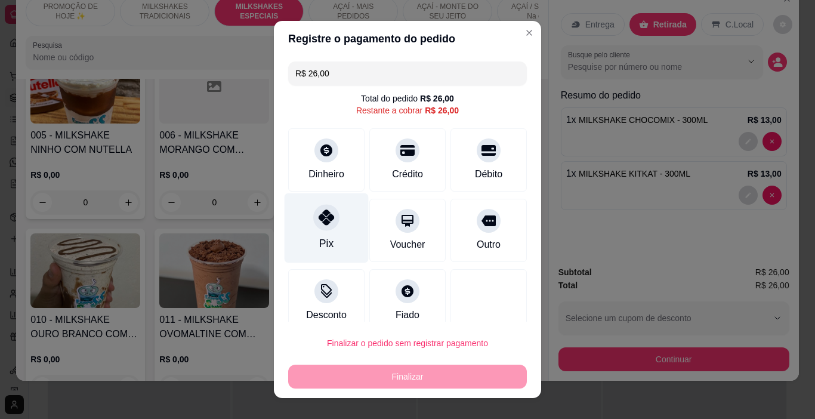
click at [319, 237] on div "Pix" at bounding box center [326, 244] width 14 height 16
type input "R$ 0,00"
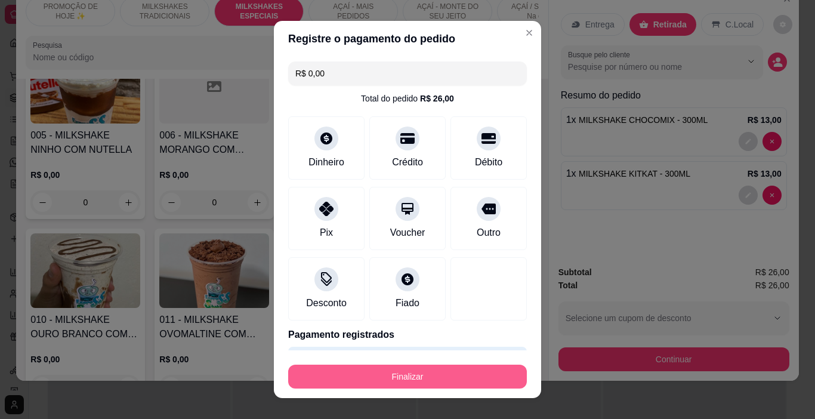
click at [399, 377] on button "Finalizar" at bounding box center [407, 376] width 239 height 24
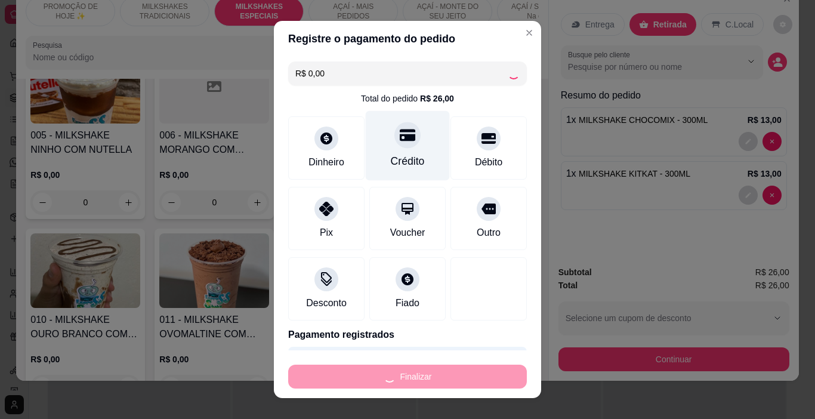
type input "0"
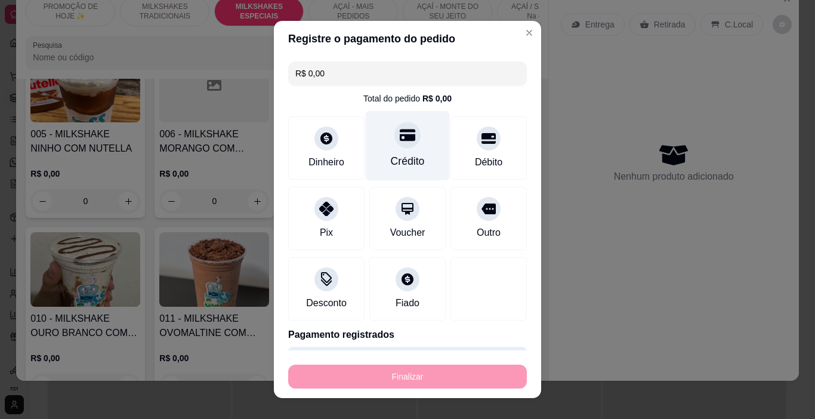
type input "-R$ 26,00"
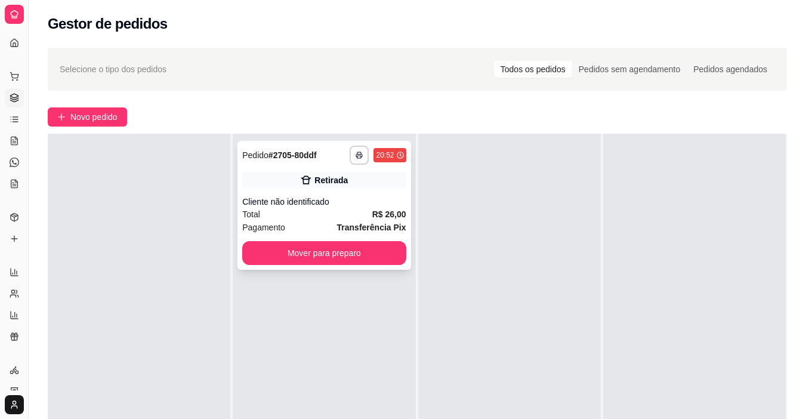
click at [386, 213] on strong "R$ 26,00" at bounding box center [389, 214] width 34 height 10
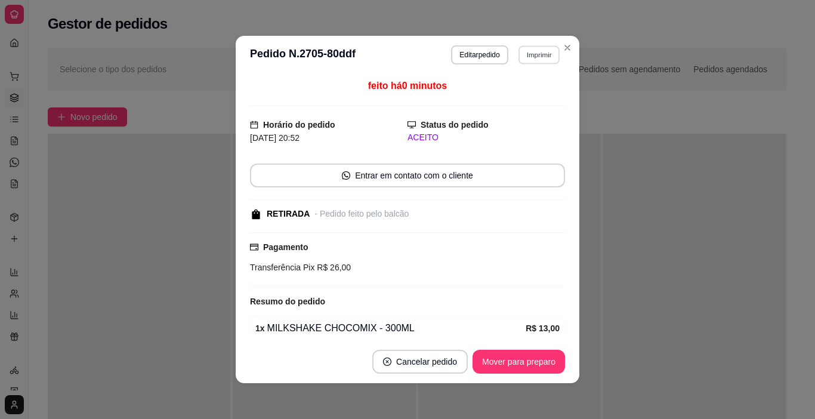
click at [531, 53] on button "Imprimir" at bounding box center [538, 54] width 41 height 18
click at [529, 98] on button "IMPRESSORA" at bounding box center [513, 96] width 86 height 19
click at [528, 98] on div "feito há 0 minutos" at bounding box center [407, 92] width 315 height 27
click at [283, 179] on button "Entrar em contato com o cliente" at bounding box center [407, 175] width 315 height 24
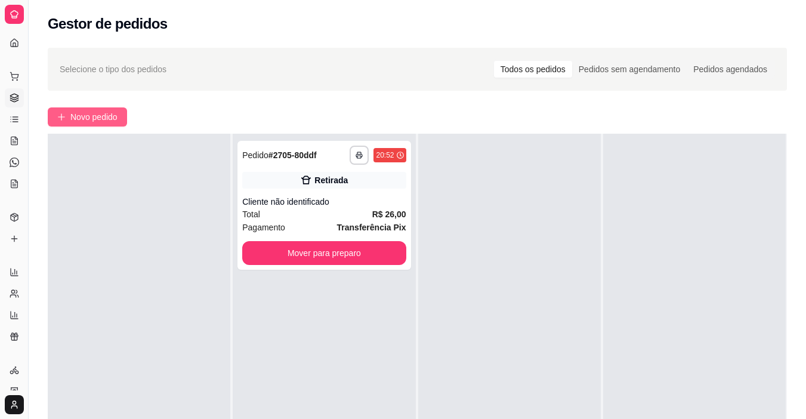
click at [107, 125] on button "Novo pedido" at bounding box center [87, 116] width 79 height 19
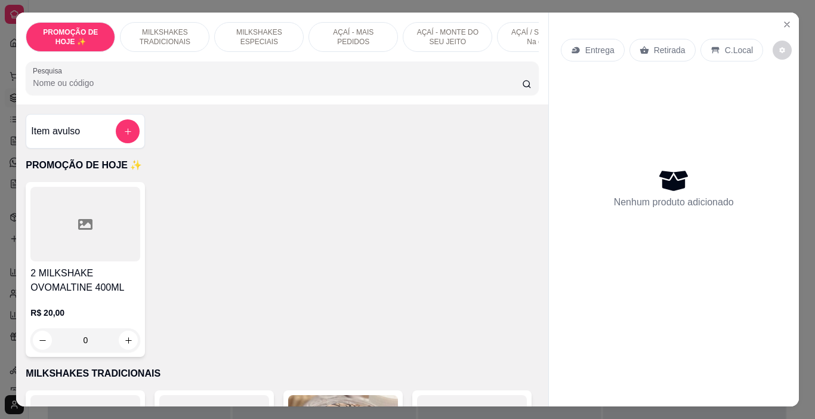
click at [81, 242] on div at bounding box center [85, 224] width 110 height 75
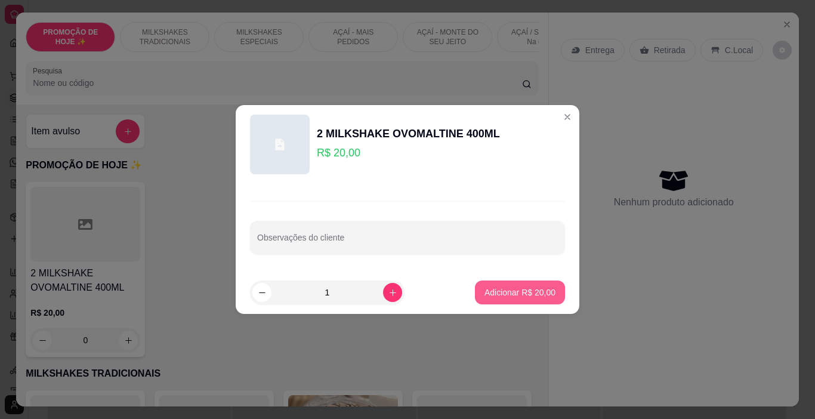
click at [529, 298] on p "Adicionar R$ 20,00" at bounding box center [519, 292] width 71 height 12
type input "1"
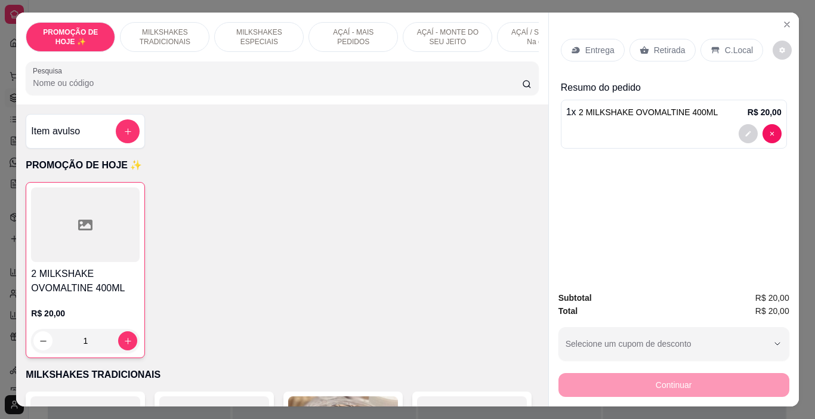
click at [591, 48] on p "Entrega" at bounding box center [599, 50] width 29 height 12
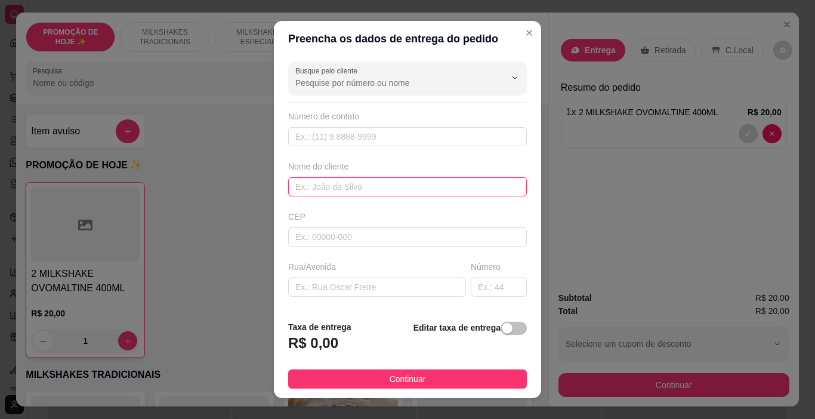
click at [375, 191] on input "text" at bounding box center [407, 186] width 239 height 19
type input "W"
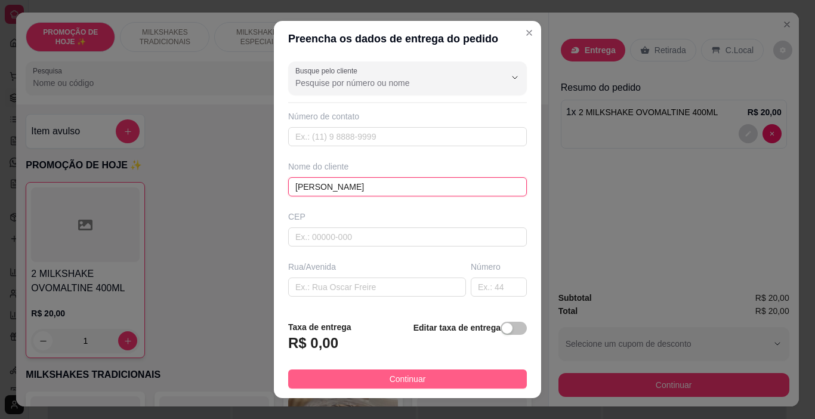
type input "[PERSON_NAME]"
click at [423, 372] on button "Continuar" at bounding box center [407, 378] width 239 height 19
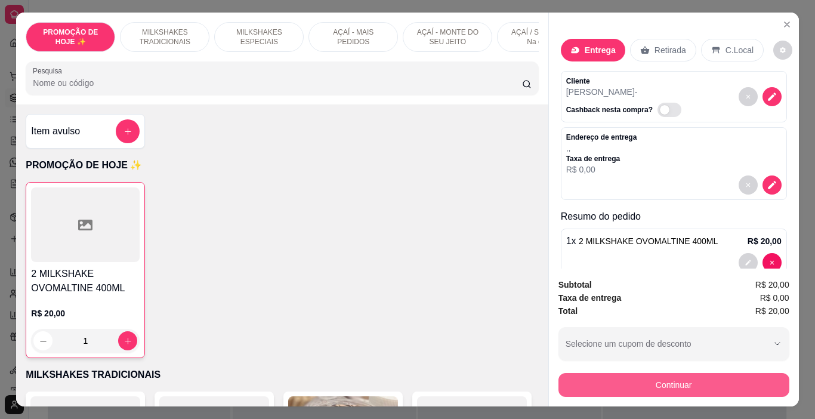
click at [680, 379] on button "Continuar" at bounding box center [673, 385] width 231 height 24
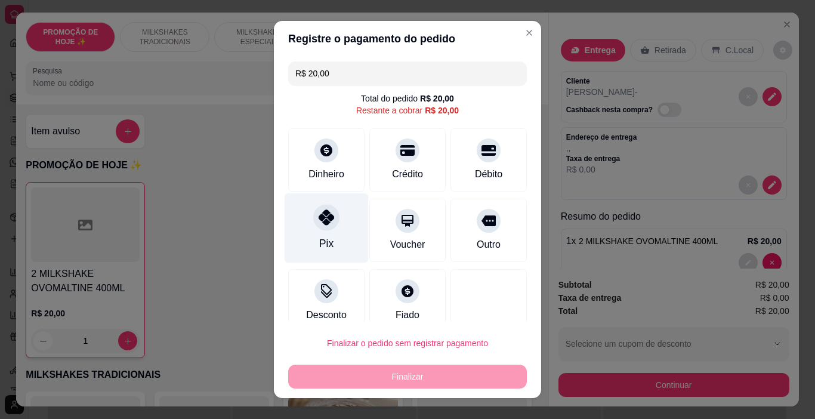
click at [319, 243] on div "Pix" at bounding box center [326, 244] width 14 height 16
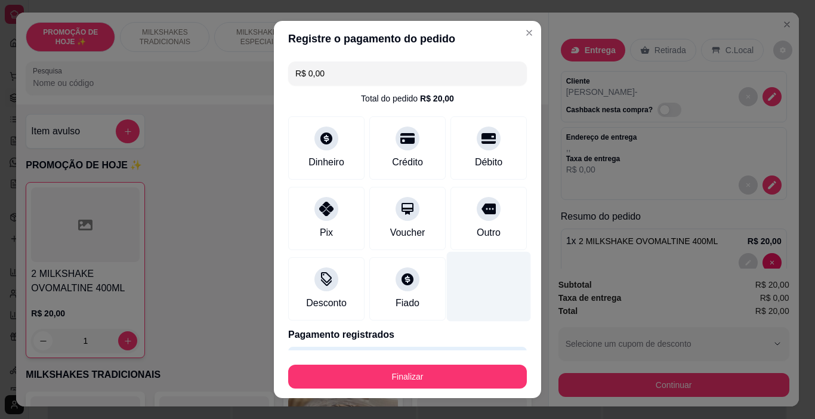
scroll to position [37, 0]
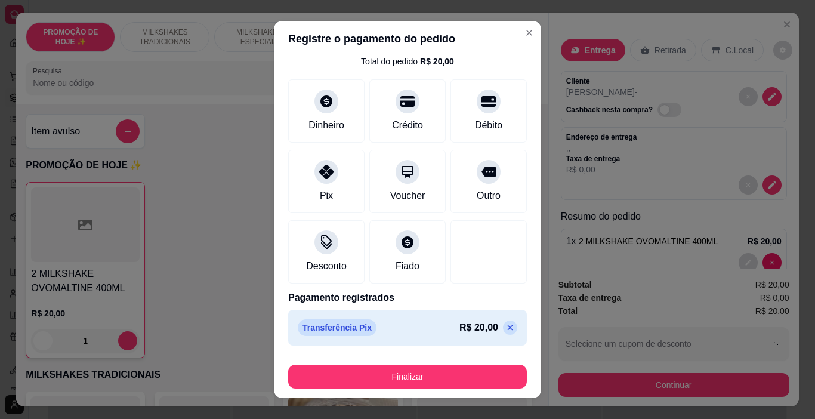
click at [496, 324] on div "Transferência Pix R$ 20,00" at bounding box center [407, 327] width 239 height 36
click at [505, 323] on icon at bounding box center [510, 328] width 10 height 10
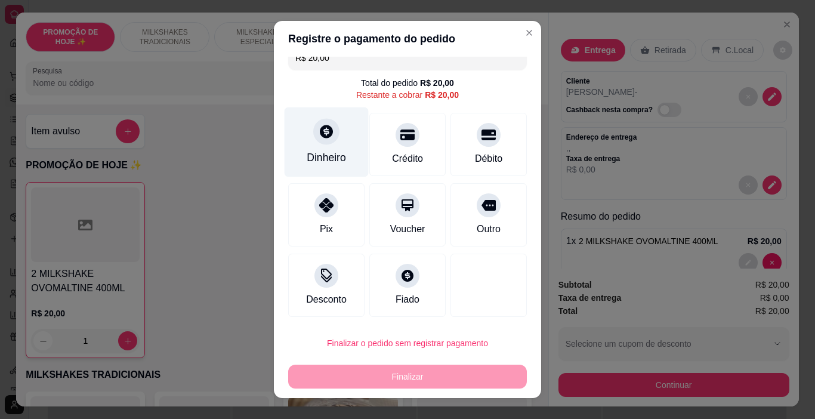
click at [321, 132] on icon at bounding box center [326, 131] width 16 height 16
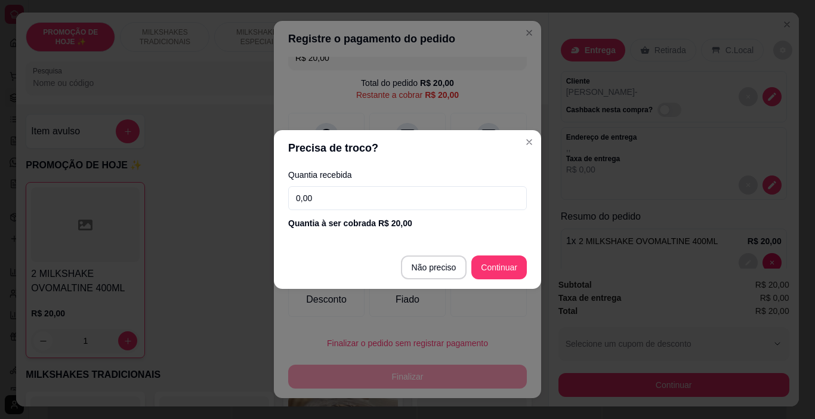
click at [413, 246] on footer "Não preciso Continuar" at bounding box center [407, 267] width 267 height 43
type input "R$ 0,00"
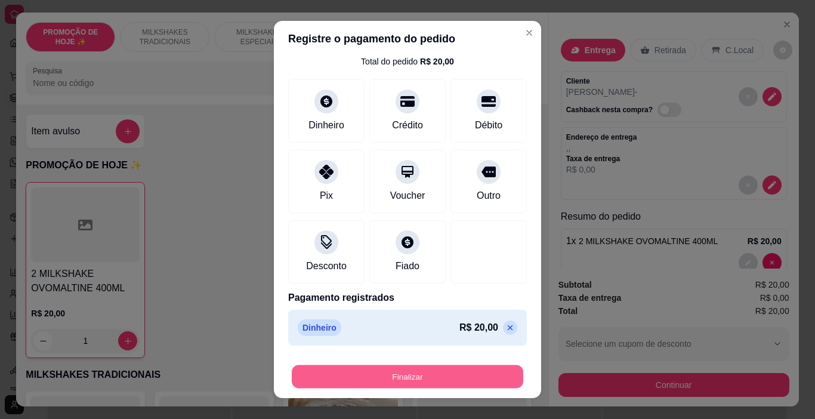
click at [398, 377] on button "Finalizar" at bounding box center [407, 376] width 231 height 23
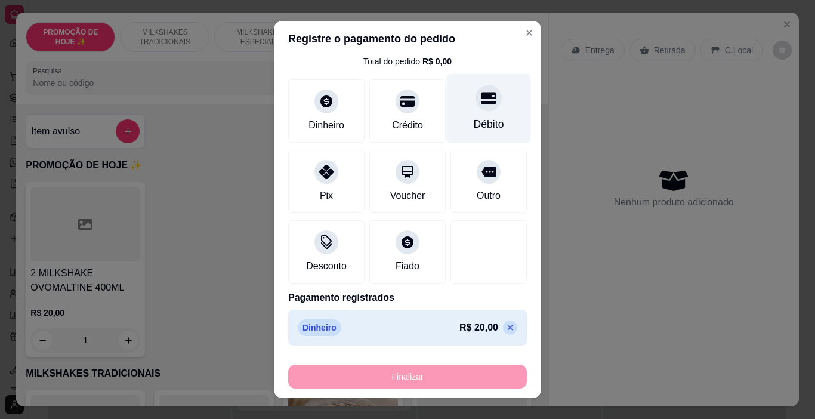
type input "0"
type input "-R$ 20,00"
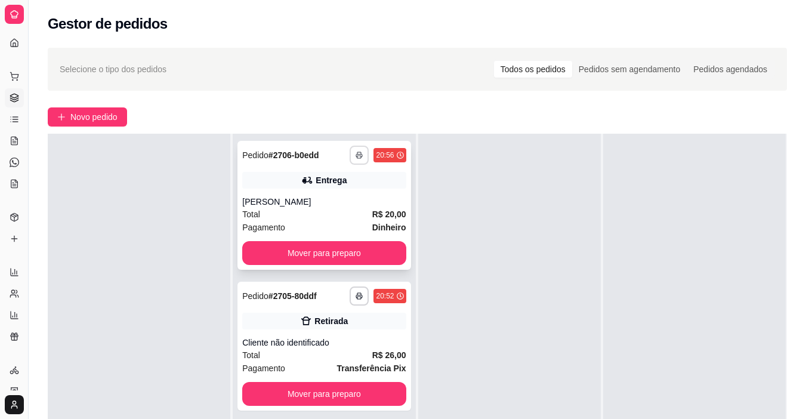
click at [351, 153] on button "button" at bounding box center [358, 155] width 19 height 19
click at [333, 196] on button "IMPRESSORA" at bounding box center [323, 196] width 86 height 19
click at [114, 116] on span "Novo pedido" at bounding box center [93, 116] width 47 height 13
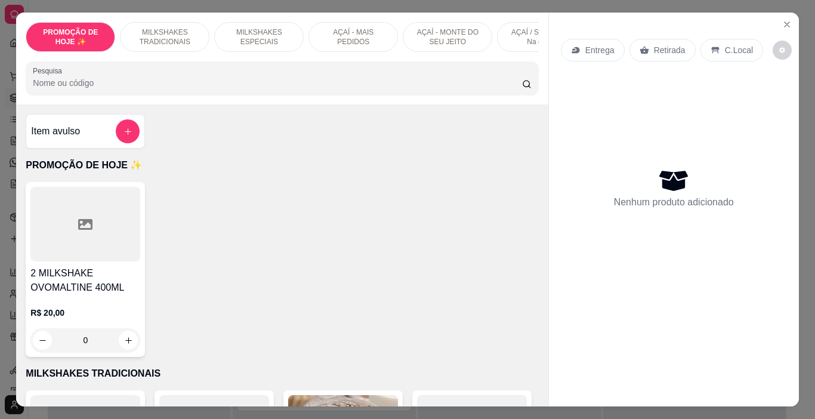
scroll to position [0, 448]
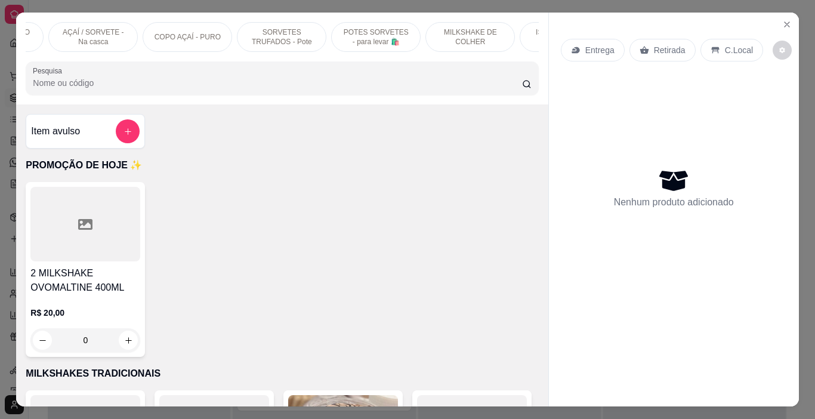
click at [366, 30] on p "POTES SORVETES - para levar 🛍️" at bounding box center [375, 36] width 69 height 19
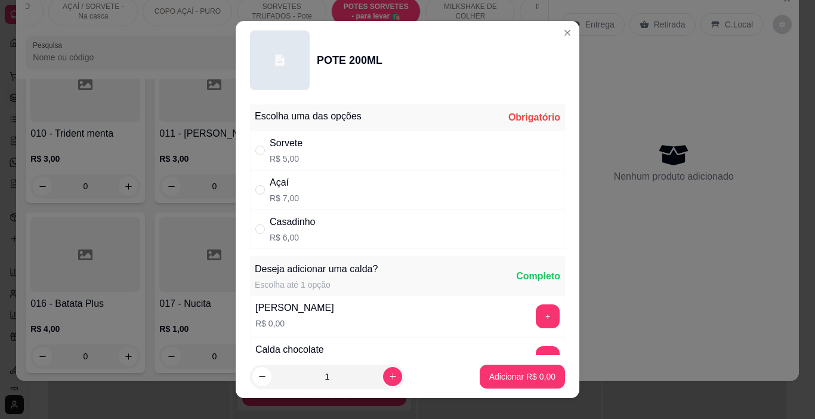
click at [318, 154] on div "Sorvete R$ 5,00" at bounding box center [407, 150] width 315 height 39
click at [293, 188] on div "Açaí" at bounding box center [284, 182] width 29 height 14
radio input "false"
radio input "true"
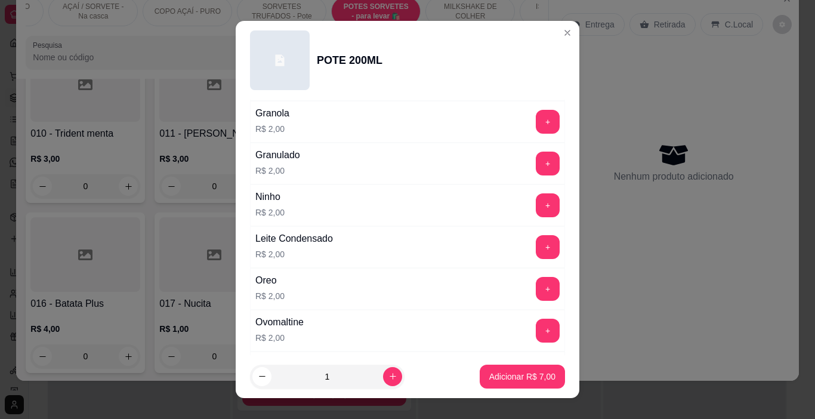
scroll to position [835, 0]
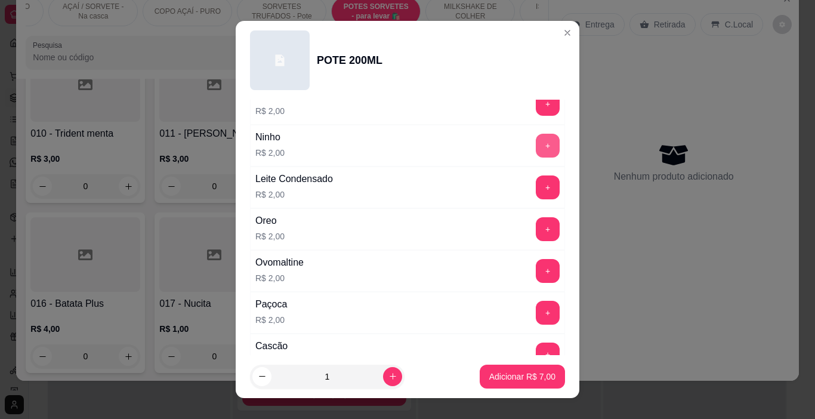
click at [535, 150] on button "+" at bounding box center [547, 146] width 24 height 24
click at [535, 191] on button "+" at bounding box center [547, 187] width 24 height 24
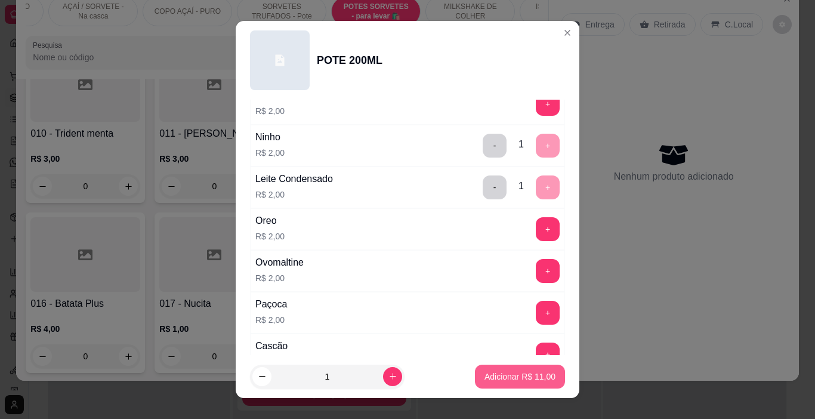
click at [519, 374] on p "Adicionar R$ 11,00" at bounding box center [519, 376] width 71 height 12
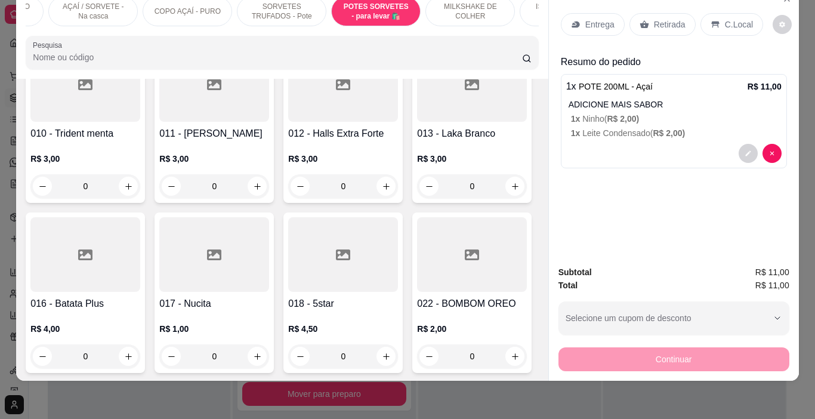
click at [595, 13] on div "Entrega" at bounding box center [593, 24] width 64 height 23
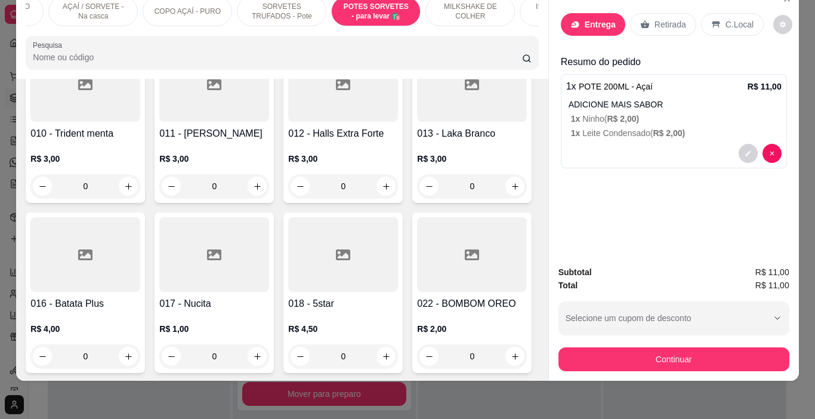
click at [373, 190] on input "text" at bounding box center [407, 186] width 239 height 19
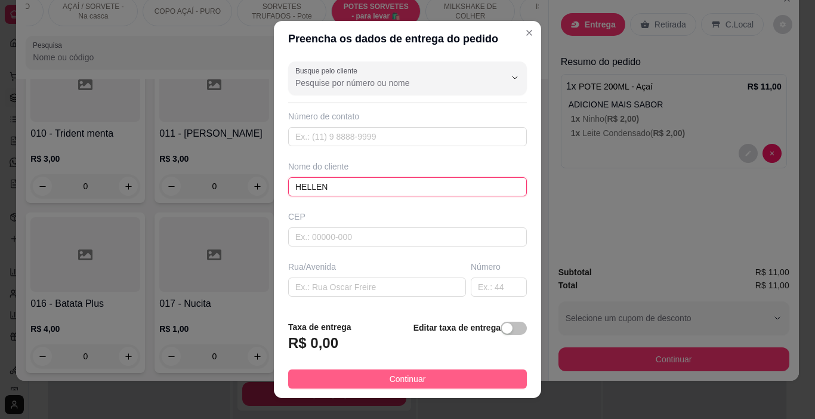
type input "HELLEN"
click at [389, 382] on span "Continuar" at bounding box center [407, 378] width 36 height 13
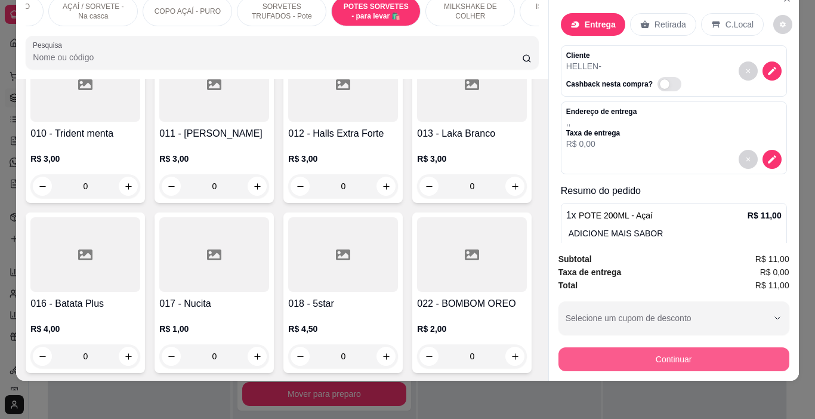
click at [646, 350] on button "Continuar" at bounding box center [673, 359] width 231 height 24
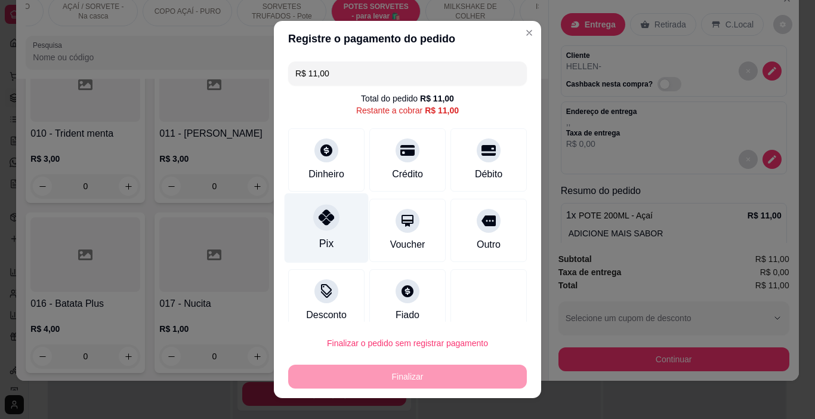
click at [313, 218] on div at bounding box center [326, 218] width 26 height 26
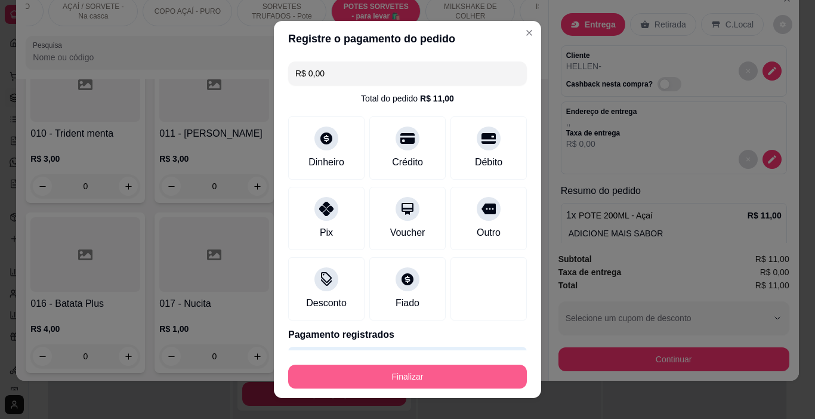
click at [402, 372] on button "Finalizar" at bounding box center [407, 376] width 239 height 24
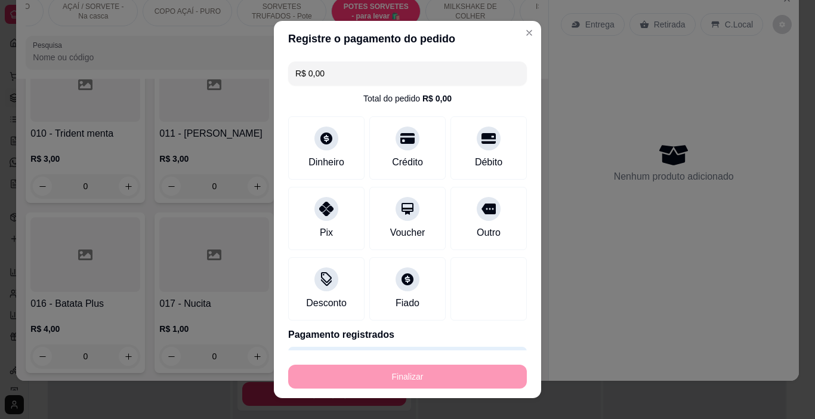
type input "-R$ 11,00"
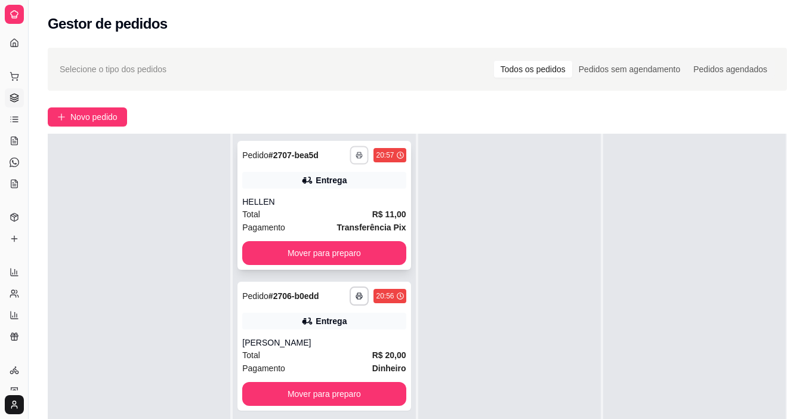
click at [351, 158] on button "button" at bounding box center [359, 155] width 18 height 18
click at [335, 199] on button "IMPRESSORA" at bounding box center [314, 196] width 83 height 18
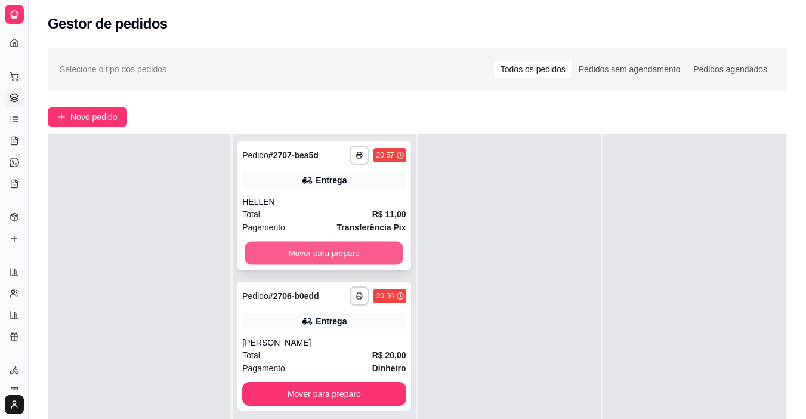
click at [348, 258] on button "Mover para preparo" at bounding box center [323, 253] width 159 height 23
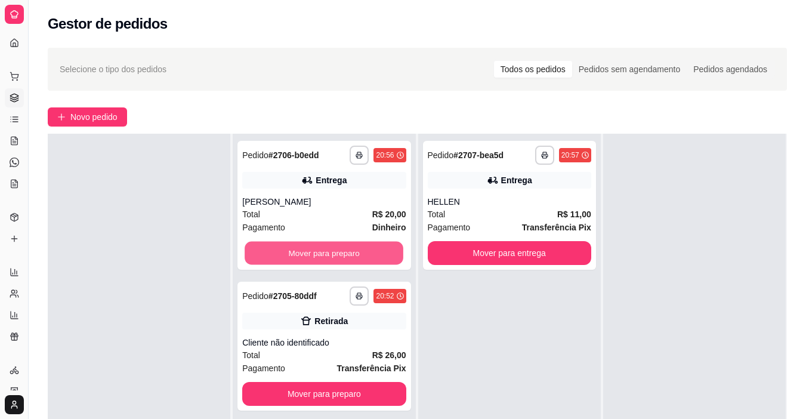
click at [348, 257] on button "Mover para preparo" at bounding box center [323, 253] width 159 height 23
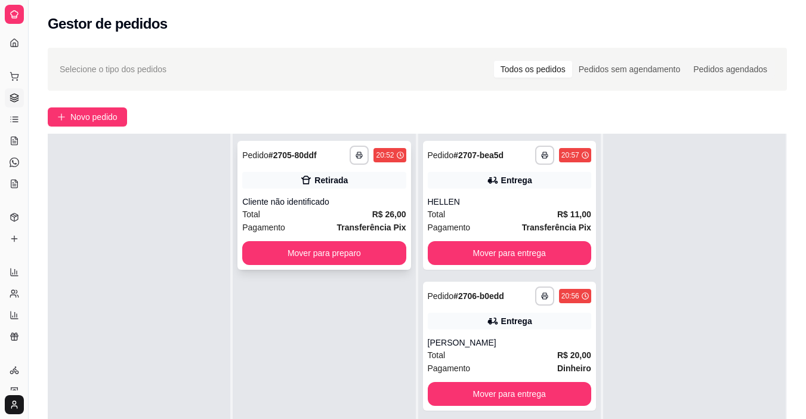
click at [395, 175] on div "Retirada" at bounding box center [323, 180] width 163 height 17
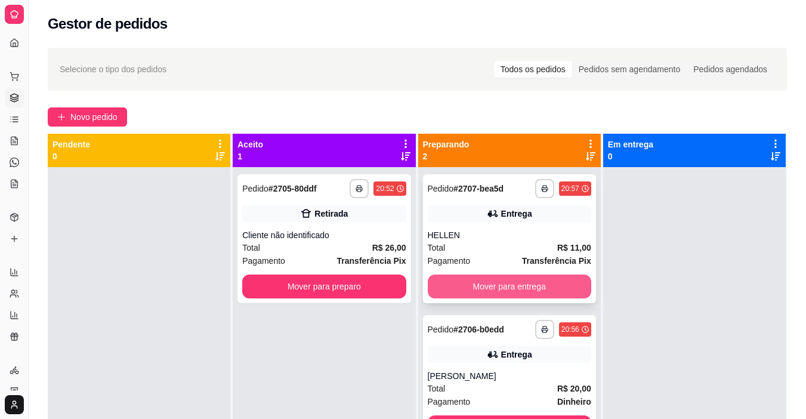
click at [519, 286] on button "Mover para entrega" at bounding box center [509, 286] width 163 height 24
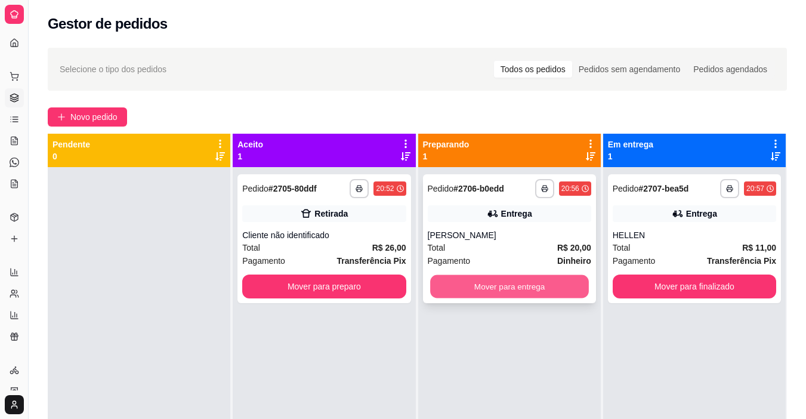
click at [519, 283] on button "Mover para entrega" at bounding box center [509, 286] width 159 height 23
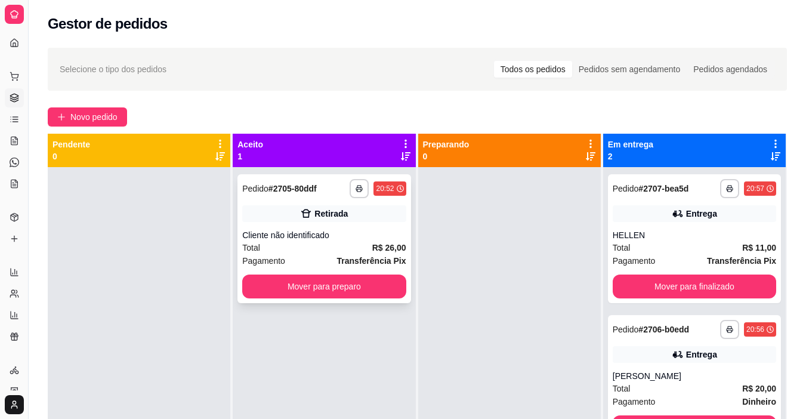
click at [341, 242] on div "Total R$ 26,00" at bounding box center [323, 247] width 163 height 13
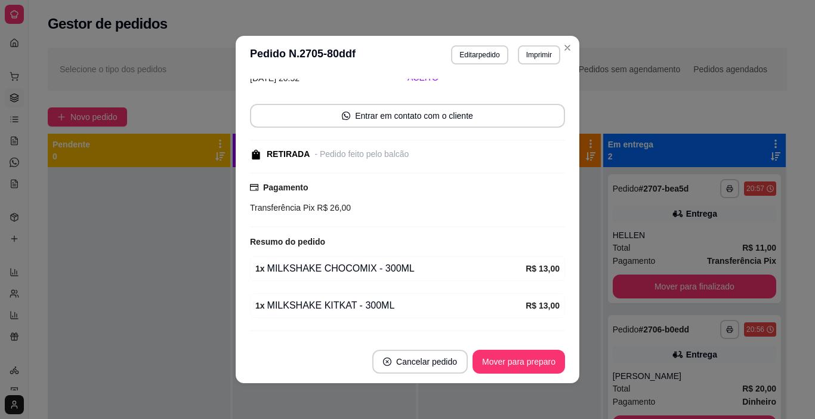
scroll to position [89, 0]
